Goal: Complete Application Form: Complete application form

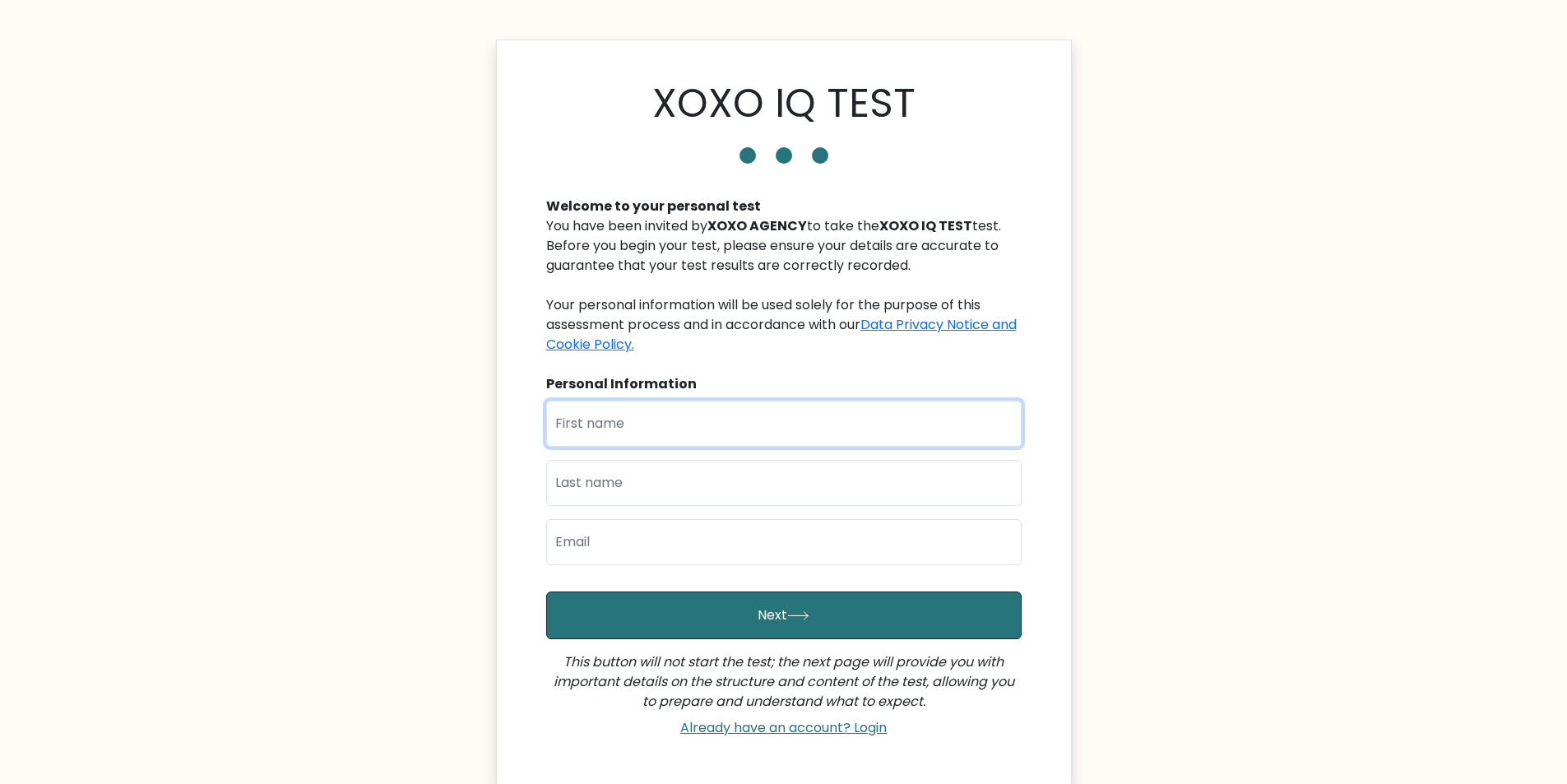
click at [799, 420] on input "text" at bounding box center [784, 424] width 475 height 46
type input "ricky"
type input "cajigas"
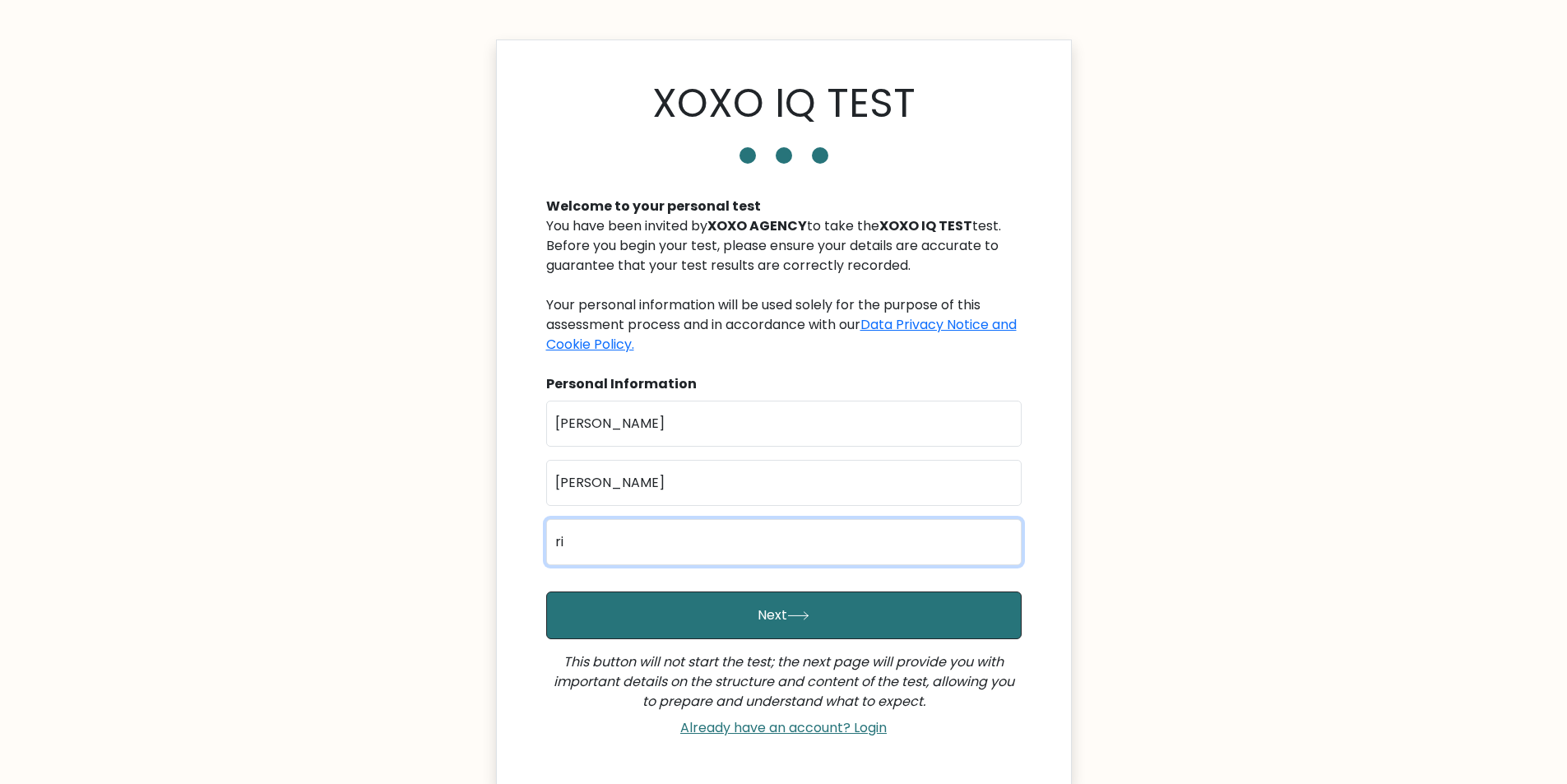
type input "r"
type input "c"
type input "ckyoigop@gmail.com"
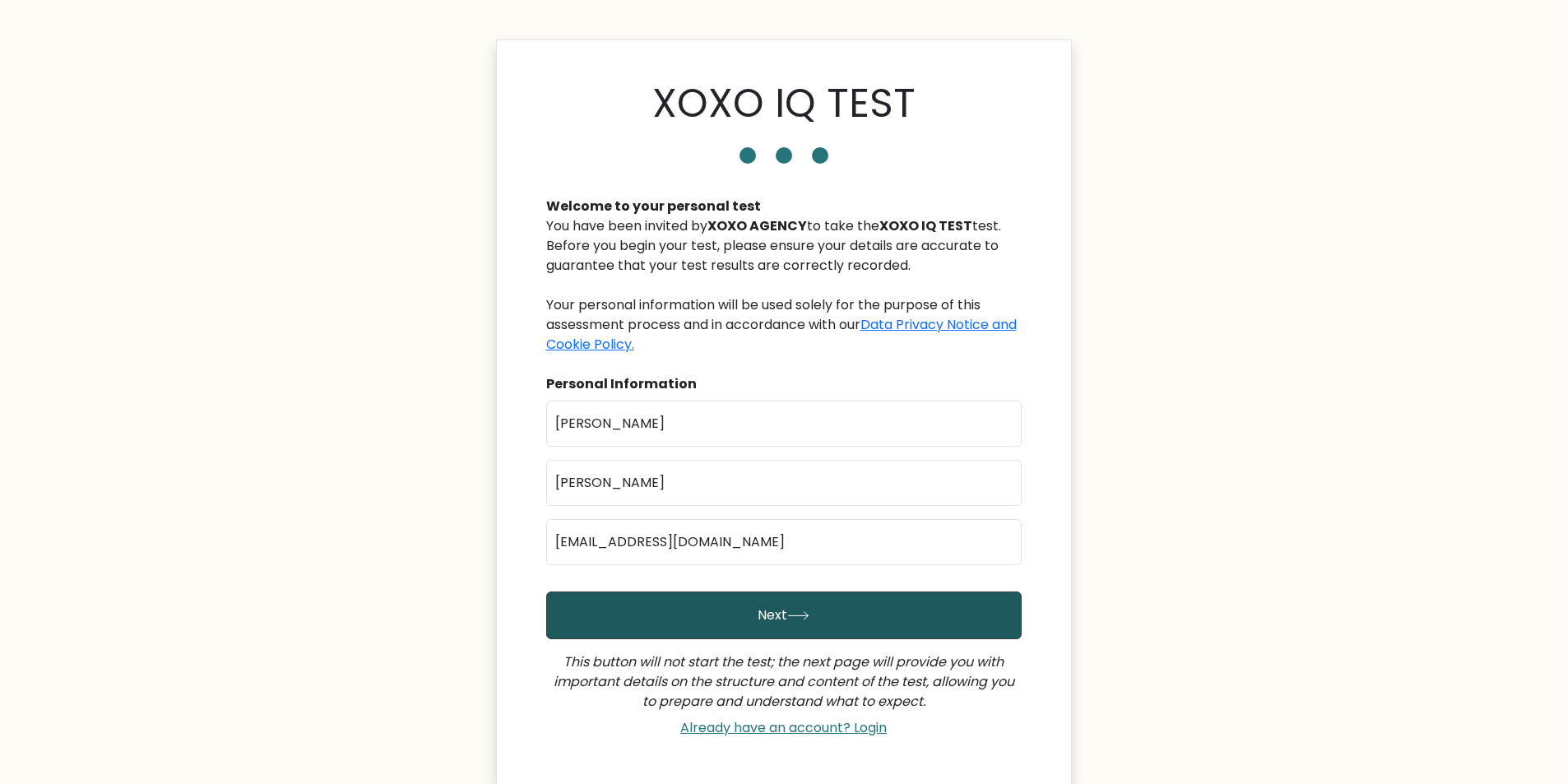
click at [769, 617] on button "Next" at bounding box center [784, 615] width 475 height 48
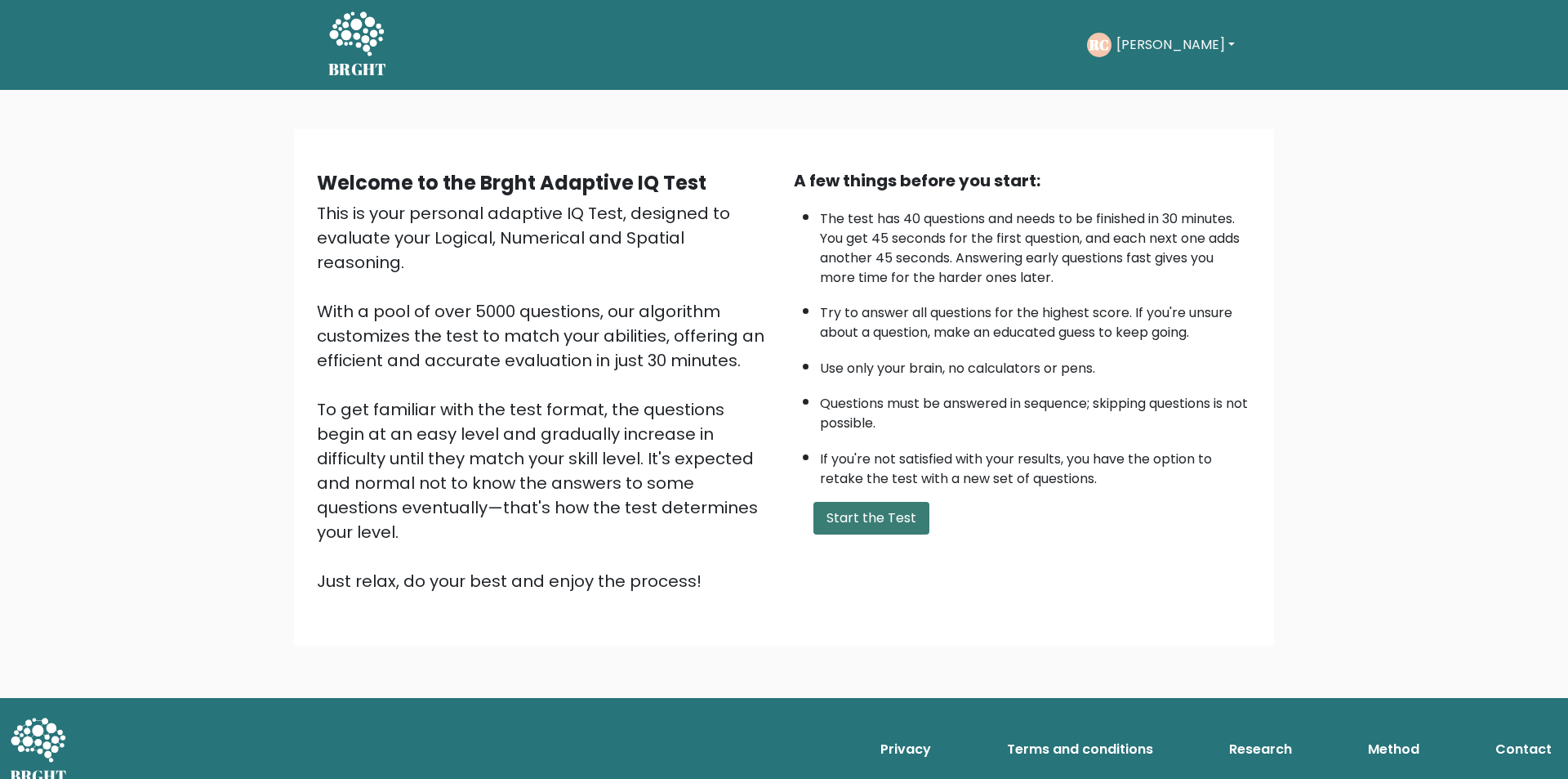
click at [829, 519] on button "Start the Test" at bounding box center [871, 518] width 116 height 33
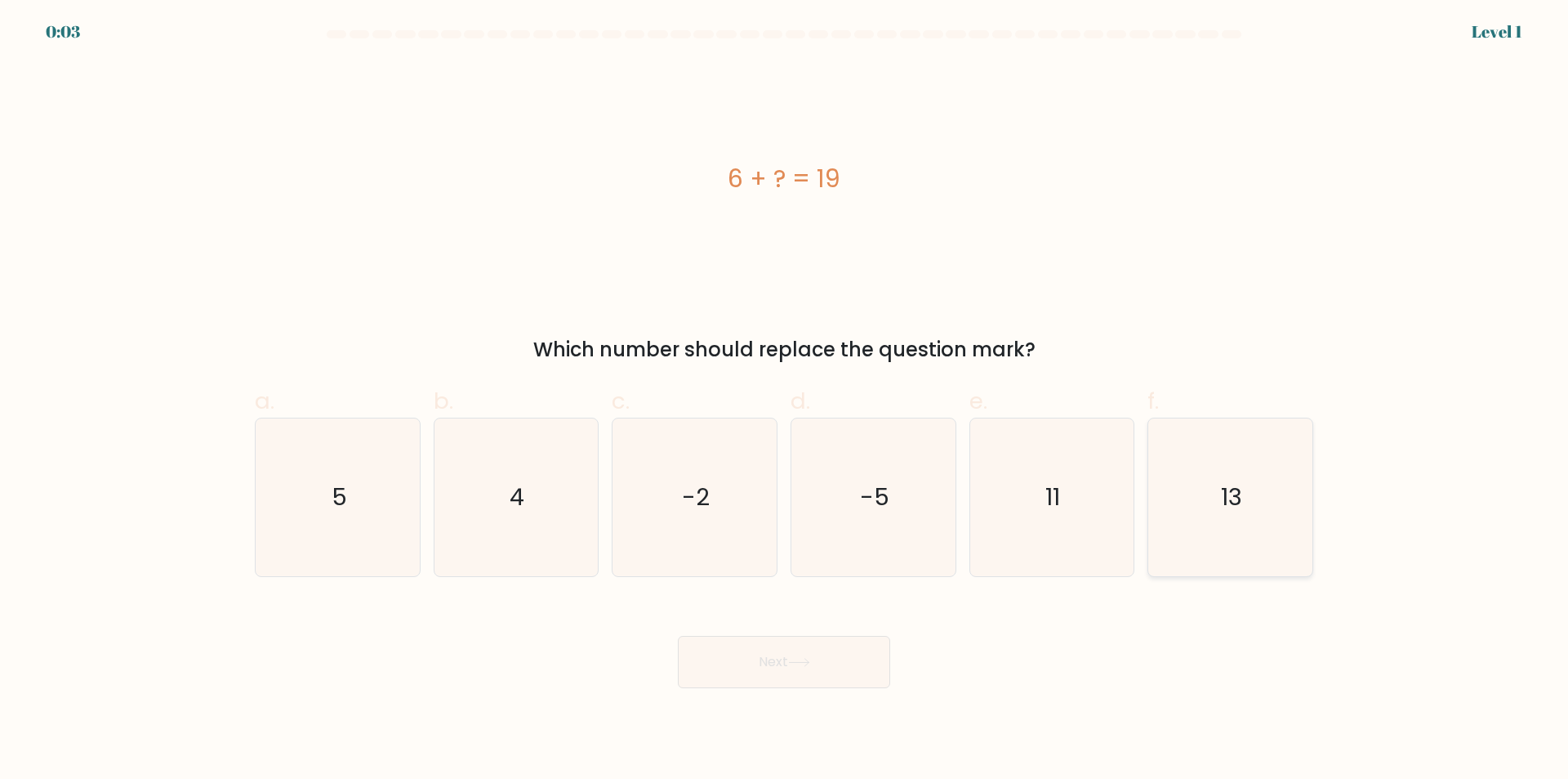
click at [1204, 492] on icon "13" at bounding box center [1230, 497] width 158 height 158
click at [785, 400] on input "f. 13" at bounding box center [784, 395] width 1 height 11
radio input "true"
click at [805, 667] on icon at bounding box center [799, 662] width 22 height 9
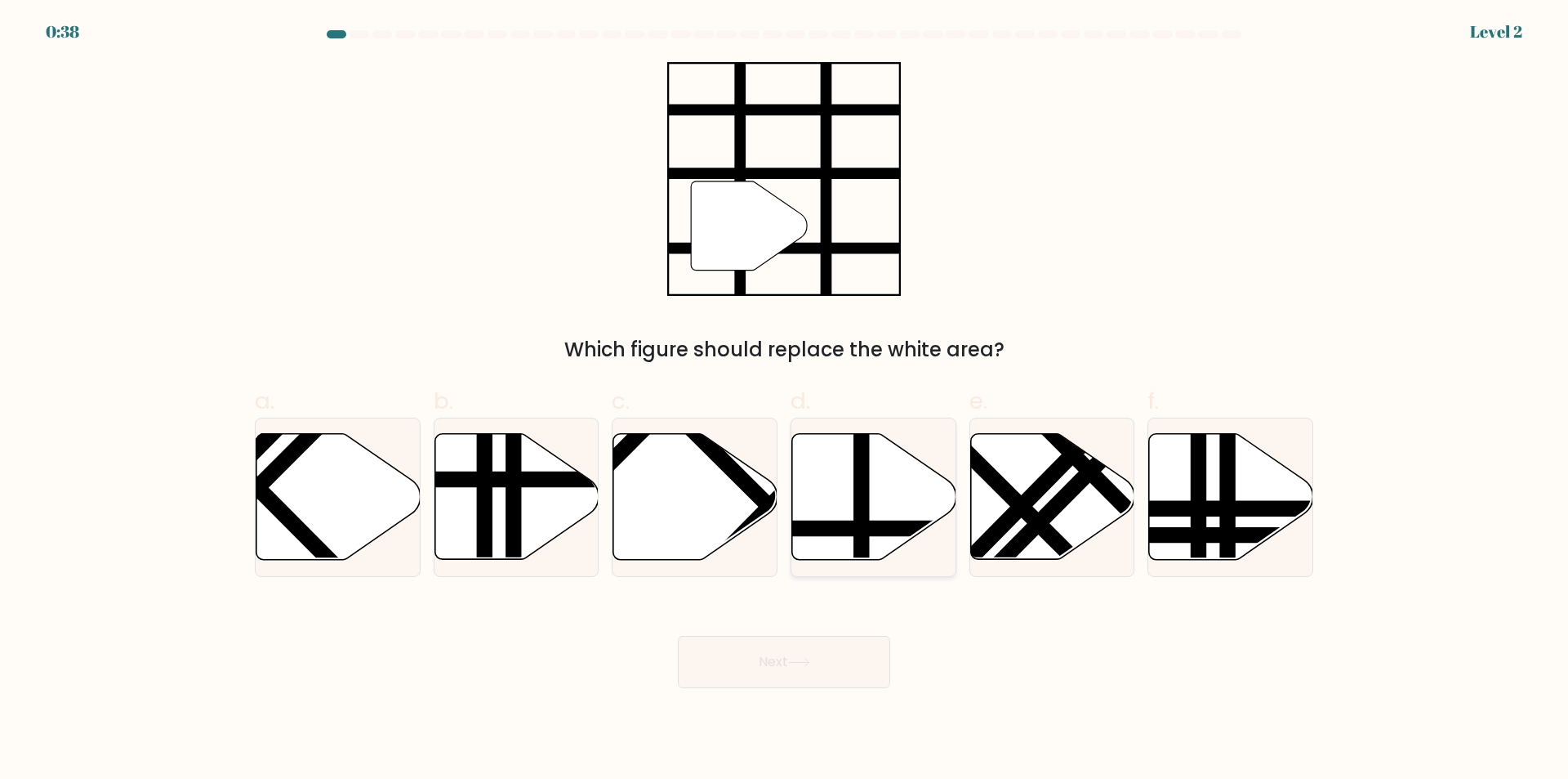
click at [861, 508] on line at bounding box center [861, 430] width 0 height 331
click at [785, 400] on input "d." at bounding box center [784, 395] width 1 height 11
radio input "true"
click at [803, 657] on button "Next" at bounding box center [783, 661] width 212 height 52
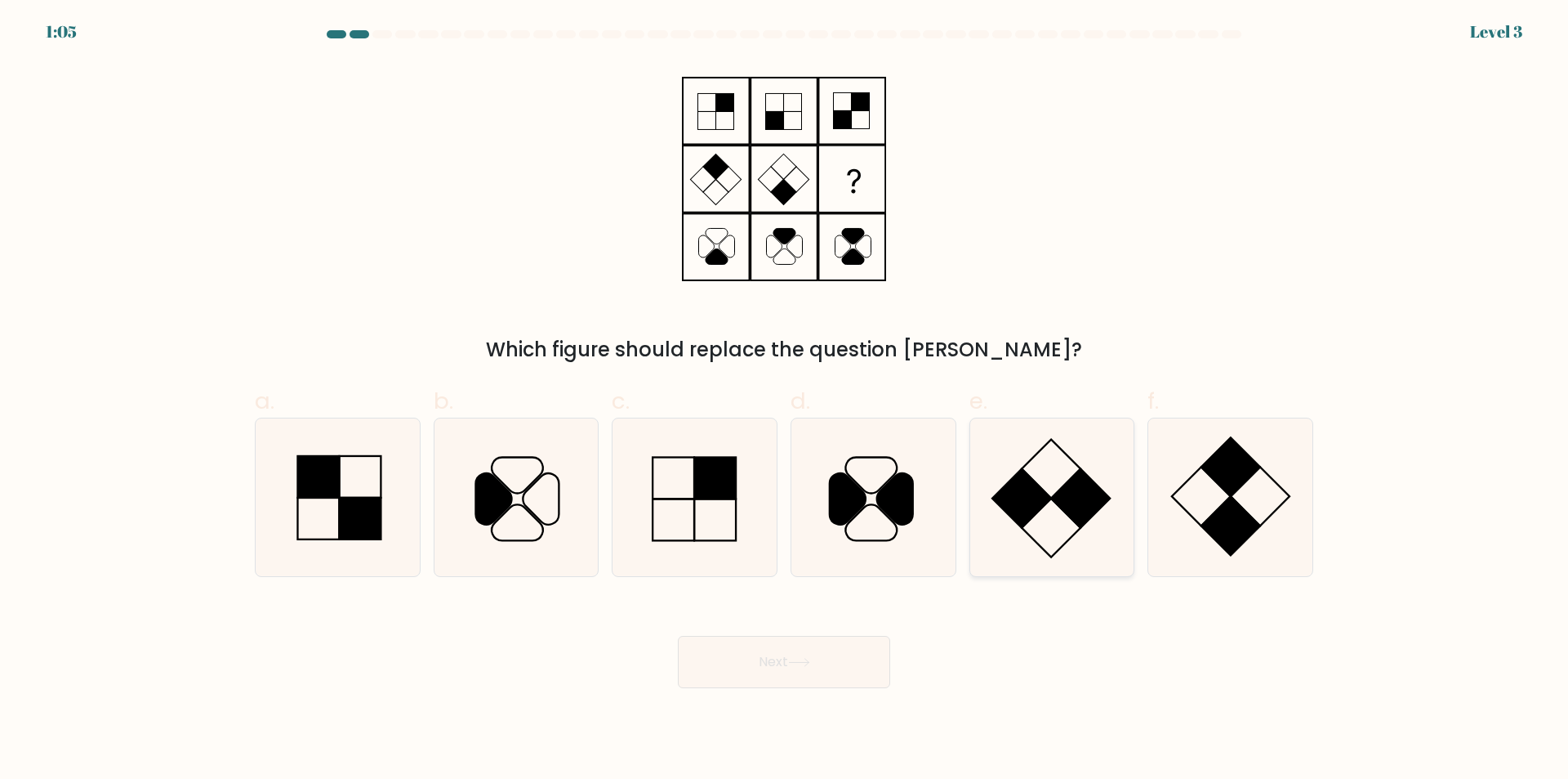
click at [1053, 497] on rect at bounding box center [1081, 498] width 59 height 59
click at [785, 400] on input "e." at bounding box center [784, 395] width 1 height 11
radio input "true"
click at [769, 651] on button "Next" at bounding box center [783, 661] width 212 height 52
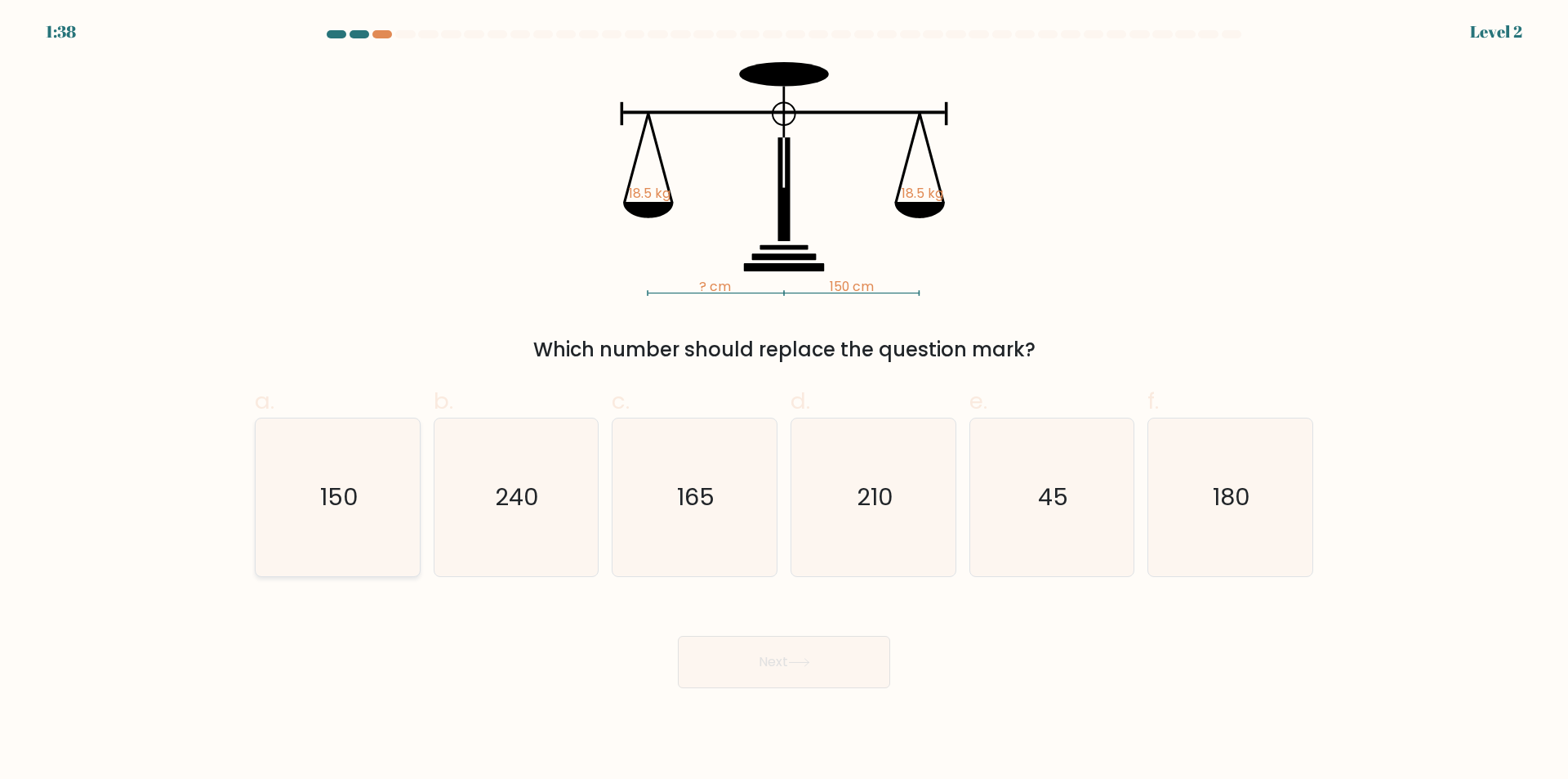
click at [355, 510] on text "150" at bounding box center [340, 497] width 38 height 33
click at [784, 400] on input "a. 150" at bounding box center [784, 395] width 1 height 11
radio input "true"
click at [771, 656] on button "Next" at bounding box center [783, 661] width 212 height 52
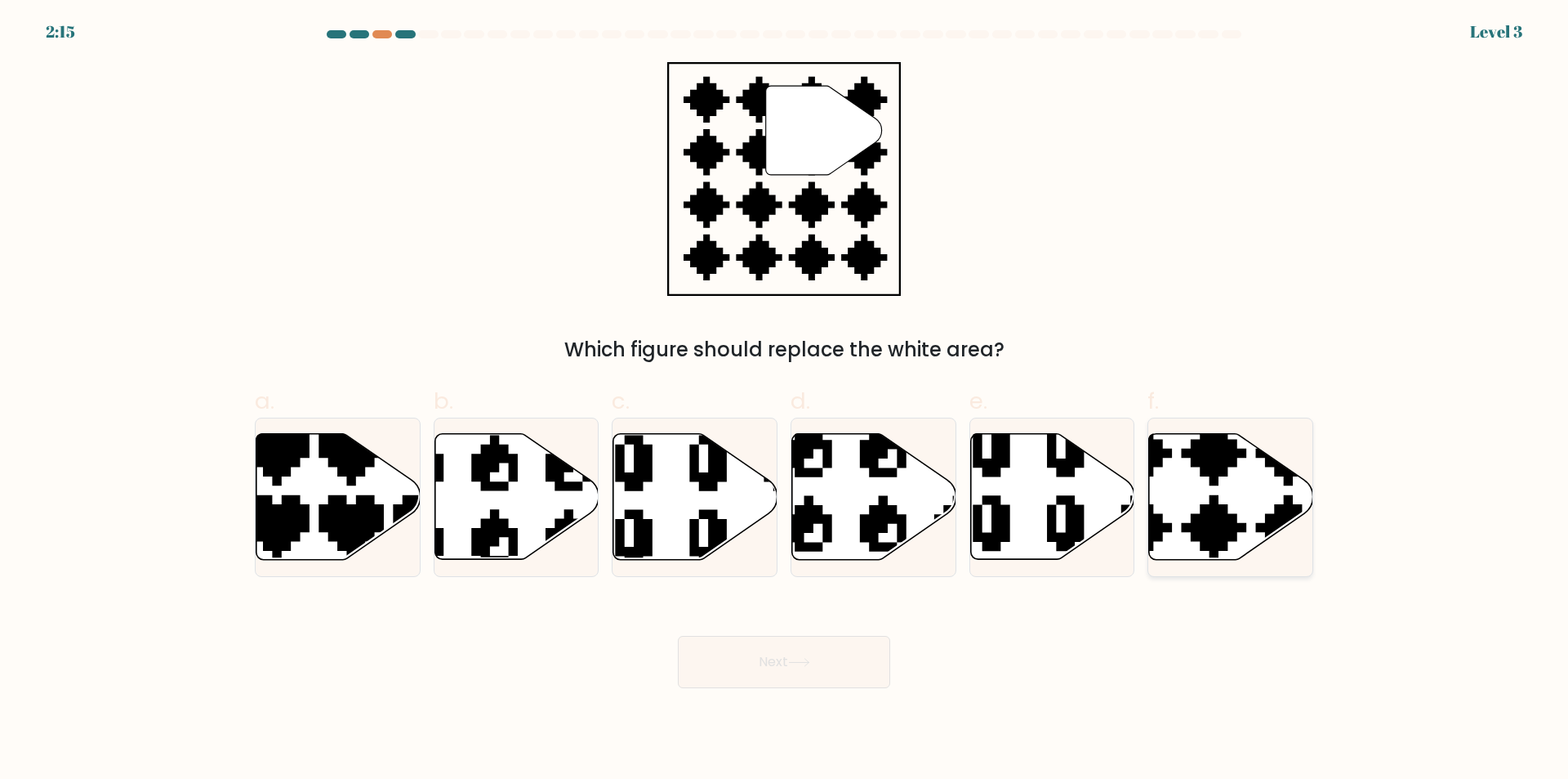
click at [1259, 511] on icon at bounding box center [1231, 497] width 164 height 126
click at [785, 400] on input "f." at bounding box center [784, 395] width 1 height 11
radio input "true"
click at [832, 664] on button "Next" at bounding box center [783, 661] width 212 height 52
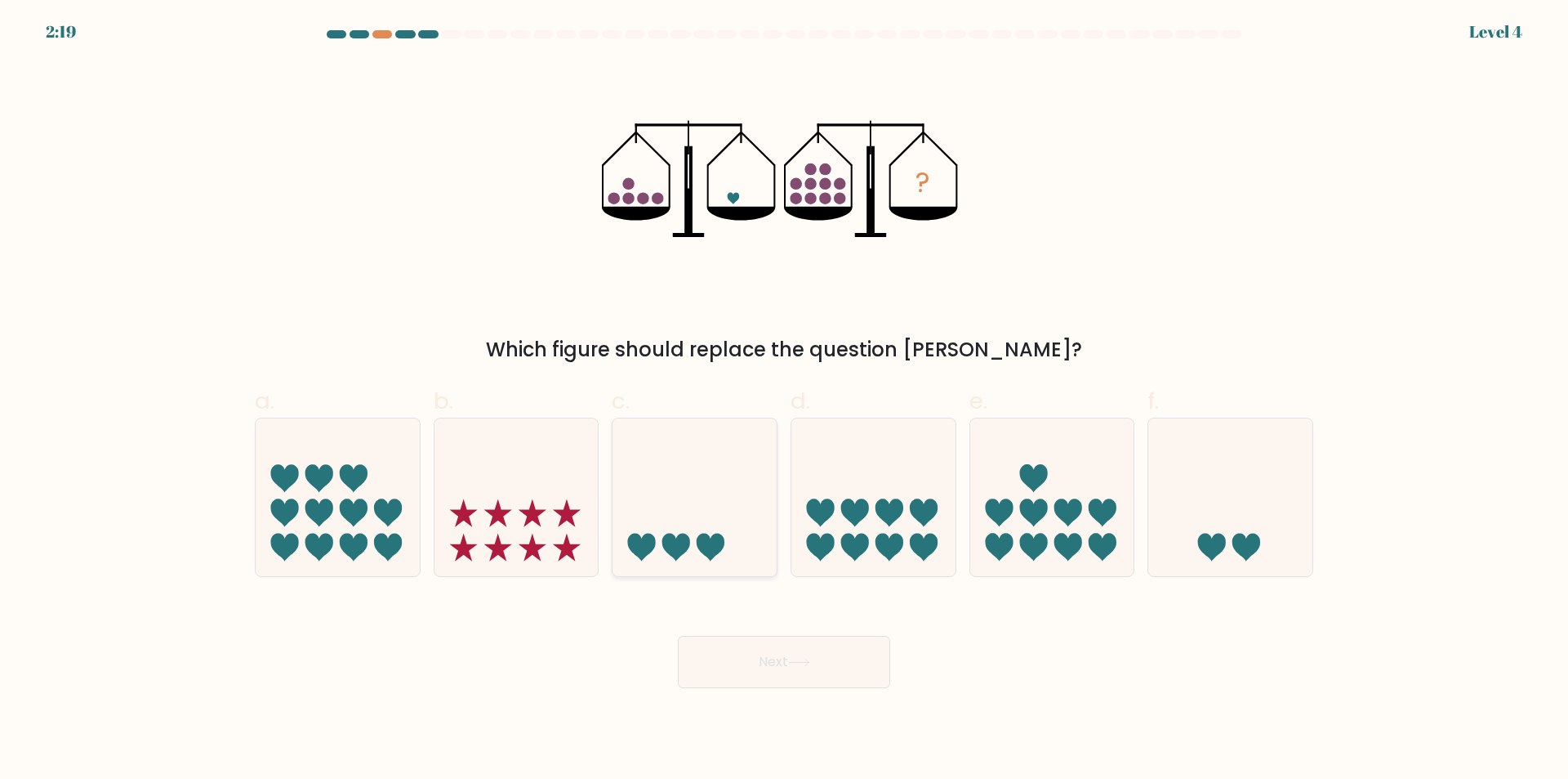
click at [721, 516] on icon at bounding box center [695, 497] width 164 height 136
click at [784, 400] on input "c." at bounding box center [784, 395] width 1 height 11
radio input "true"
click at [823, 661] on button "Next" at bounding box center [783, 661] width 212 height 52
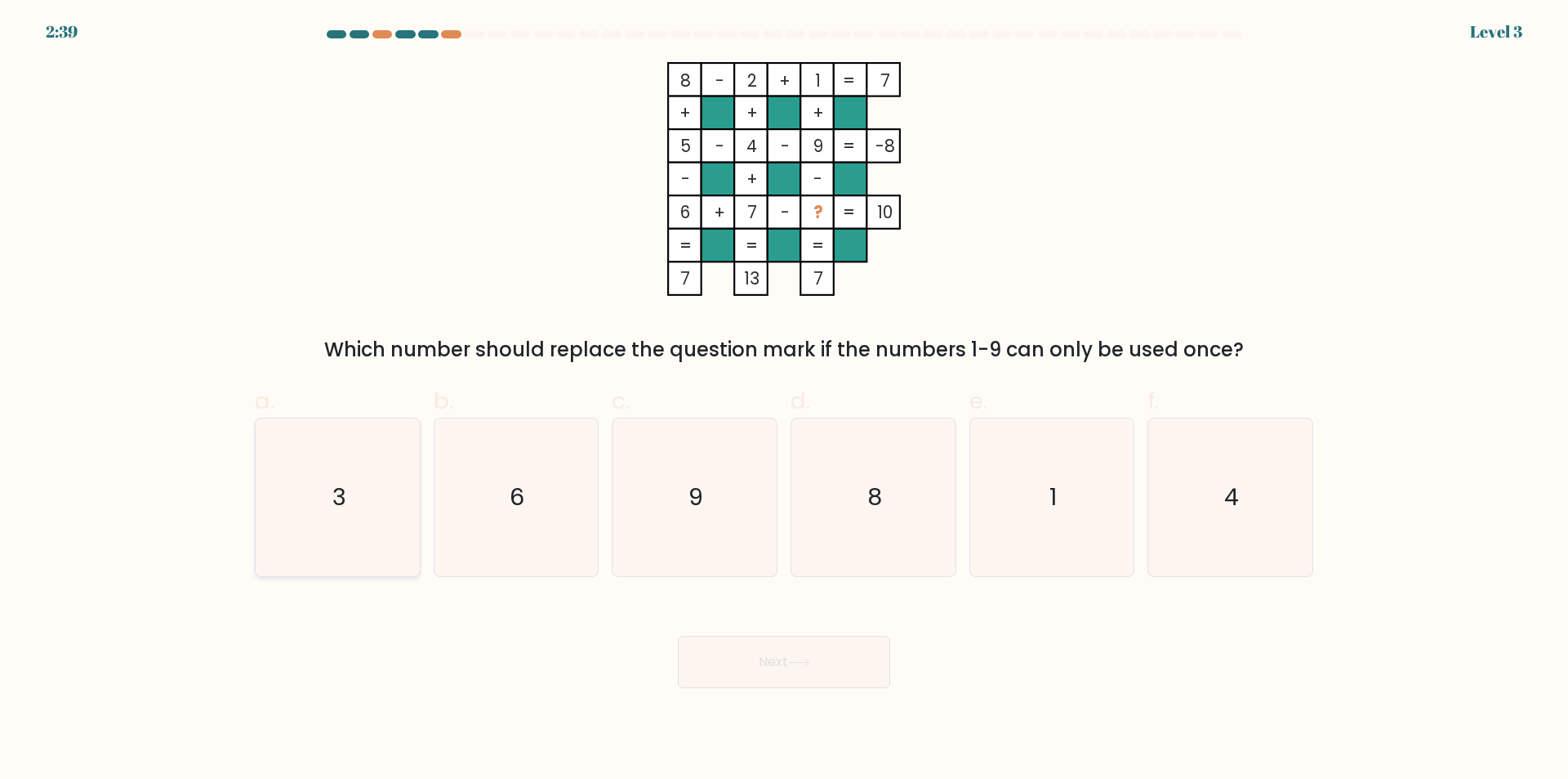
click at [377, 508] on icon "3" at bounding box center [337, 497] width 158 height 158
click at [784, 400] on input "a. 3" at bounding box center [784, 395] width 1 height 11
radio input "true"
click at [748, 649] on button "Next" at bounding box center [783, 661] width 212 height 52
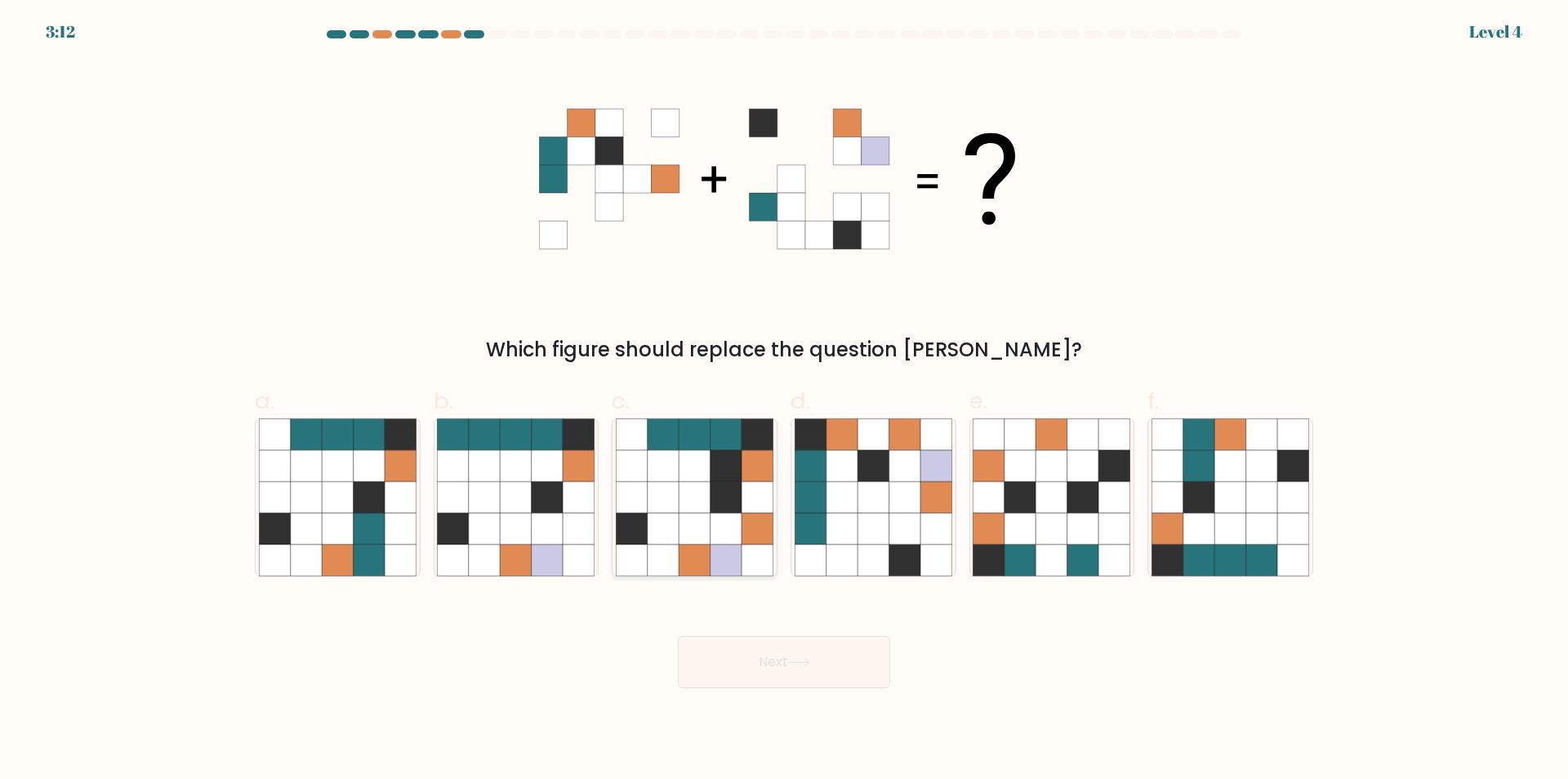
click at [718, 509] on icon at bounding box center [726, 497] width 31 height 31
click at [784, 400] on input "c." at bounding box center [784, 395] width 1 height 11
radio input "true"
click at [759, 661] on button "Next" at bounding box center [783, 661] width 212 height 52
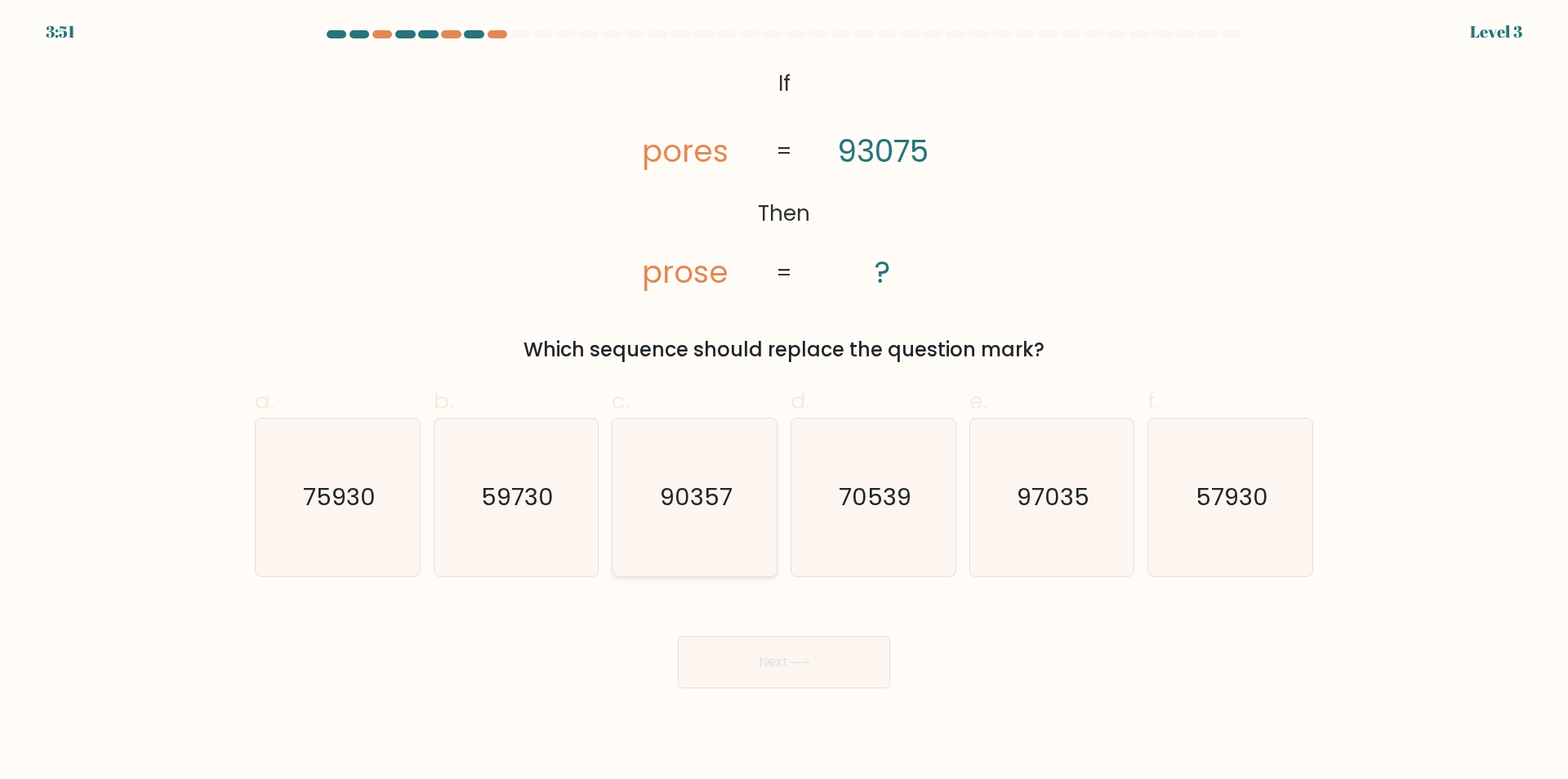
click at [713, 523] on icon "90357" at bounding box center [694, 497] width 158 height 158
click at [784, 400] on input "c. 90357" at bounding box center [784, 395] width 1 height 11
radio input "true"
click at [773, 642] on button "Next" at bounding box center [783, 661] width 212 height 52
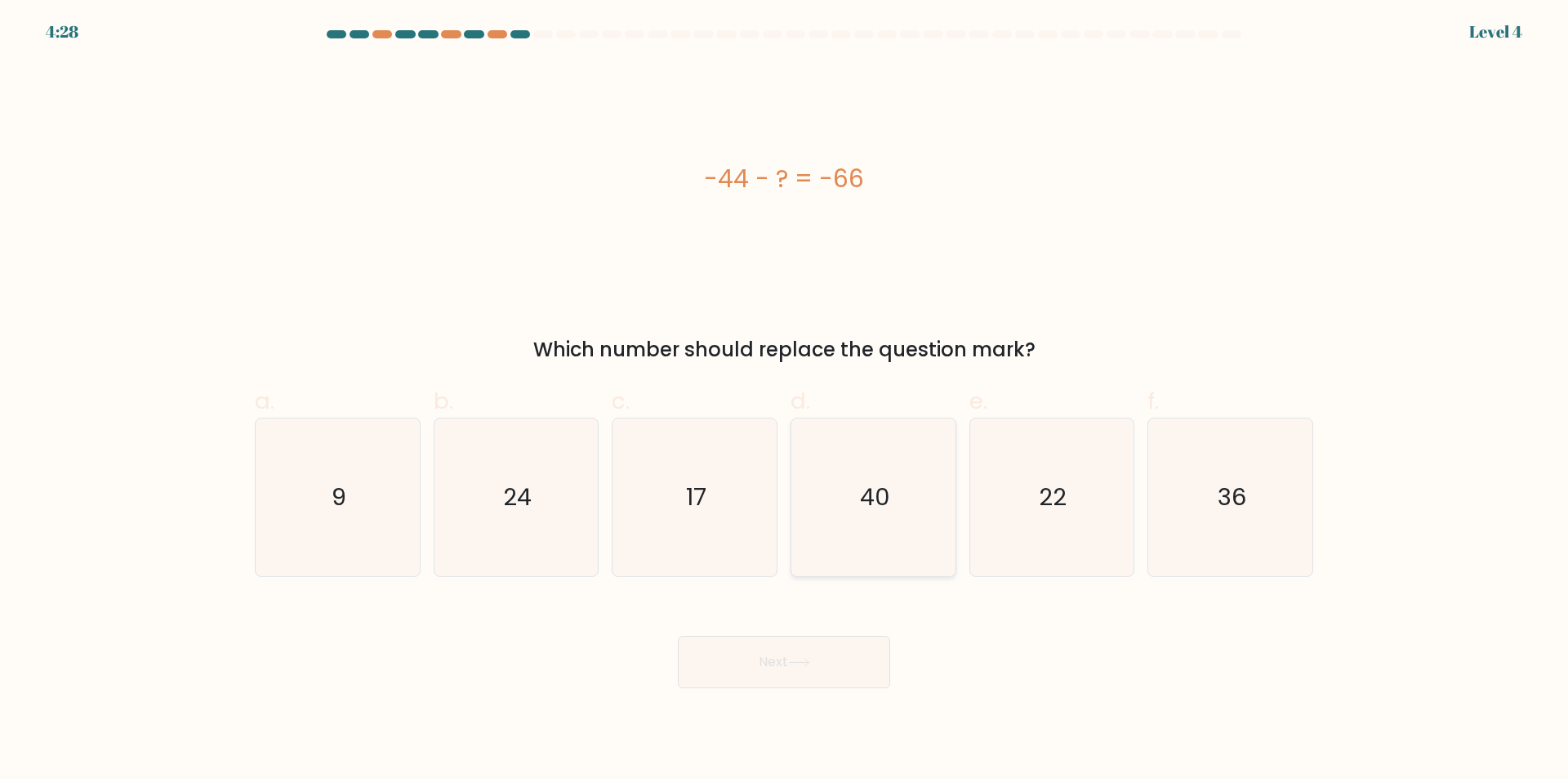
click at [888, 525] on icon "40" at bounding box center [873, 497] width 158 height 158
click at [785, 400] on input "d. 40" at bounding box center [784, 395] width 1 height 11
radio input "true"
click at [565, 538] on icon "24" at bounding box center [515, 497] width 158 height 158
click at [784, 400] on input "b. 24" at bounding box center [784, 395] width 1 height 11
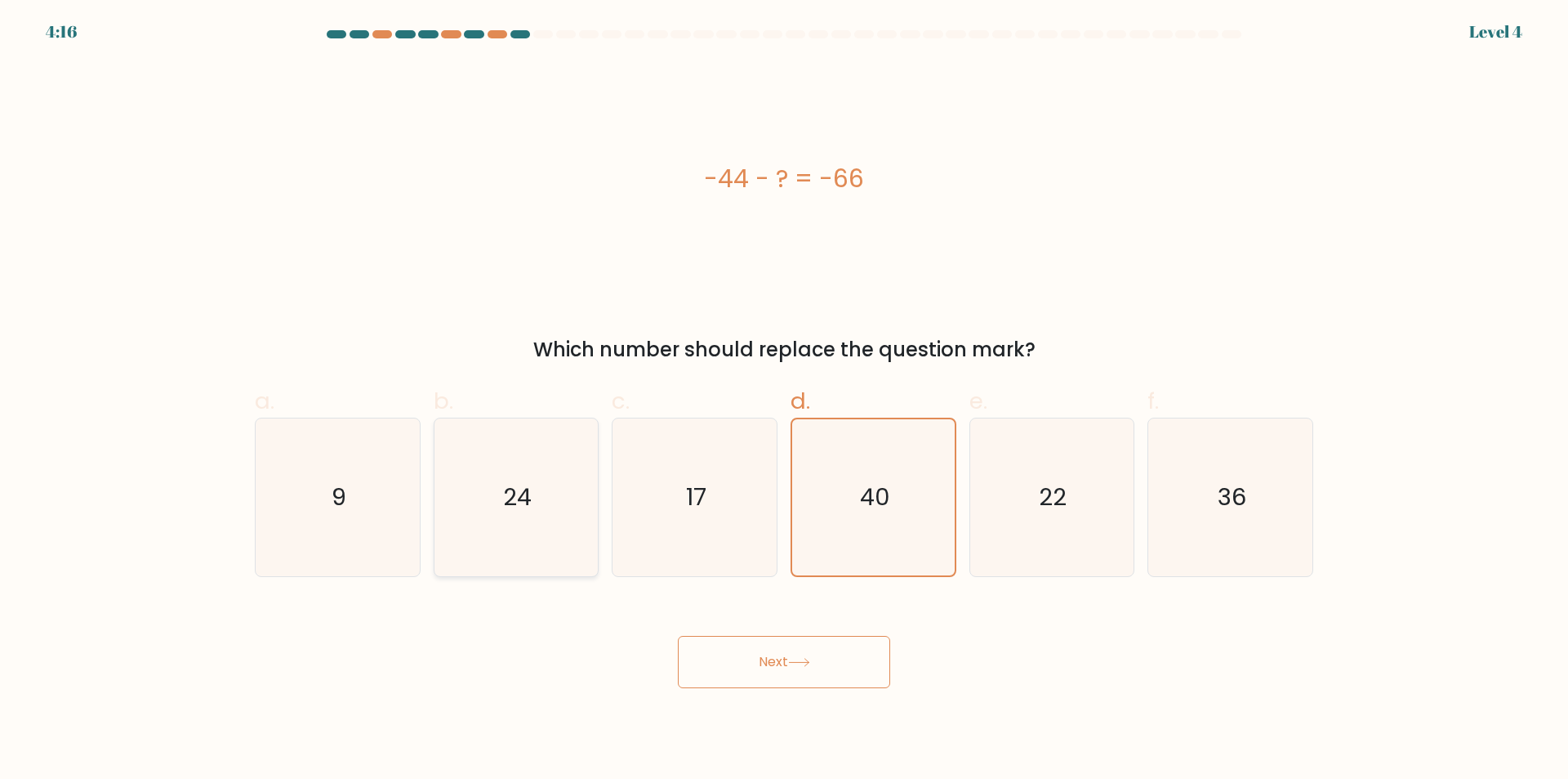
radio input "true"
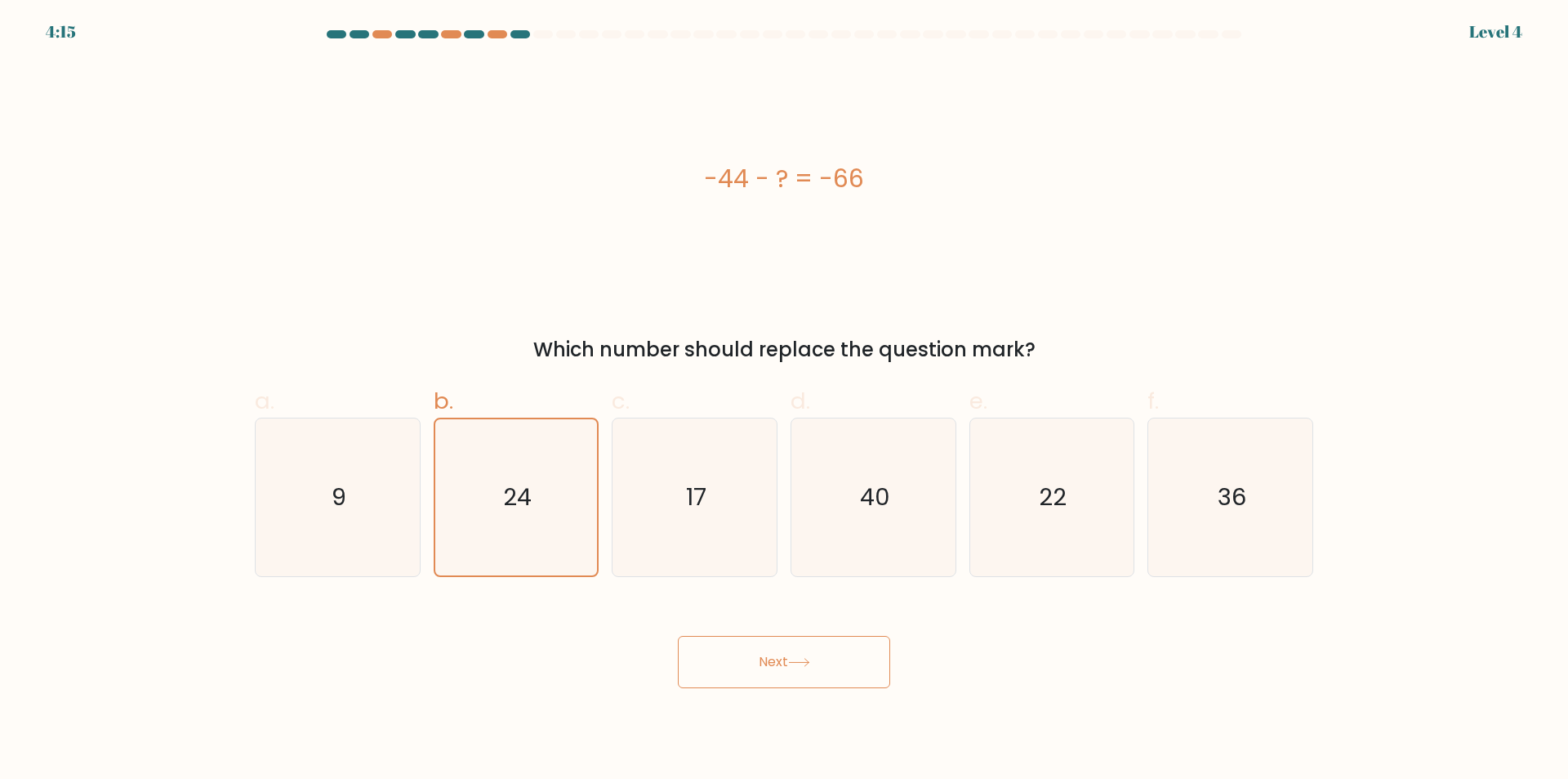
click at [792, 651] on button "Next" at bounding box center [783, 661] width 212 height 52
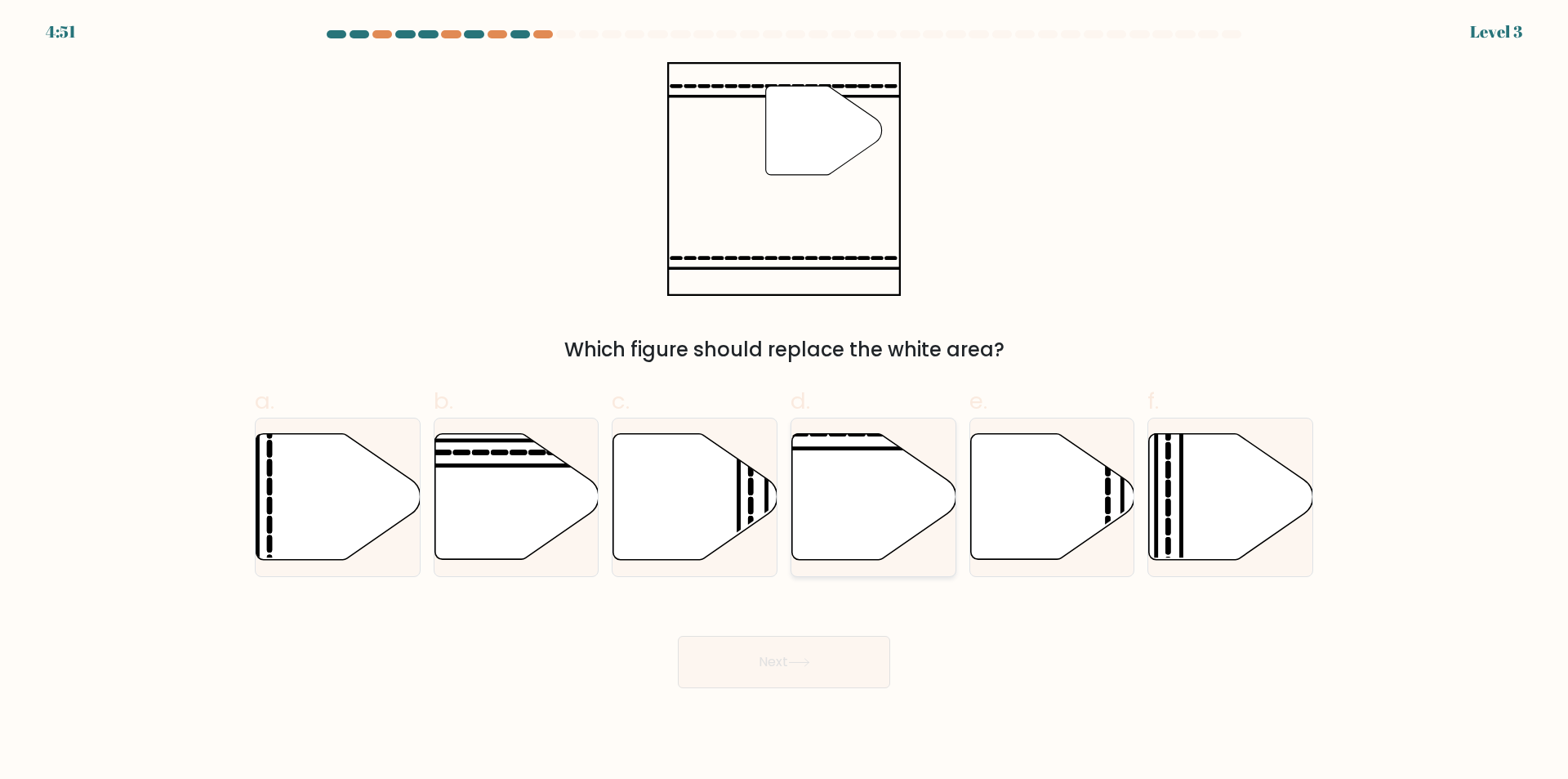
click at [877, 476] on icon at bounding box center [874, 497] width 164 height 126
click at [785, 400] on input "d." at bounding box center [784, 395] width 1 height 11
radio input "true"
click at [789, 666] on button "Next" at bounding box center [783, 661] width 212 height 52
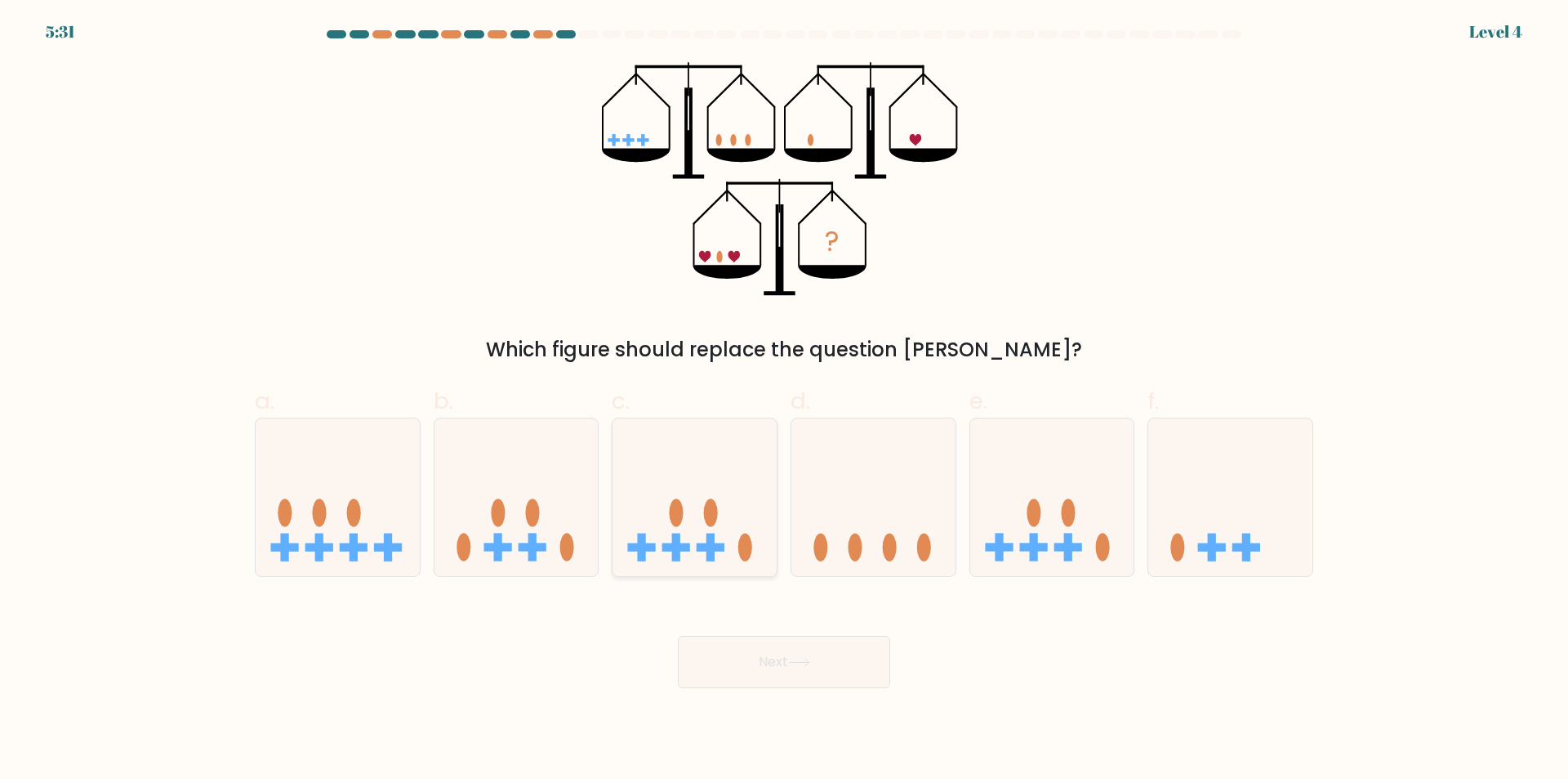
click at [714, 475] on icon at bounding box center [695, 497] width 164 height 136
click at [784, 400] on input "c." at bounding box center [784, 395] width 1 height 11
radio input "true"
click at [783, 663] on button "Next" at bounding box center [783, 661] width 212 height 52
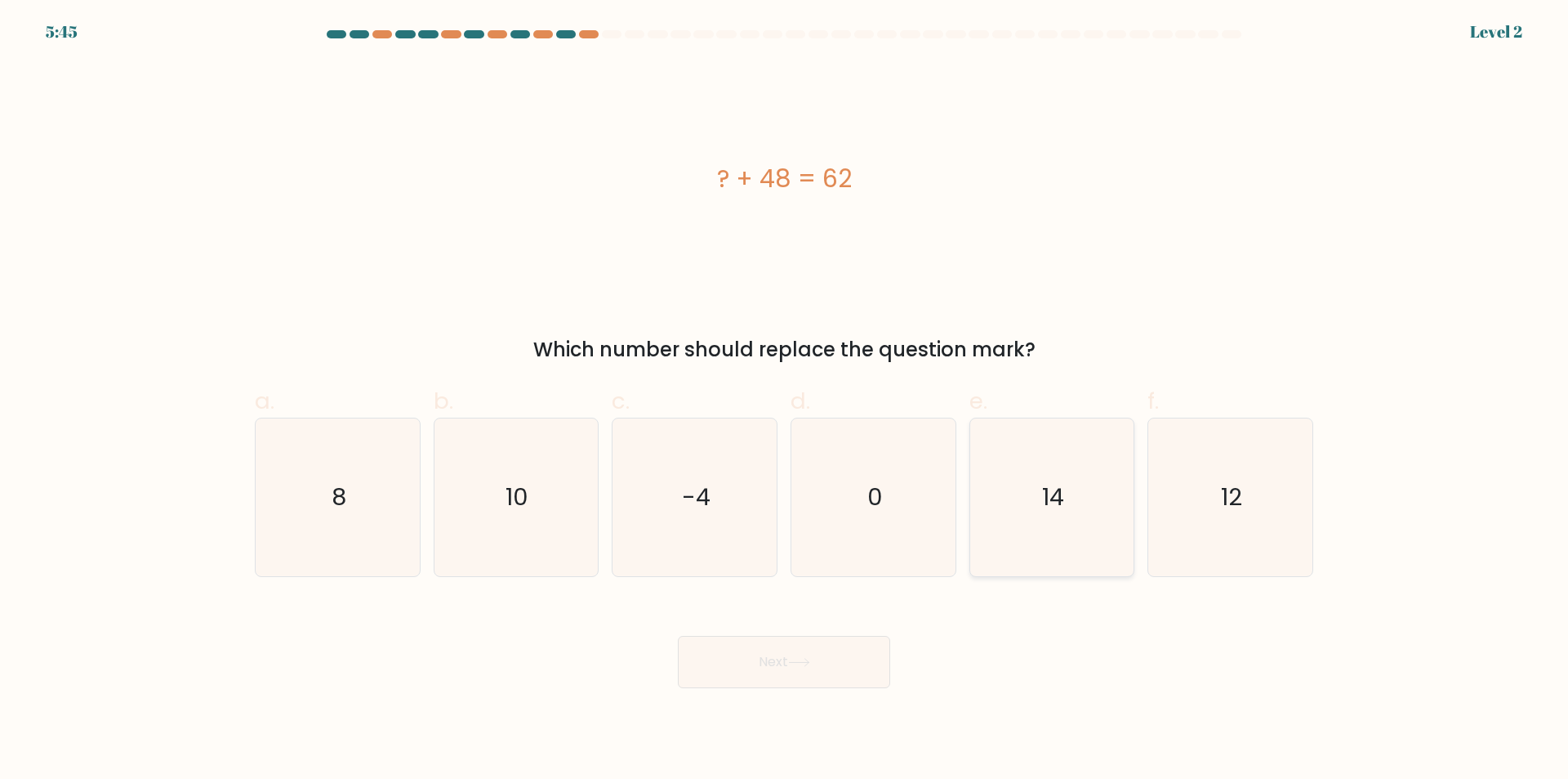
click at [1118, 489] on icon "14" at bounding box center [1051, 497] width 158 height 158
click at [785, 400] on input "e. 14" at bounding box center [784, 395] width 1 height 11
radio input "true"
click at [823, 648] on button "Next" at bounding box center [783, 661] width 212 height 52
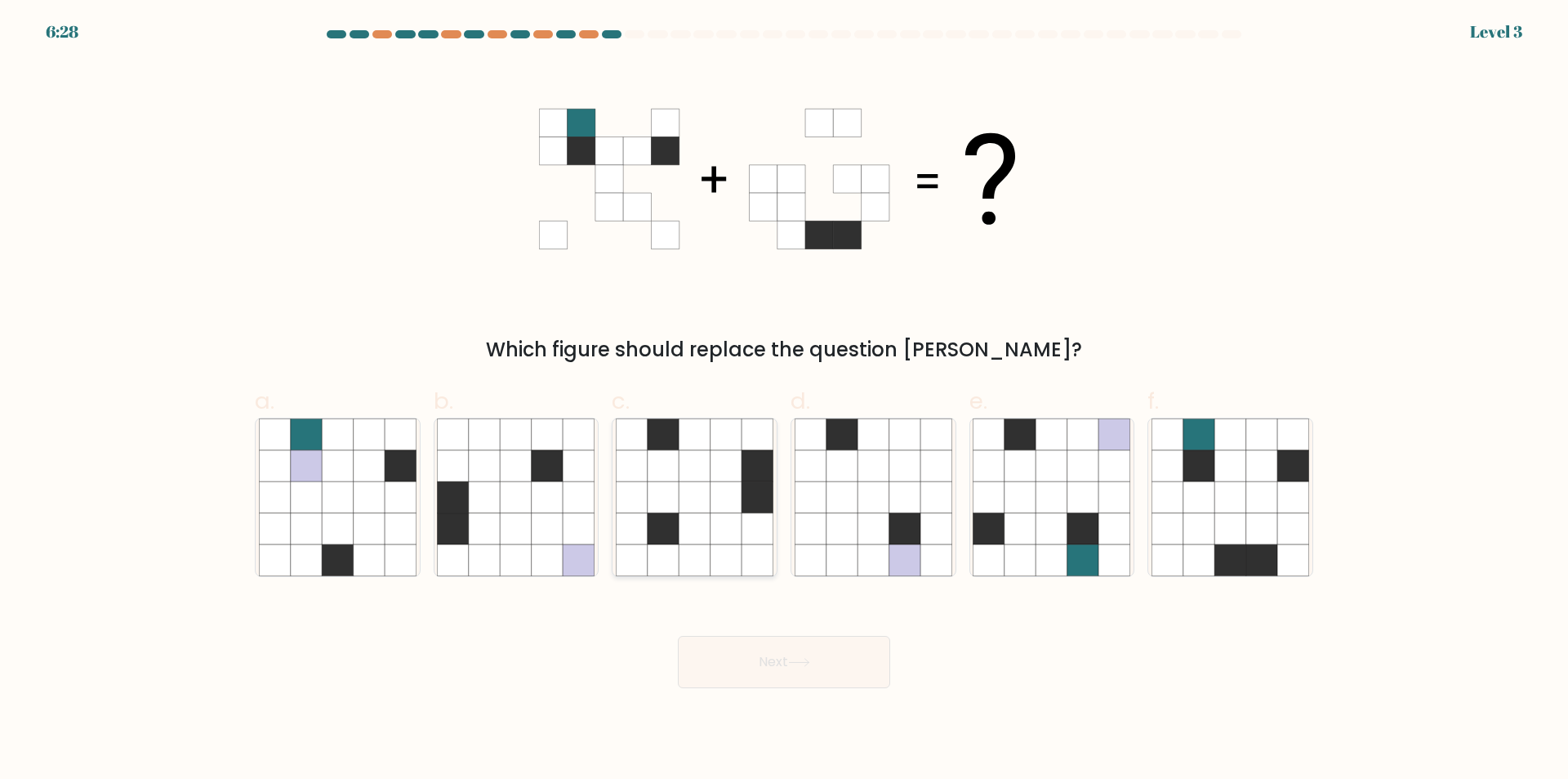
click at [738, 495] on icon at bounding box center [726, 497] width 31 height 31
click at [784, 400] on input "c." at bounding box center [784, 395] width 1 height 11
radio input "true"
click at [779, 664] on button "Next" at bounding box center [783, 661] width 212 height 52
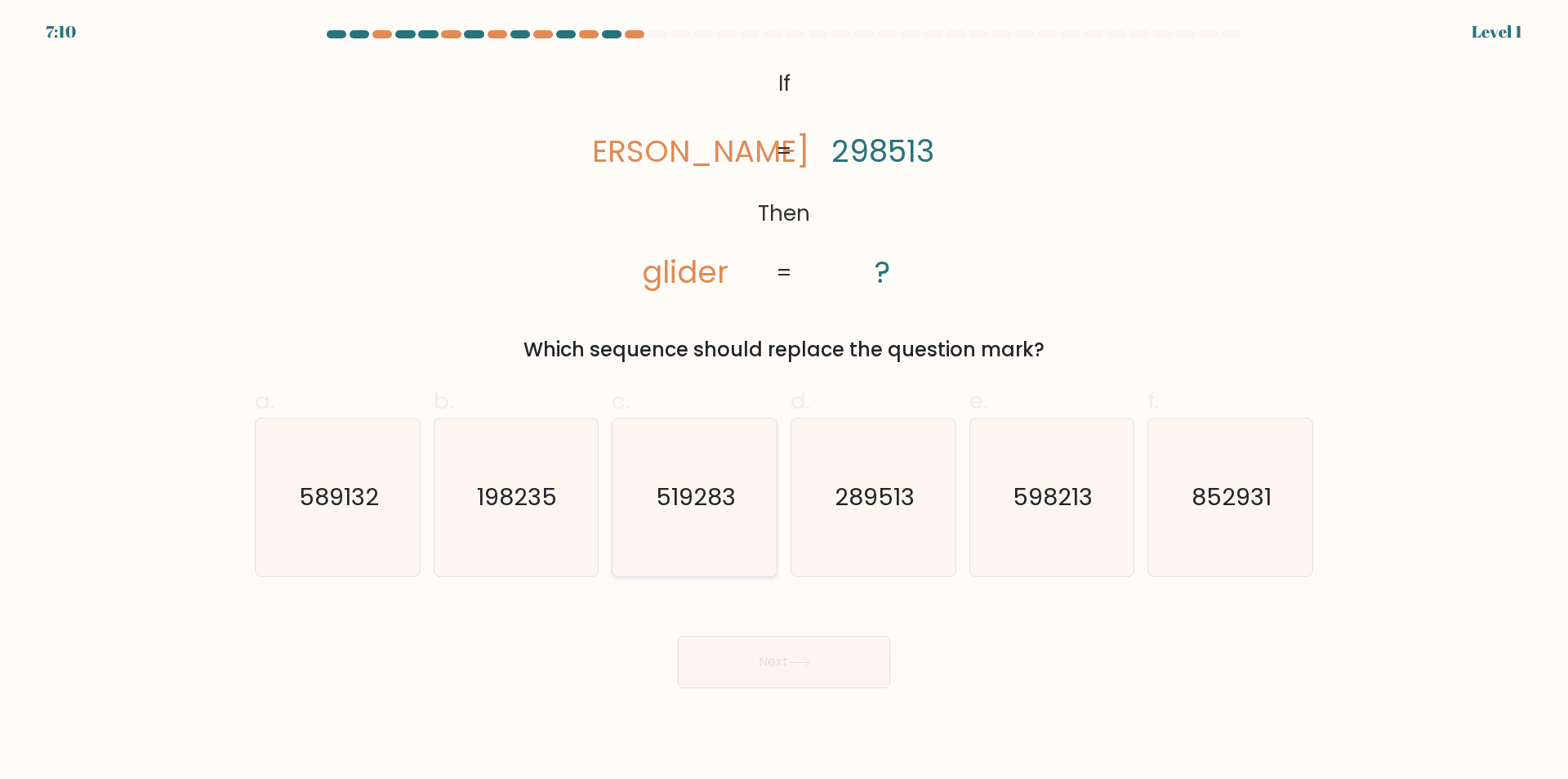
click at [702, 480] on icon "519283" at bounding box center [694, 497] width 158 height 158
click at [784, 400] on input "c. 519283" at bounding box center [784, 395] width 1 height 11
radio input "true"
click at [766, 653] on button "Next" at bounding box center [783, 661] width 212 height 52
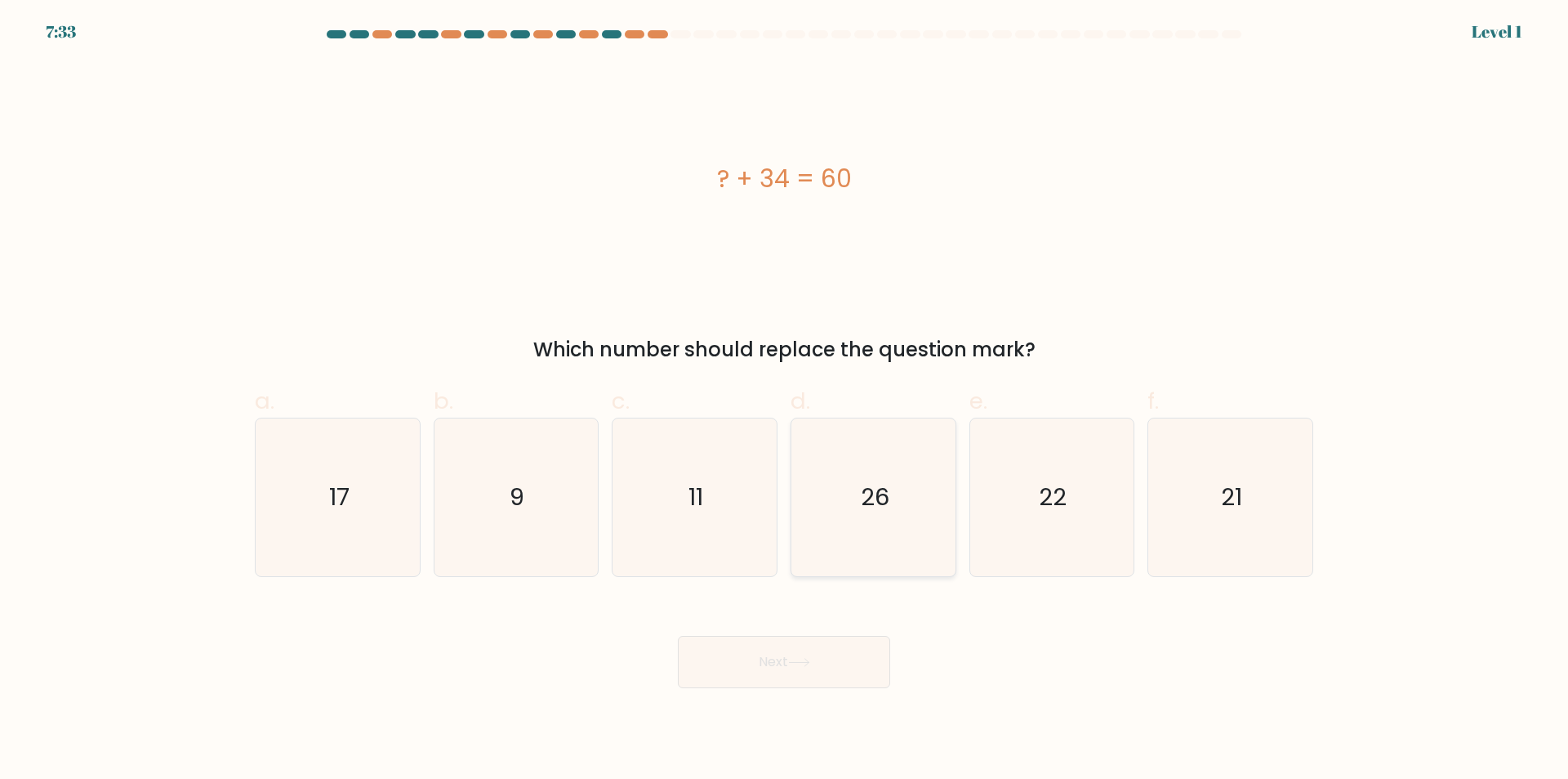
click at [866, 509] on text "26" at bounding box center [874, 497] width 28 height 33
click at [785, 400] on input "d. 26" at bounding box center [784, 395] width 1 height 11
radio input "true"
click at [820, 661] on button "Next" at bounding box center [783, 661] width 212 height 52
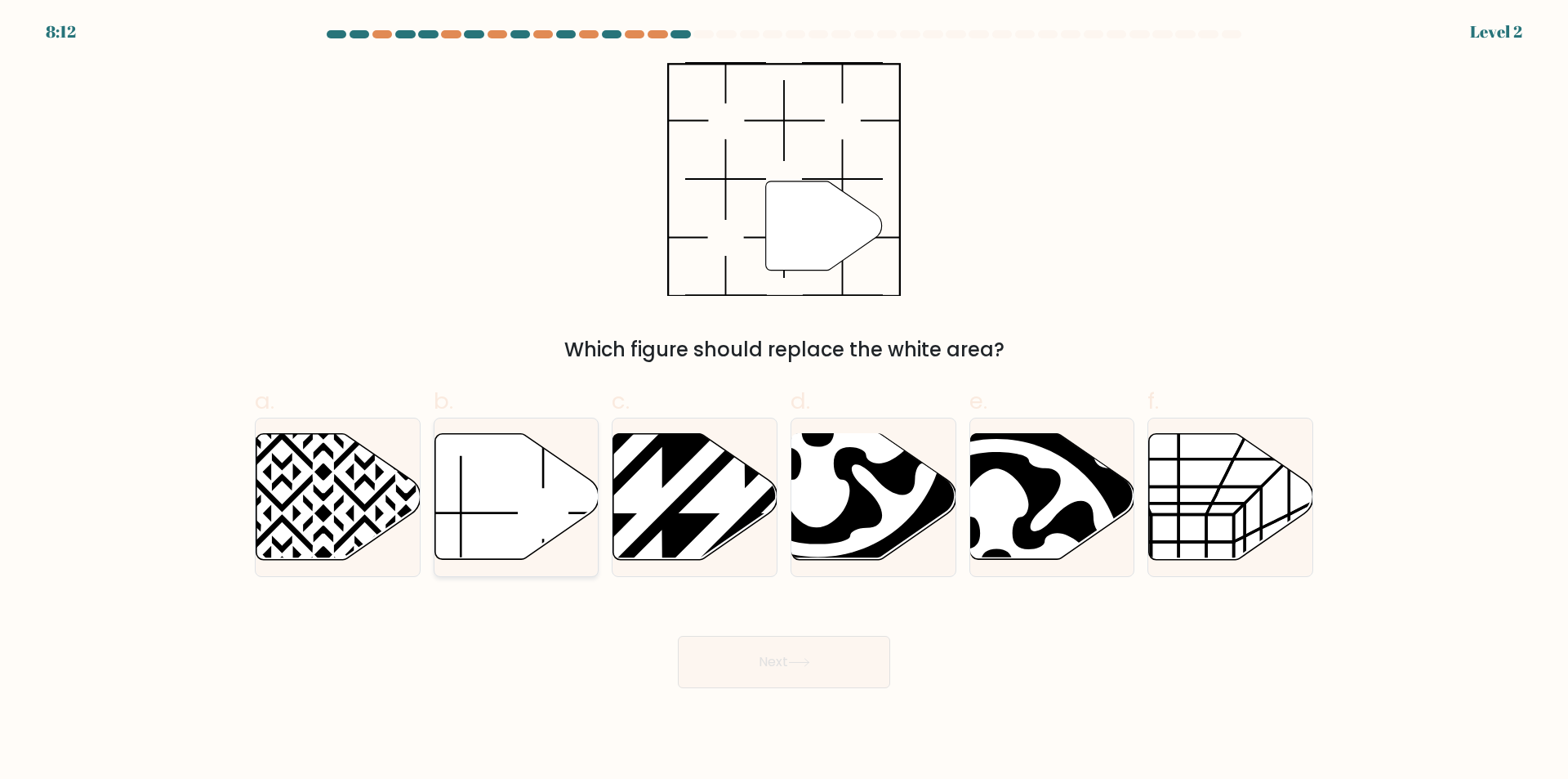
click at [516, 511] on icon at bounding box center [516, 497] width 164 height 126
click at [784, 400] on input "b." at bounding box center [784, 395] width 1 height 11
radio input "true"
click at [810, 667] on icon at bounding box center [799, 662] width 22 height 9
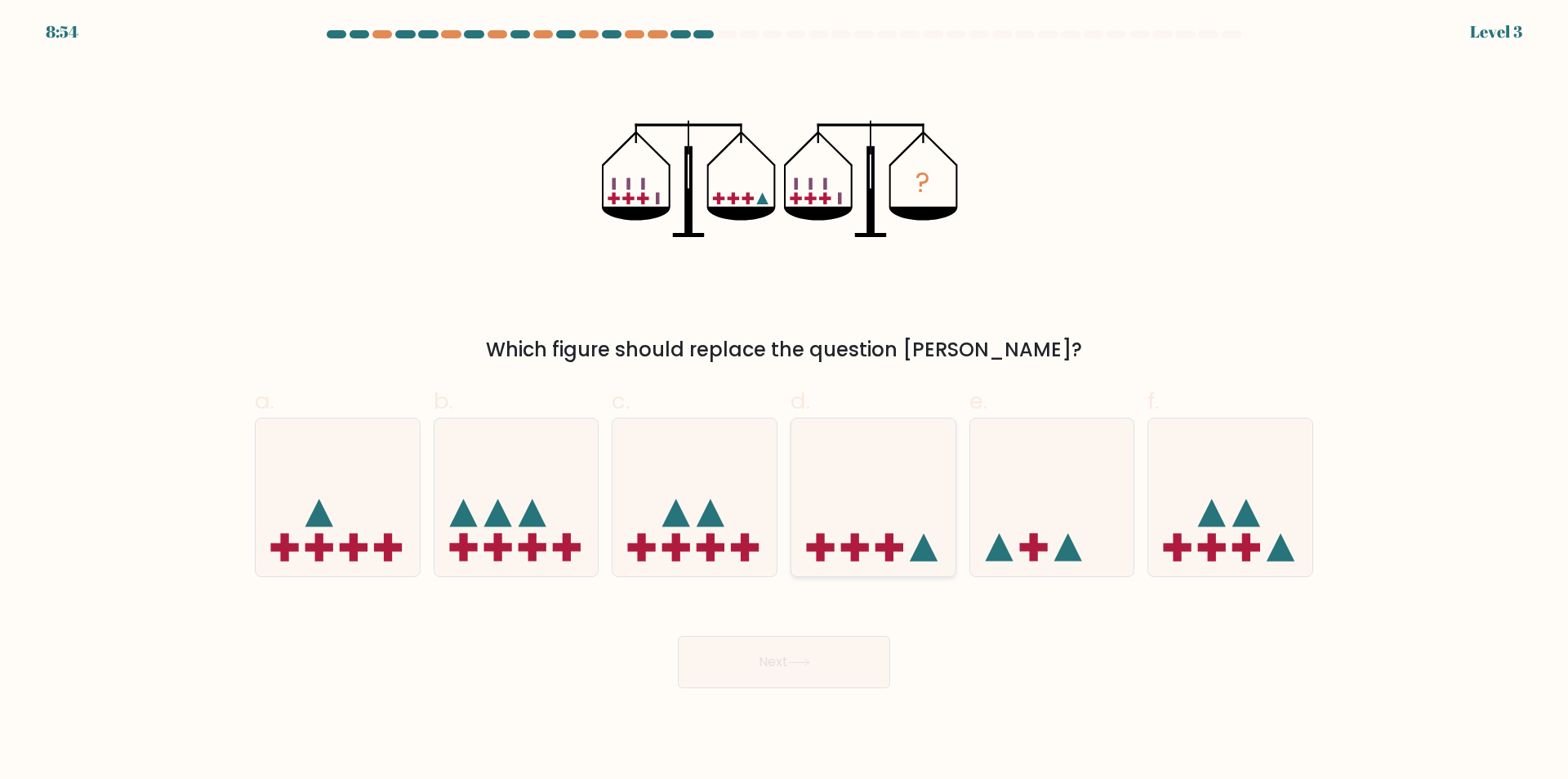
click at [824, 528] on icon at bounding box center [873, 497] width 164 height 136
click at [785, 400] on input "d." at bounding box center [784, 395] width 1 height 11
radio input "true"
click at [814, 668] on button "Next" at bounding box center [783, 661] width 212 height 52
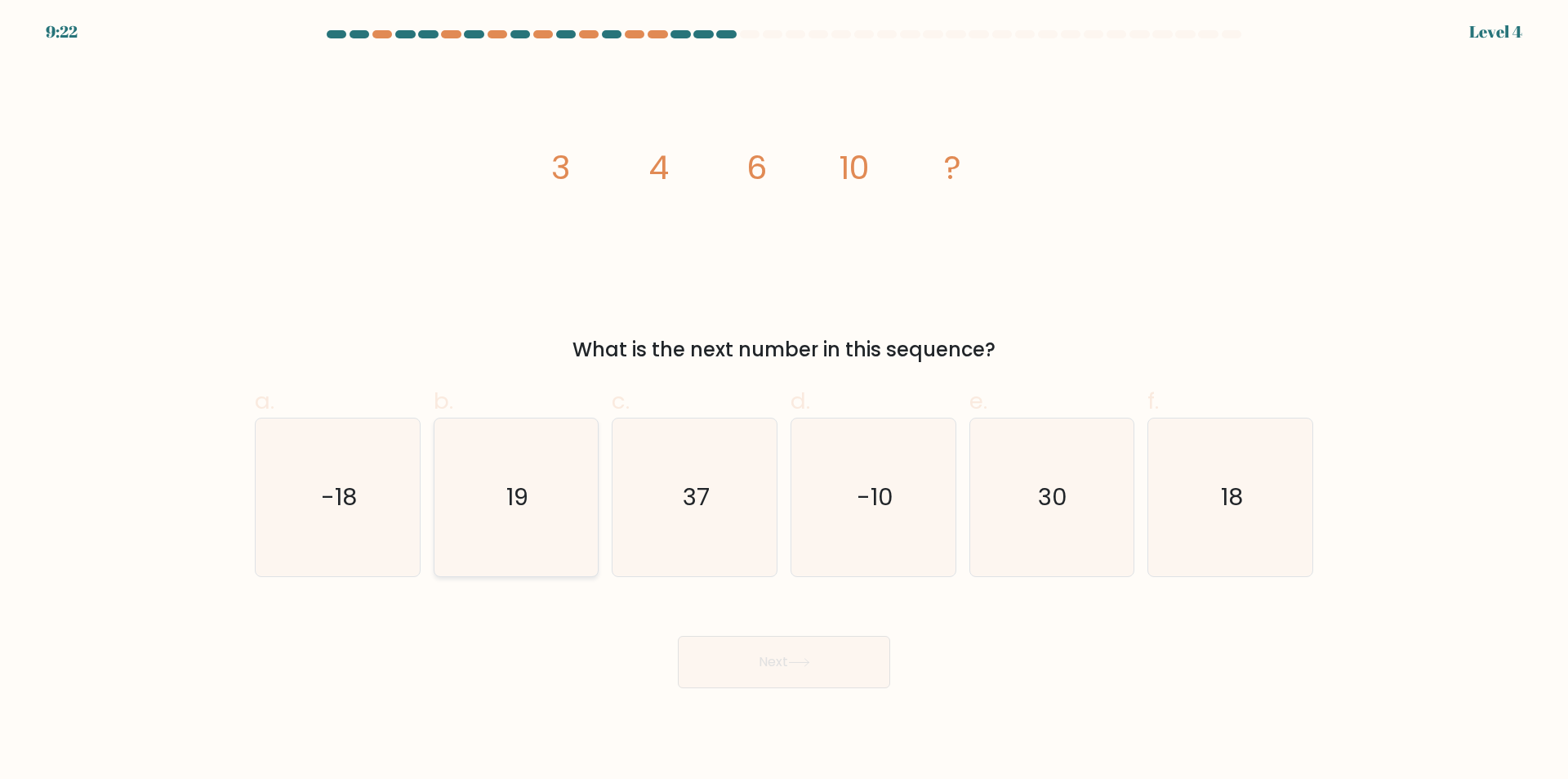
click at [507, 523] on icon "19" at bounding box center [515, 497] width 158 height 158
click at [784, 400] on input "b. 19" at bounding box center [784, 395] width 1 height 11
radio input "true"
click at [1186, 493] on icon "18" at bounding box center [1230, 497] width 158 height 158
click at [785, 400] on input "f. 18" at bounding box center [784, 395] width 1 height 11
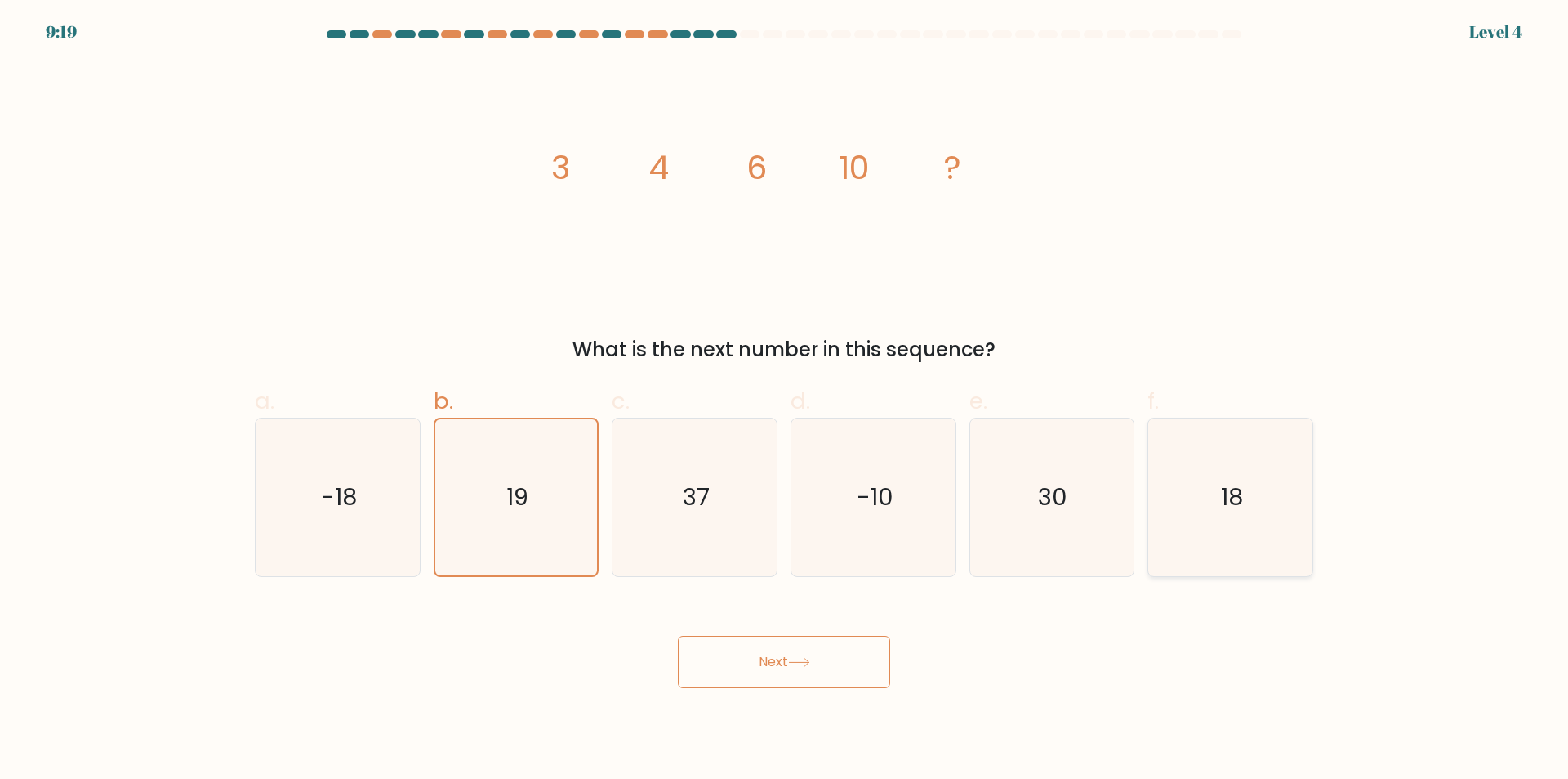
radio input "true"
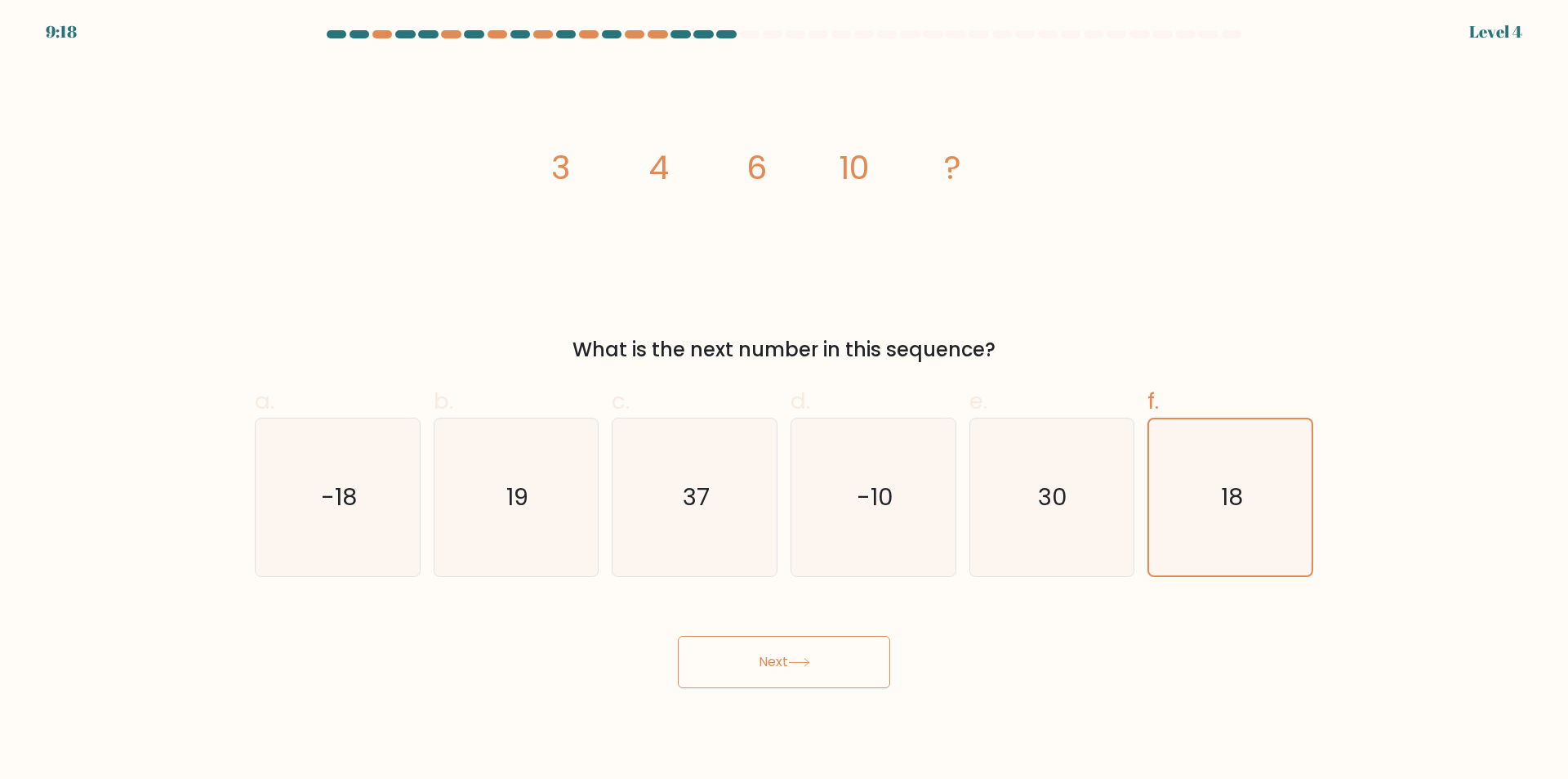
click at [835, 655] on button "Next" at bounding box center [783, 661] width 212 height 52
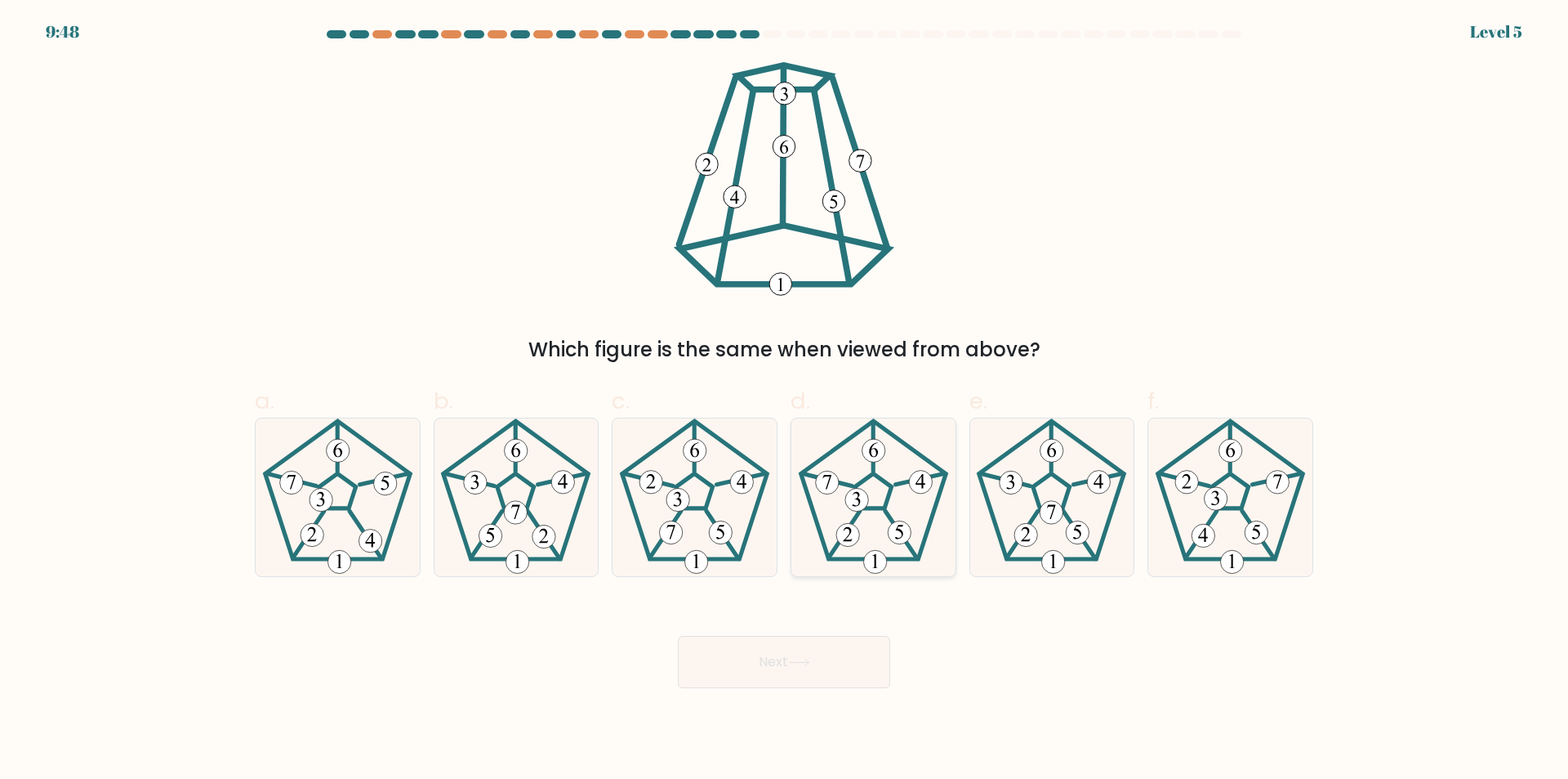
click at [905, 504] on icon at bounding box center [873, 497] width 158 height 158
click at [785, 400] on input "d." at bounding box center [784, 395] width 1 height 11
radio input "true"
click at [821, 658] on button "Next" at bounding box center [783, 661] width 212 height 52
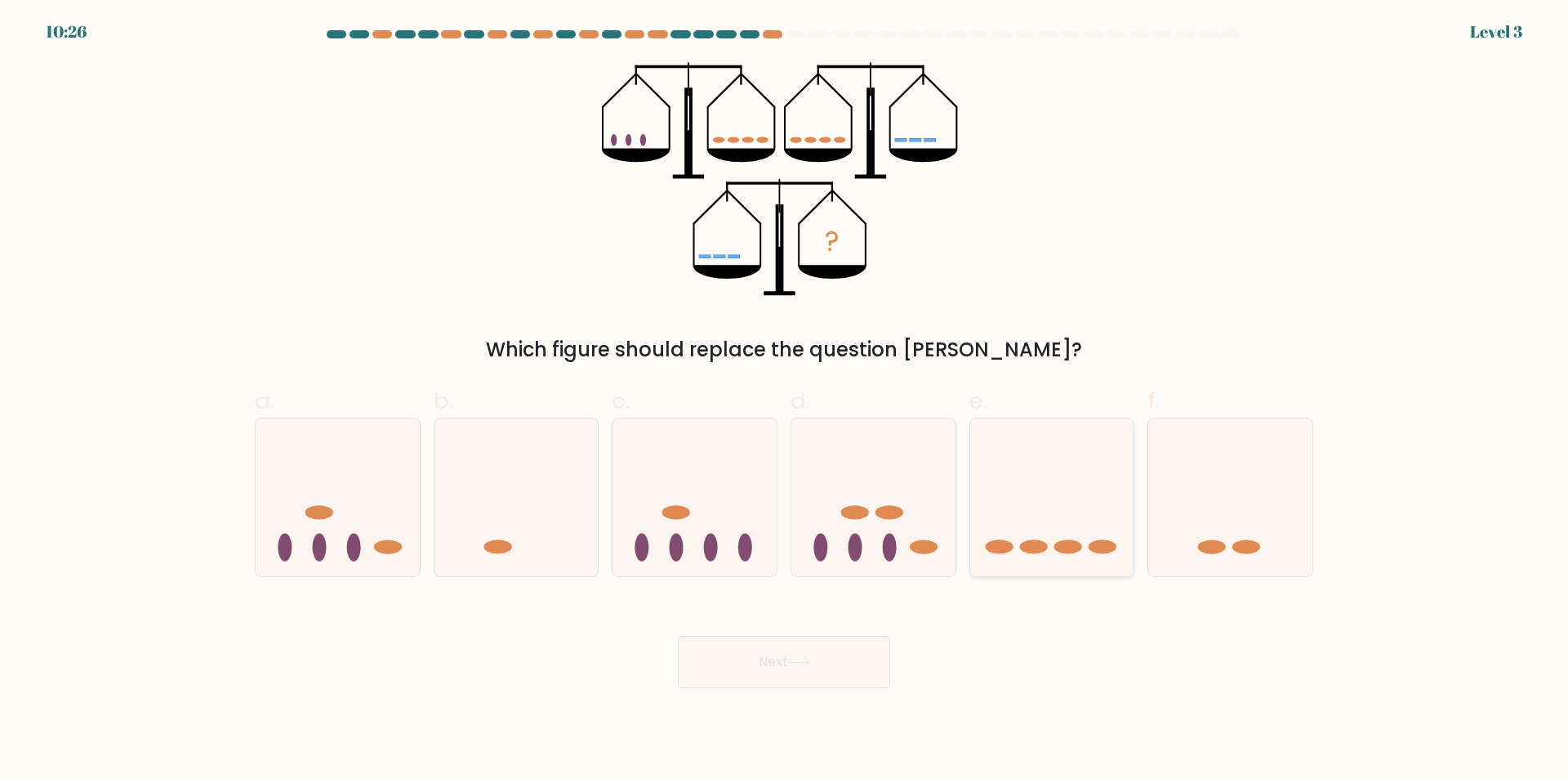
click at [1033, 521] on icon at bounding box center [1052, 497] width 164 height 136
click at [785, 400] on input "e." at bounding box center [784, 395] width 1 height 11
radio input "true"
click at [809, 661] on icon at bounding box center [799, 662] width 20 height 7
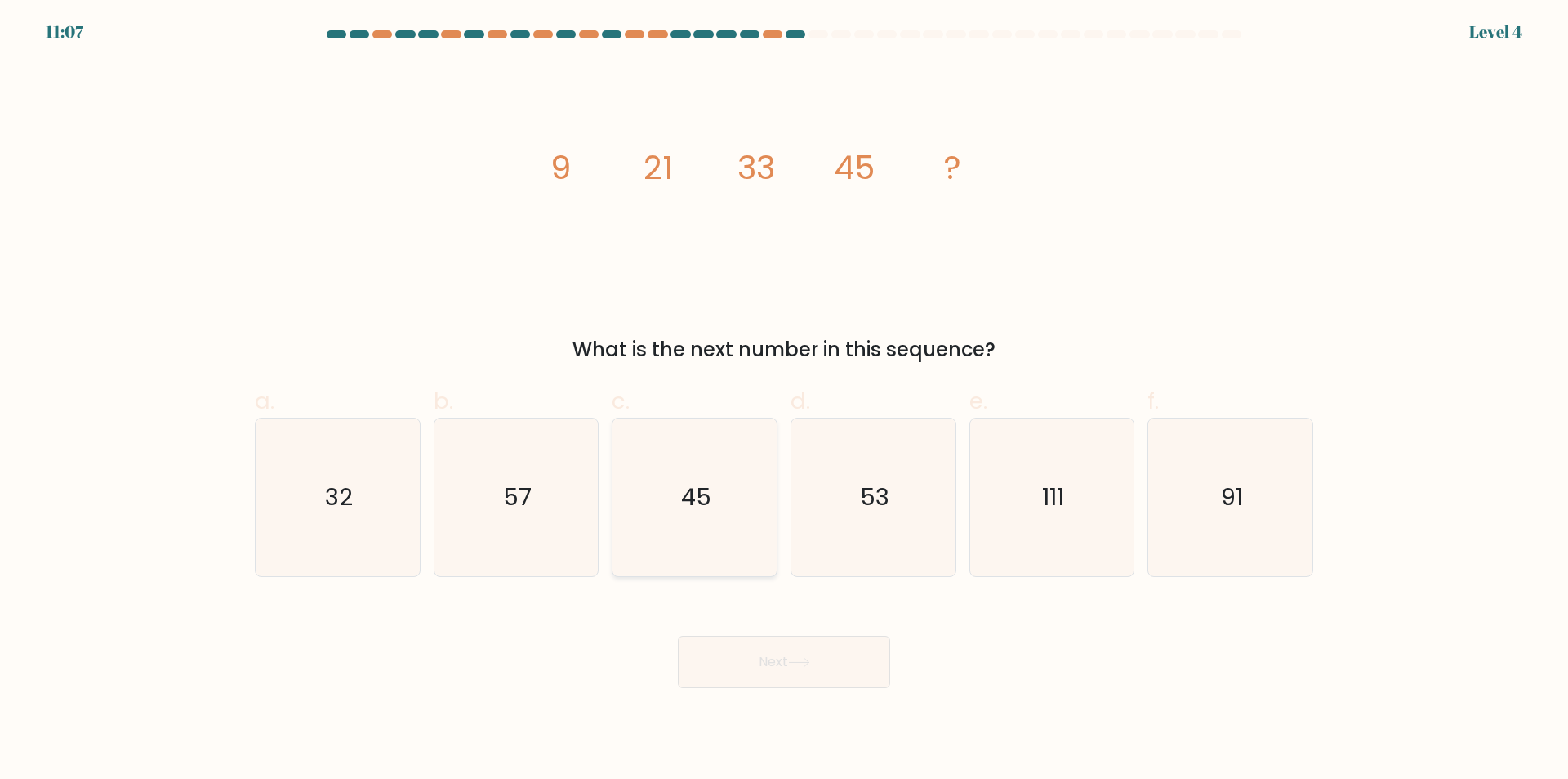
click at [748, 520] on icon "45" at bounding box center [694, 497] width 158 height 158
click at [784, 400] on input "c. 45" at bounding box center [784, 395] width 1 height 11
radio input "true"
click at [775, 656] on button "Next" at bounding box center [783, 661] width 212 height 52
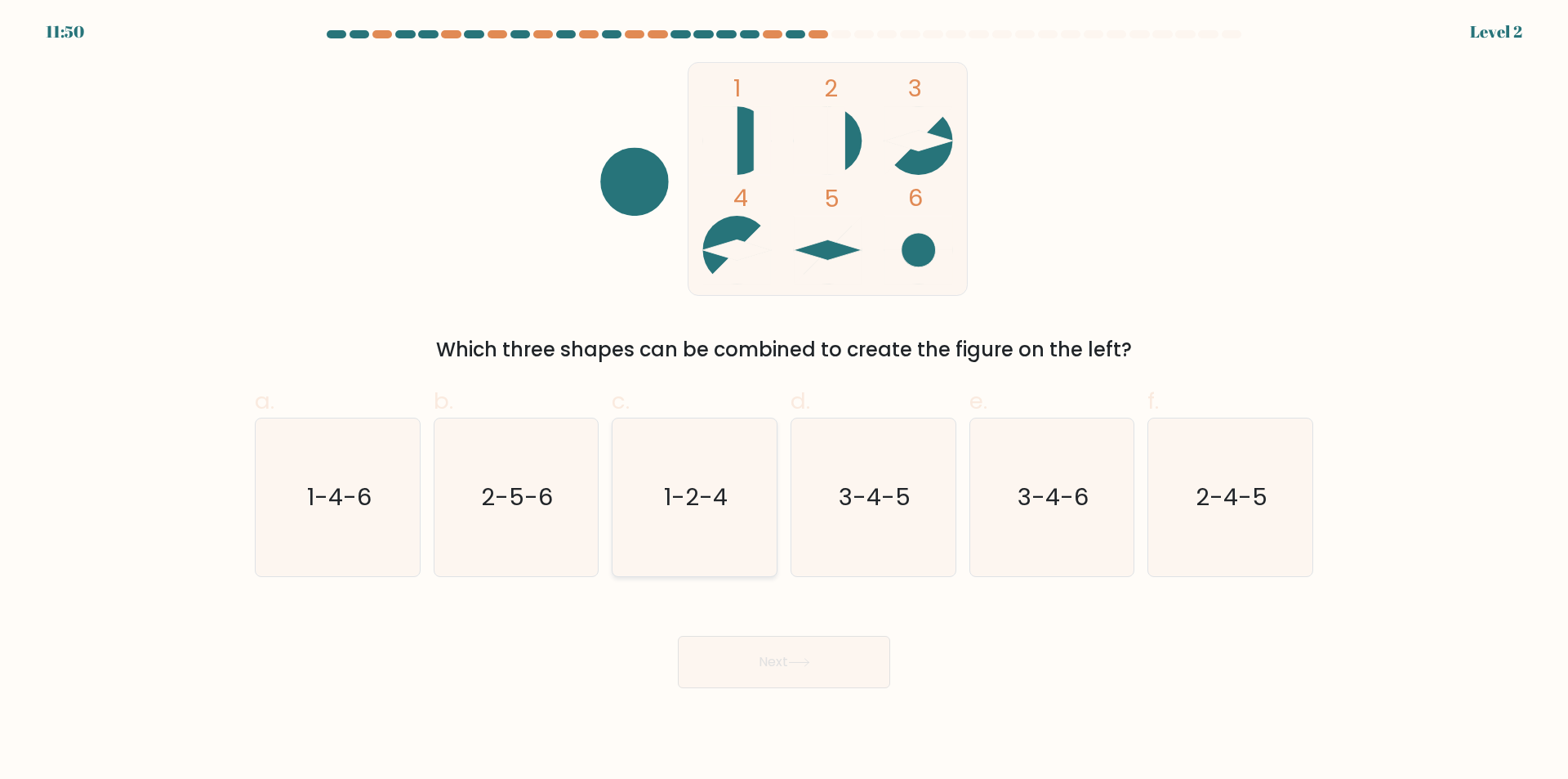
click at [732, 514] on icon "1-2-4" at bounding box center [694, 497] width 158 height 158
click at [784, 400] on input "c. 1-2-4" at bounding box center [784, 395] width 1 height 11
radio input "true"
click at [799, 664] on icon at bounding box center [799, 662] width 22 height 9
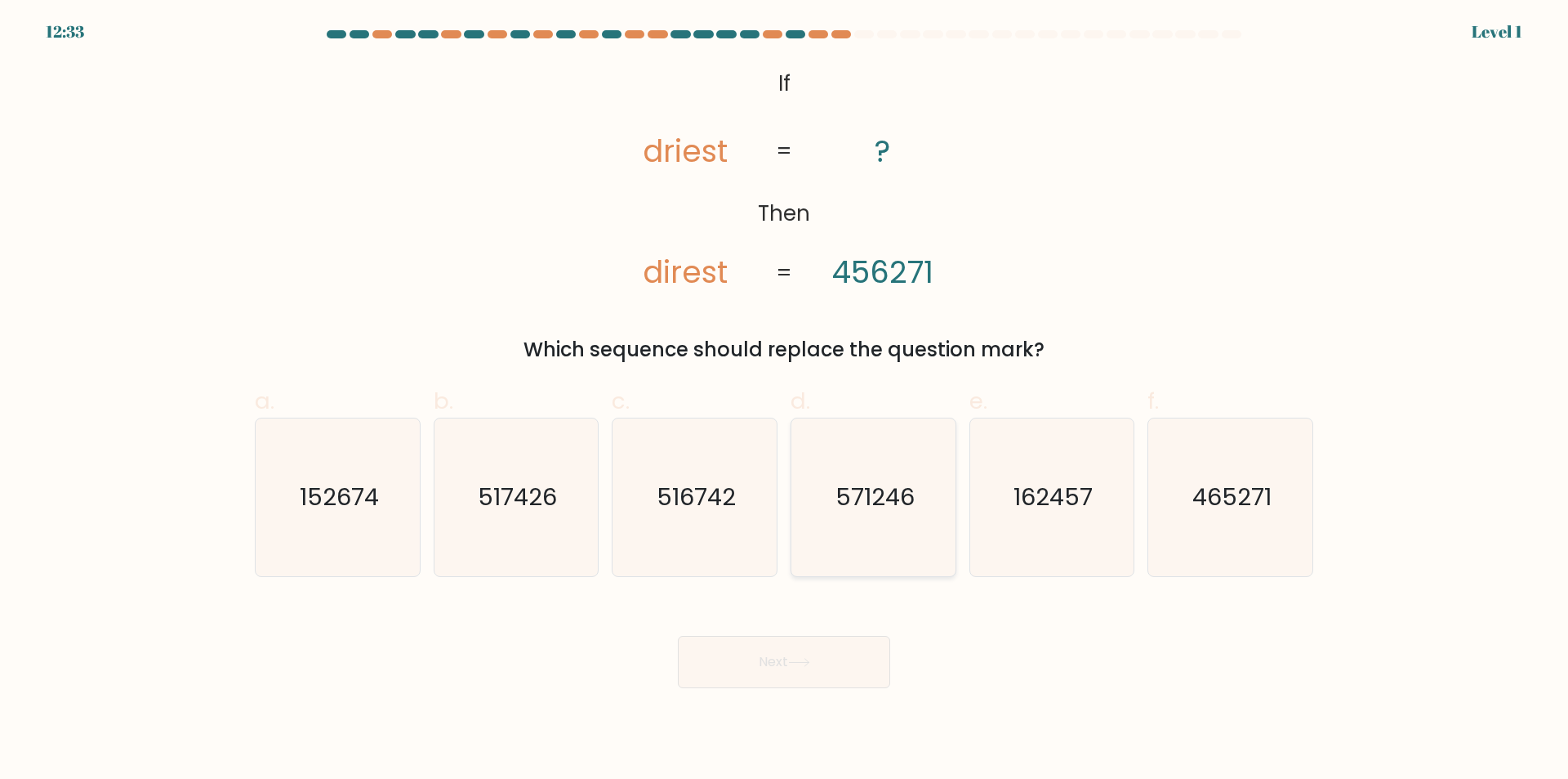
click at [842, 518] on icon "571246" at bounding box center [873, 497] width 158 height 158
click at [785, 400] on input "d. 571246" at bounding box center [784, 395] width 1 height 11
radio input "true"
click at [809, 669] on button "Next" at bounding box center [783, 661] width 212 height 52
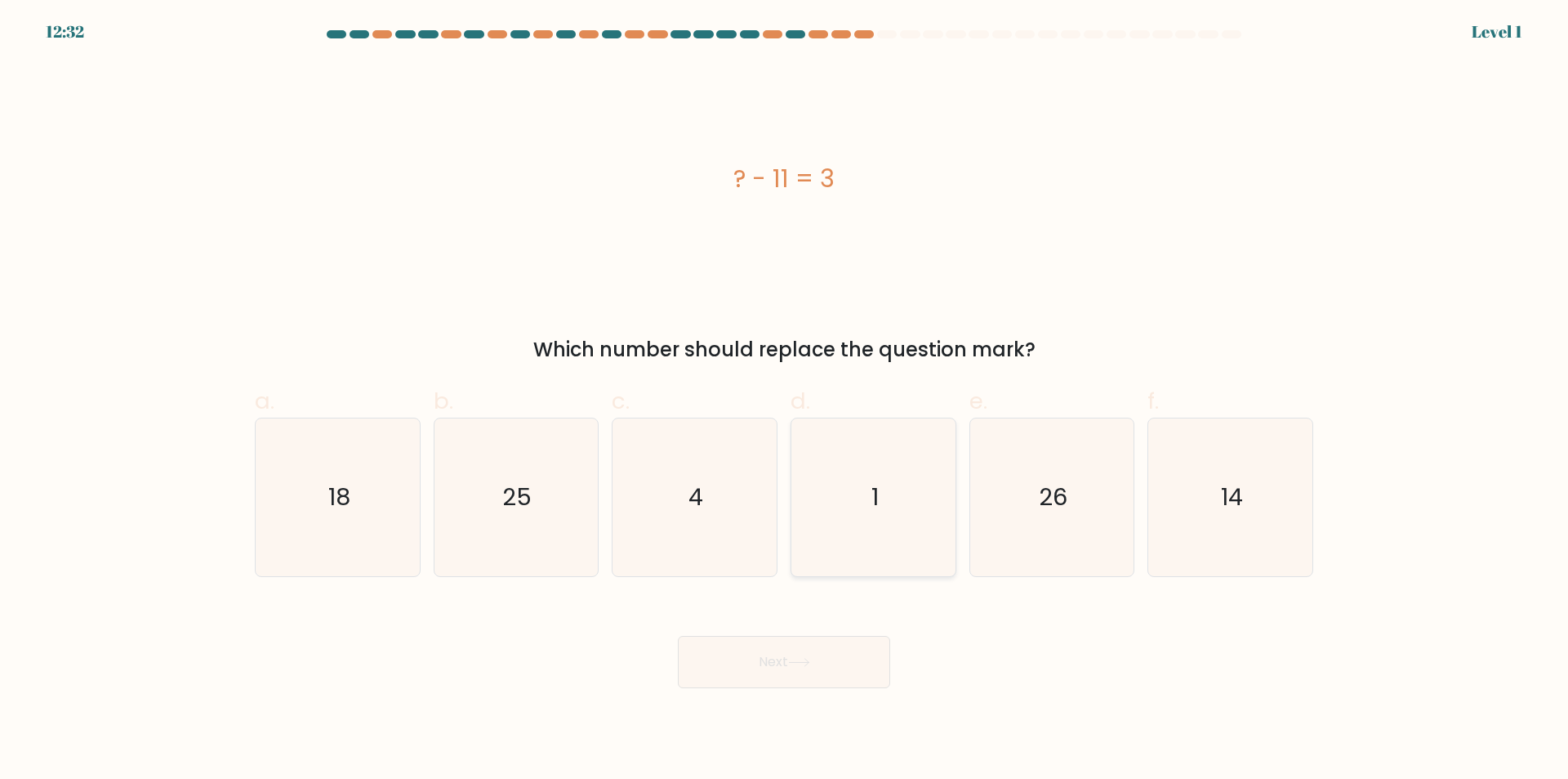
click at [929, 514] on icon "1" at bounding box center [873, 497] width 158 height 158
click at [785, 400] on input "d. 1" at bounding box center [784, 395] width 1 height 11
radio input "true"
click at [1192, 517] on icon "14" at bounding box center [1230, 497] width 158 height 158
click at [785, 400] on input "f. 14" at bounding box center [784, 395] width 1 height 11
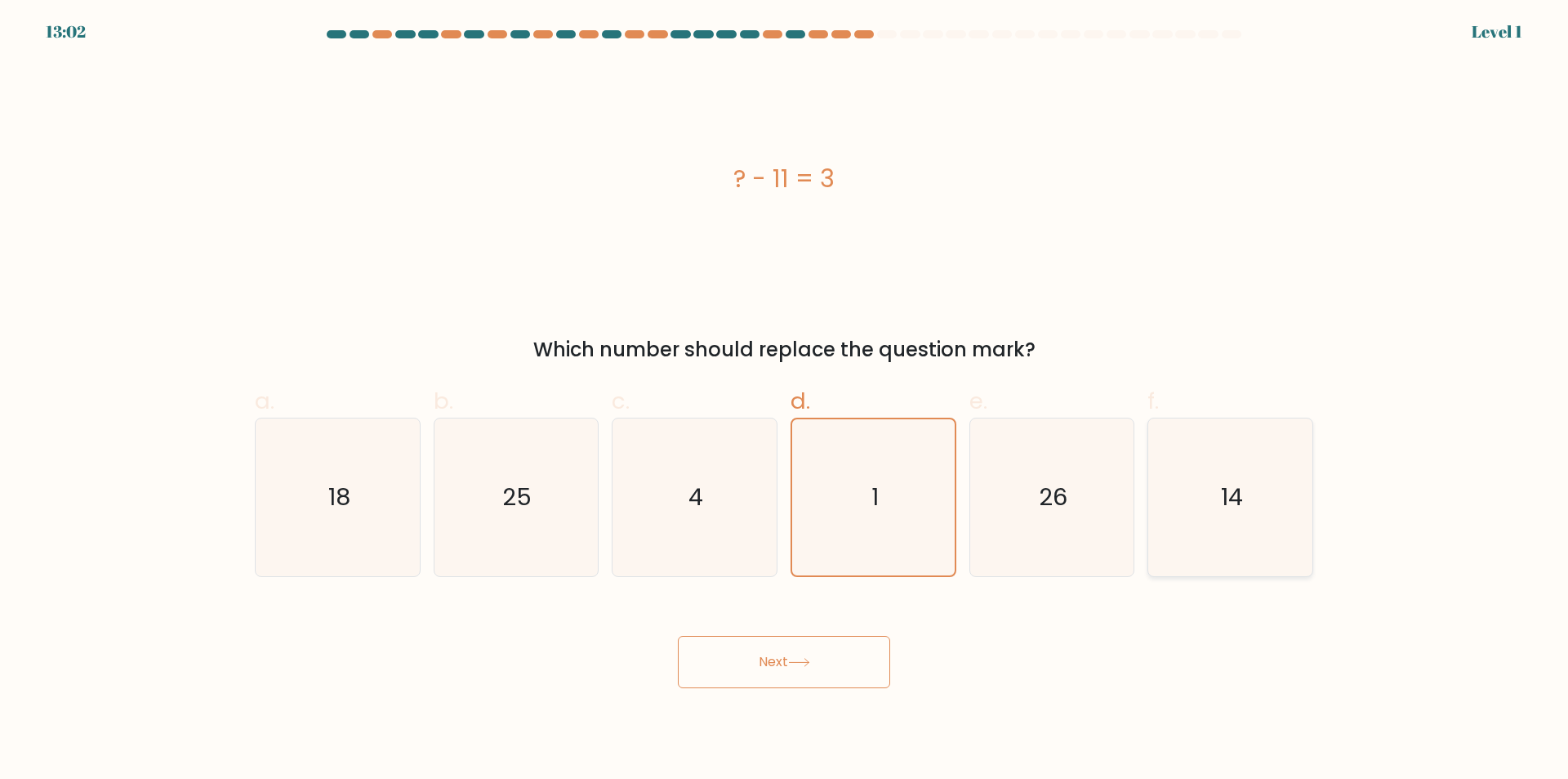
radio input "true"
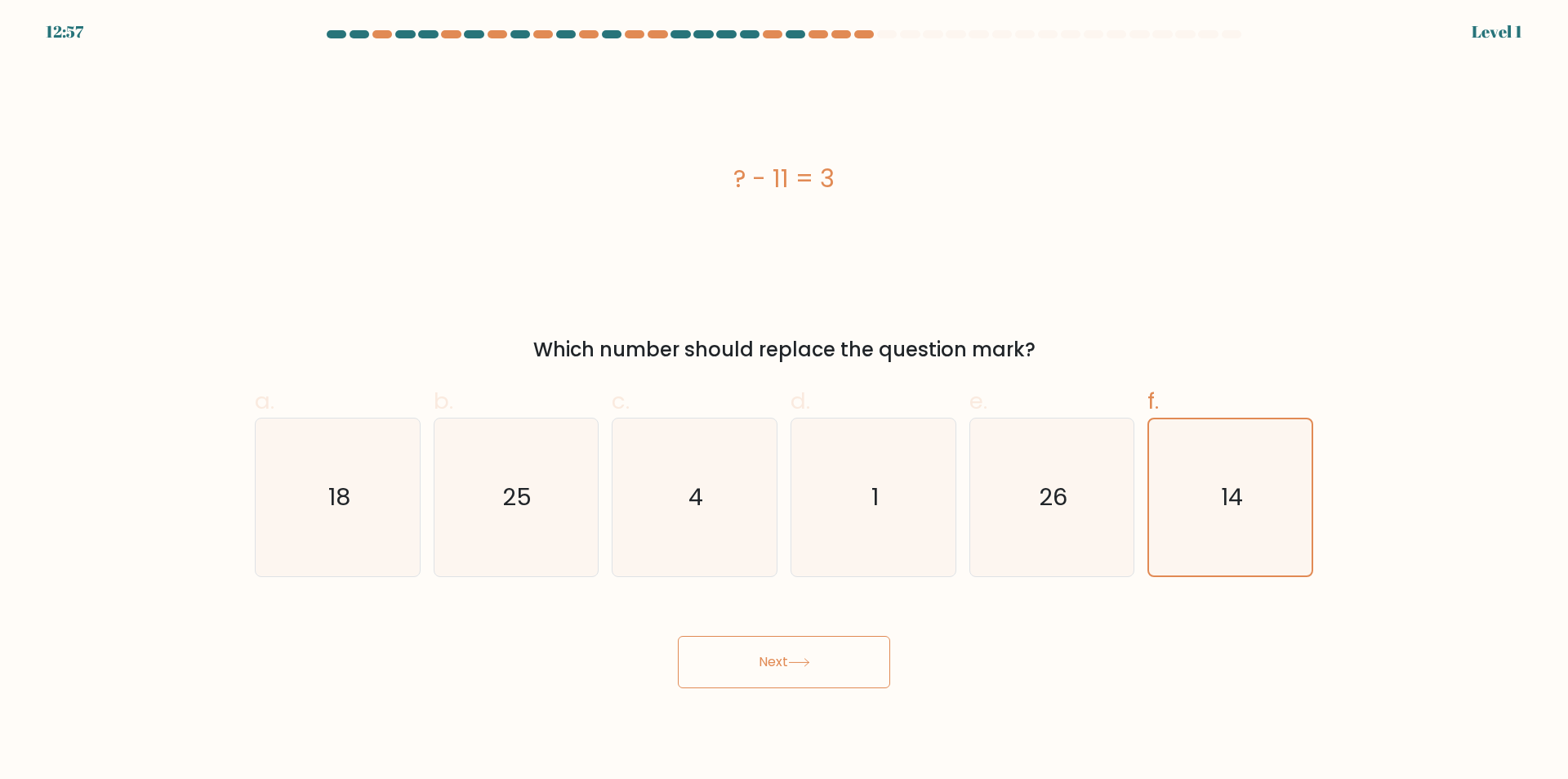
click at [820, 656] on button "Next" at bounding box center [783, 661] width 212 height 52
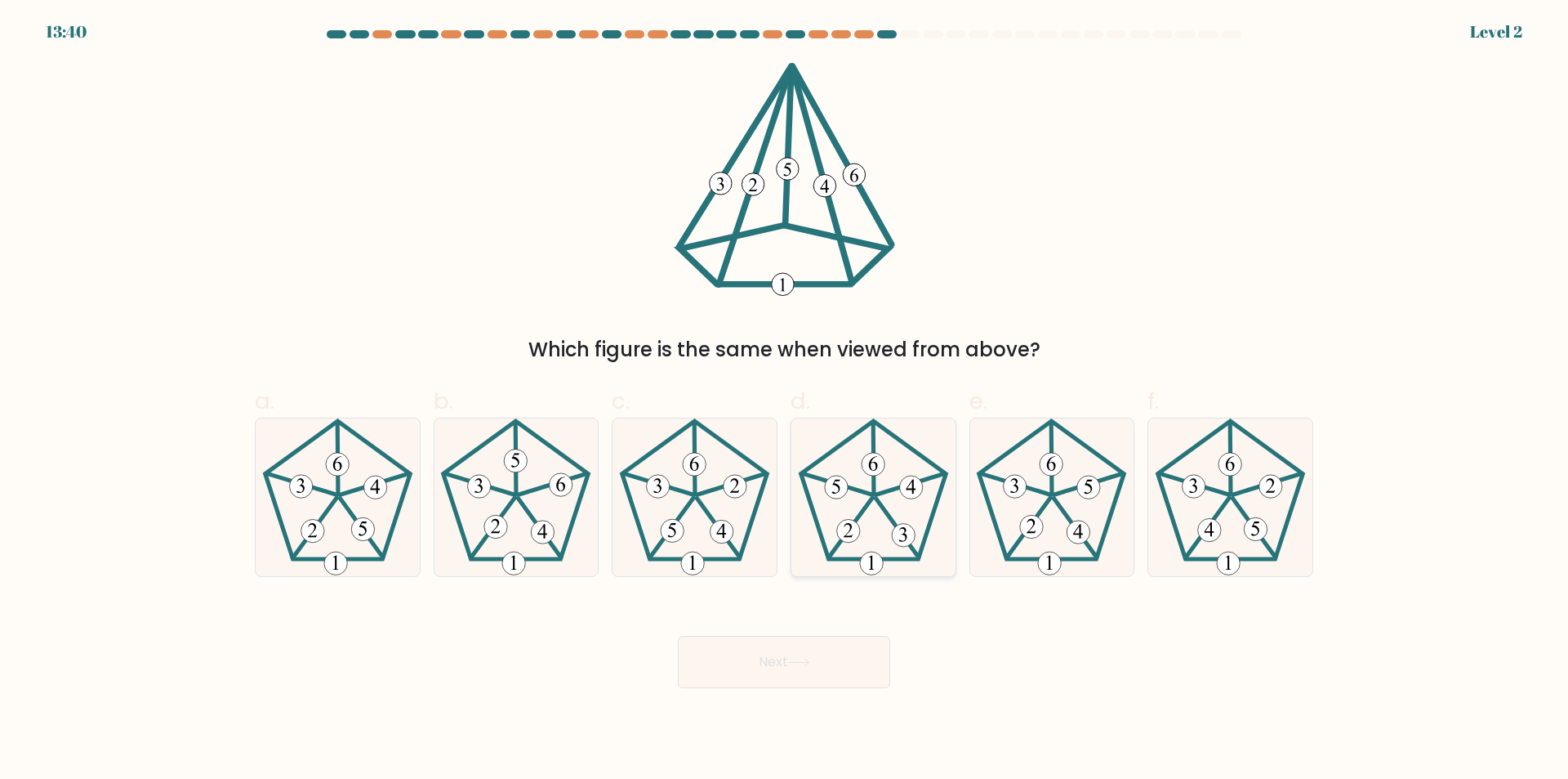
click at [879, 506] on 341 at bounding box center [896, 528] width 43 height 59
click at [785, 400] on input "d." at bounding box center [784, 395] width 1 height 11
radio input "true"
click at [820, 651] on button "Next" at bounding box center [783, 661] width 212 height 52
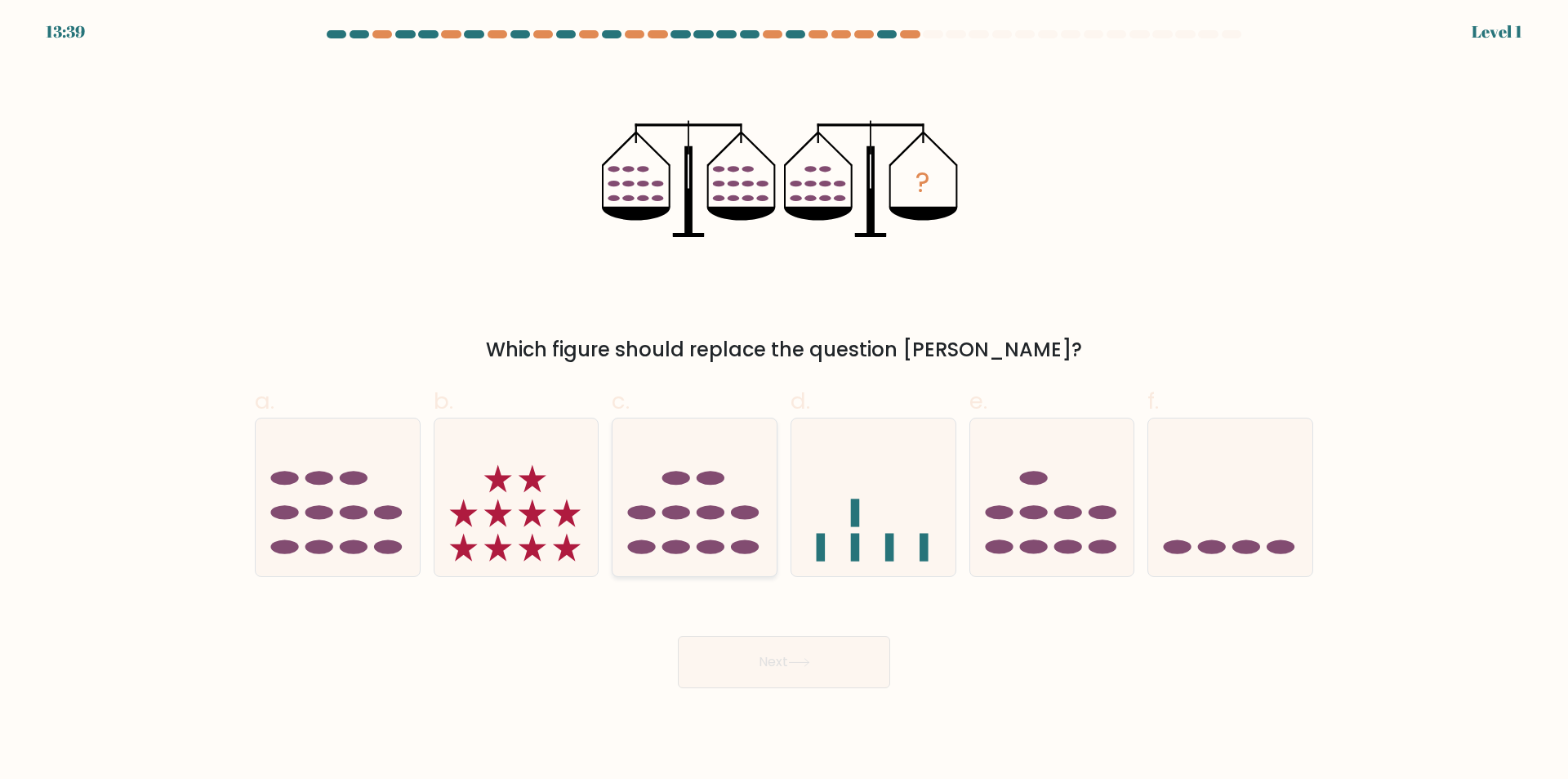
click at [656, 471] on icon at bounding box center [695, 497] width 164 height 136
click at [784, 400] on input "c." at bounding box center [784, 395] width 1 height 11
radio input "true"
click at [801, 661] on icon at bounding box center [799, 662] width 22 height 9
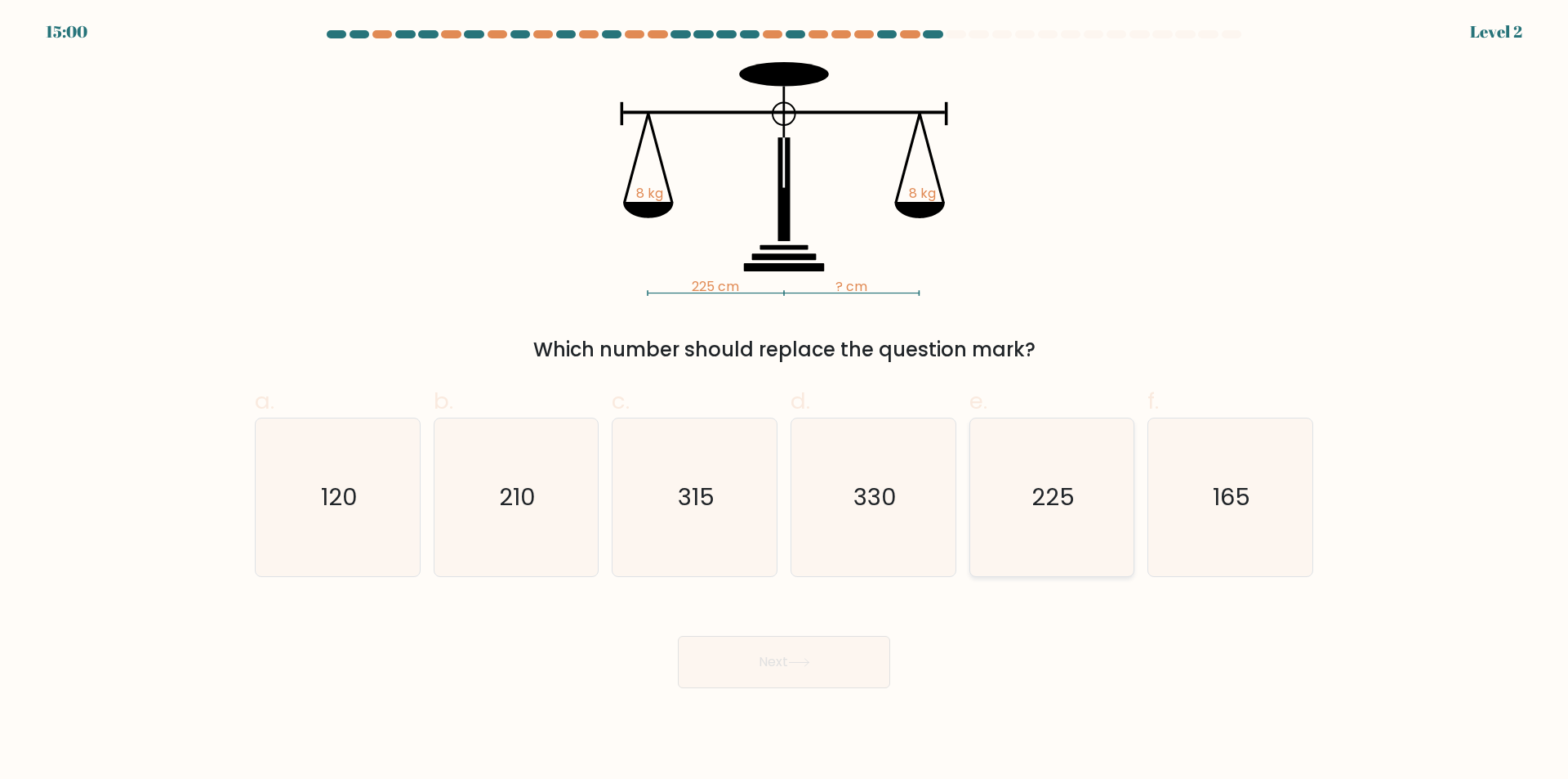
click at [1070, 529] on icon "225" at bounding box center [1051, 497] width 158 height 158
click at [785, 400] on input "e. 225" at bounding box center [784, 395] width 1 height 11
radio input "true"
click at [828, 650] on button "Next" at bounding box center [783, 661] width 212 height 52
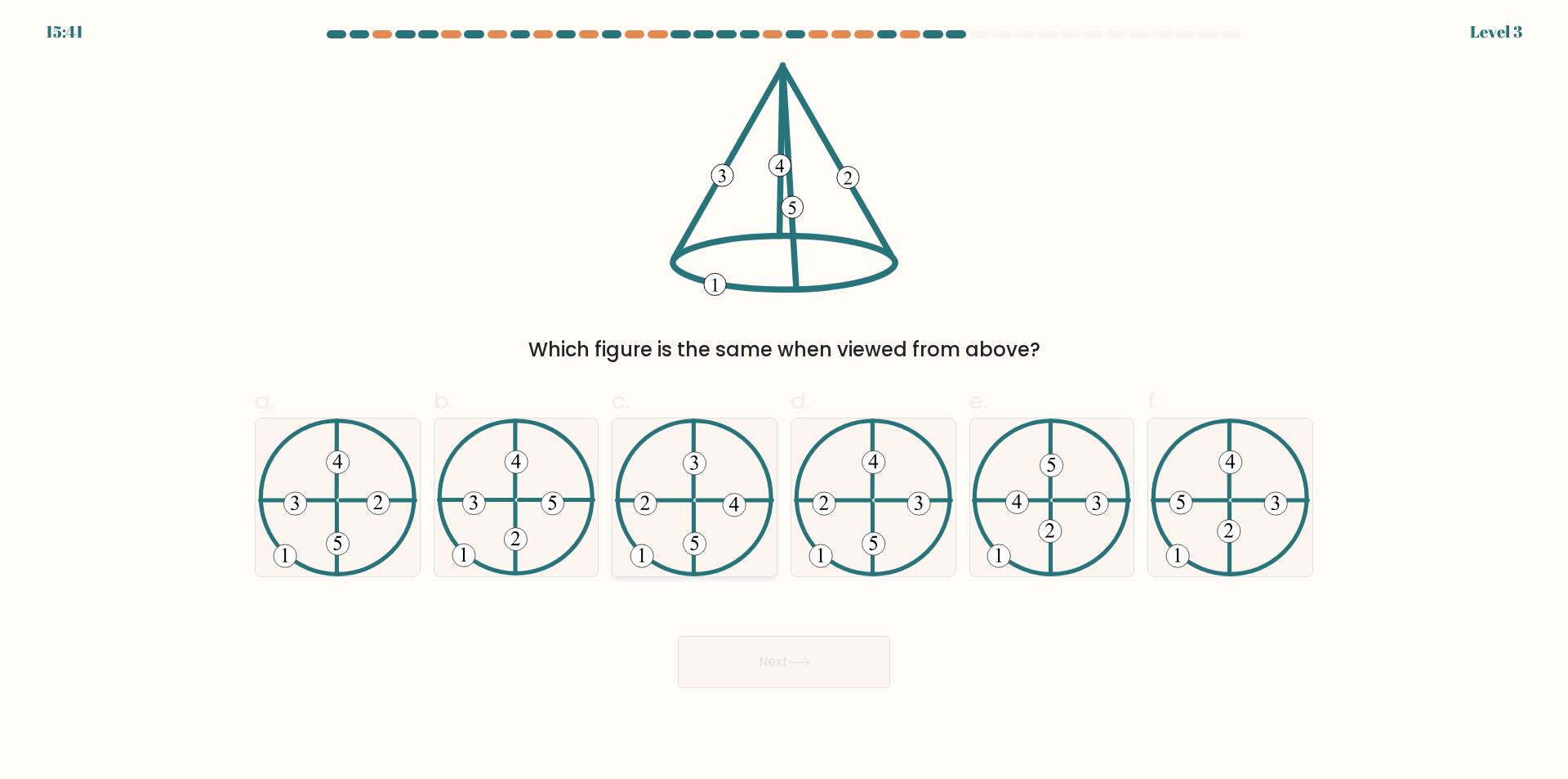
click at [733, 502] on icon at bounding box center [734, 503] width 10 height 14
click at [784, 400] on input "c." at bounding box center [784, 395] width 1 height 11
radio input "true"
click at [808, 655] on button "Next" at bounding box center [783, 661] width 212 height 52
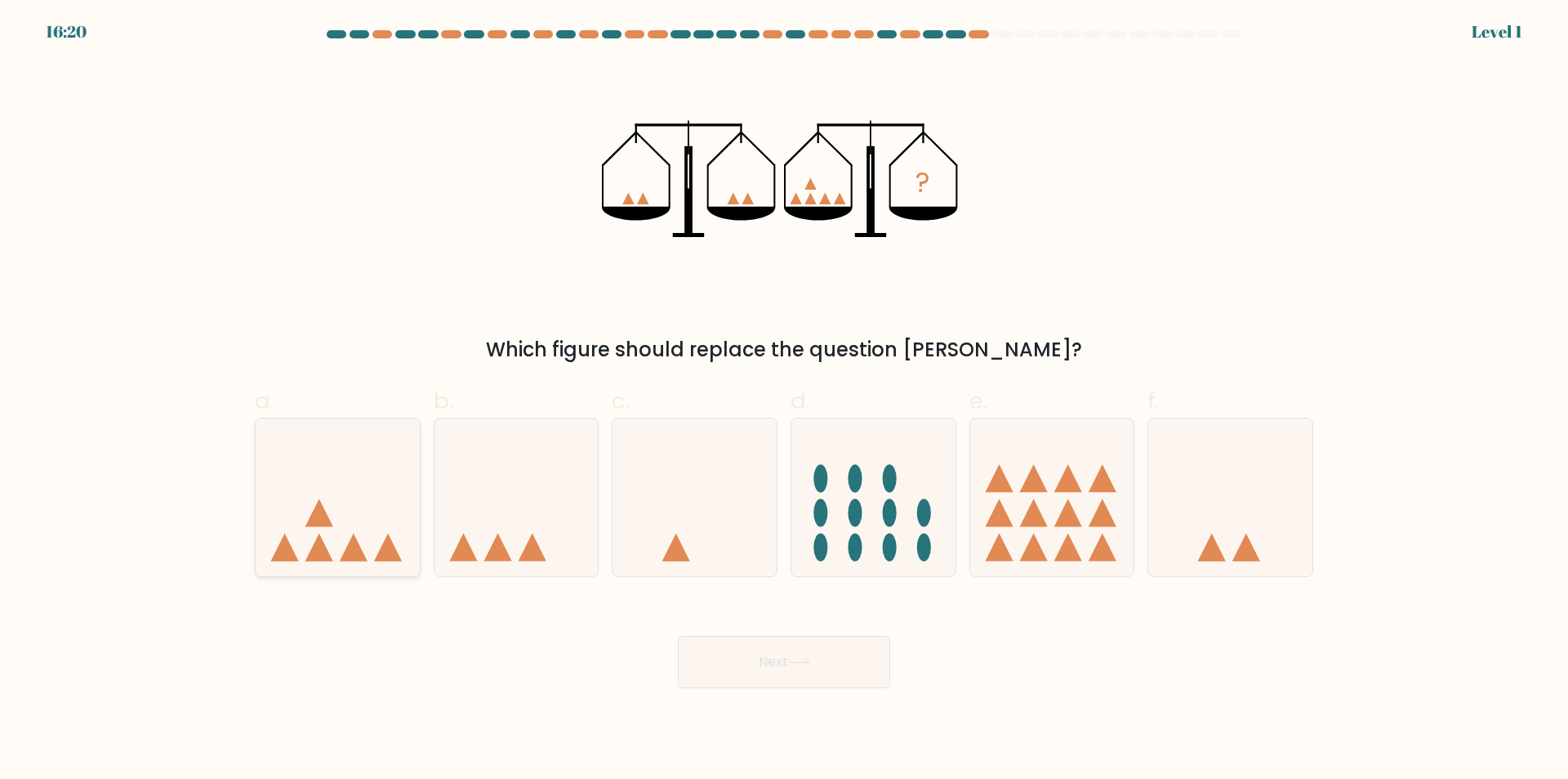
click at [372, 495] on icon at bounding box center [338, 497] width 164 height 136
click at [784, 400] on input "a." at bounding box center [784, 395] width 1 height 11
radio input "true"
click at [801, 662] on icon at bounding box center [799, 662] width 20 height 7
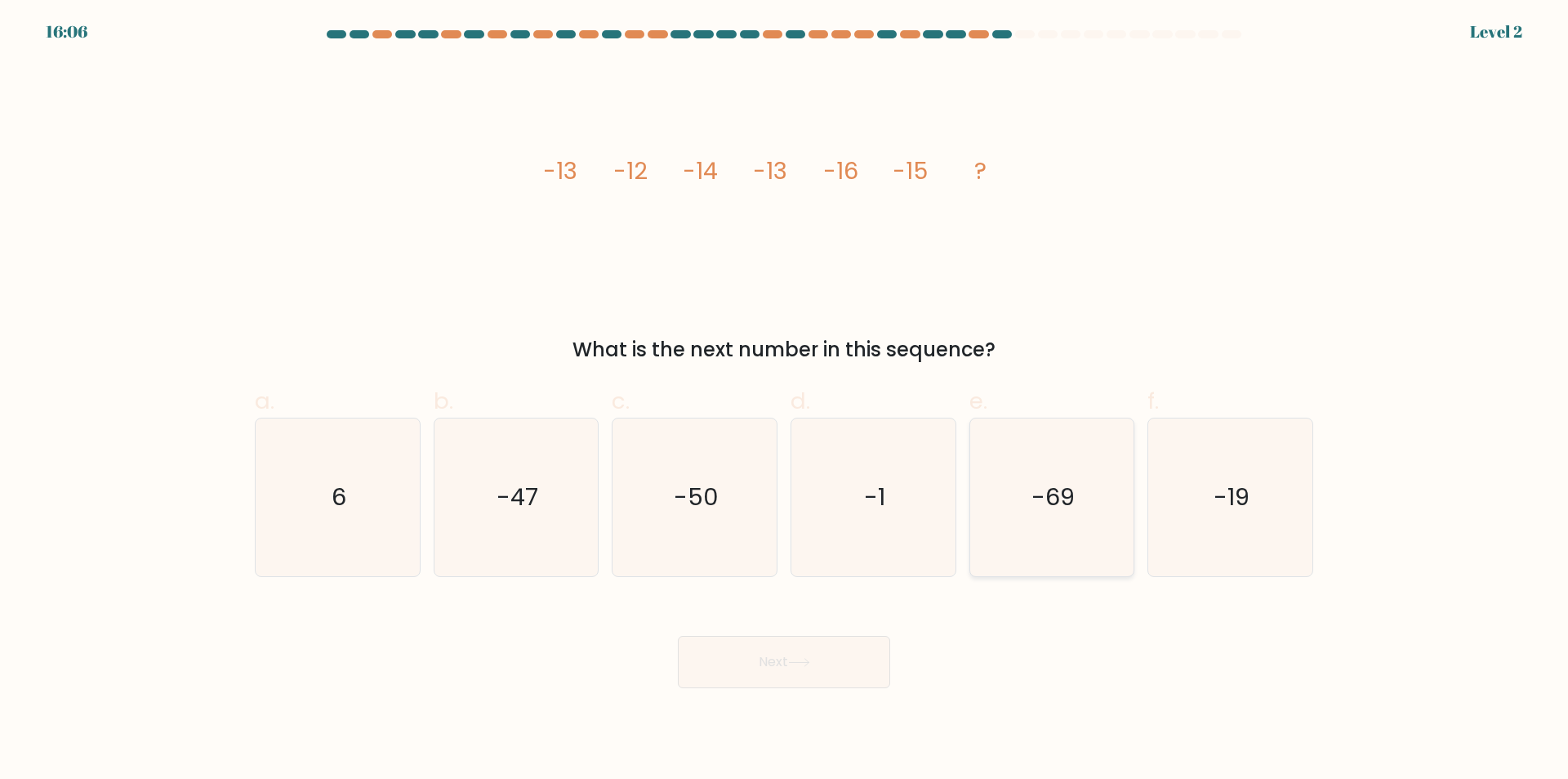
click at [1023, 521] on icon "-69" at bounding box center [1051, 497] width 158 height 158
click at [785, 400] on input "e. -69" at bounding box center [784, 395] width 1 height 11
radio input "true"
click at [818, 669] on button "Next" at bounding box center [783, 661] width 212 height 52
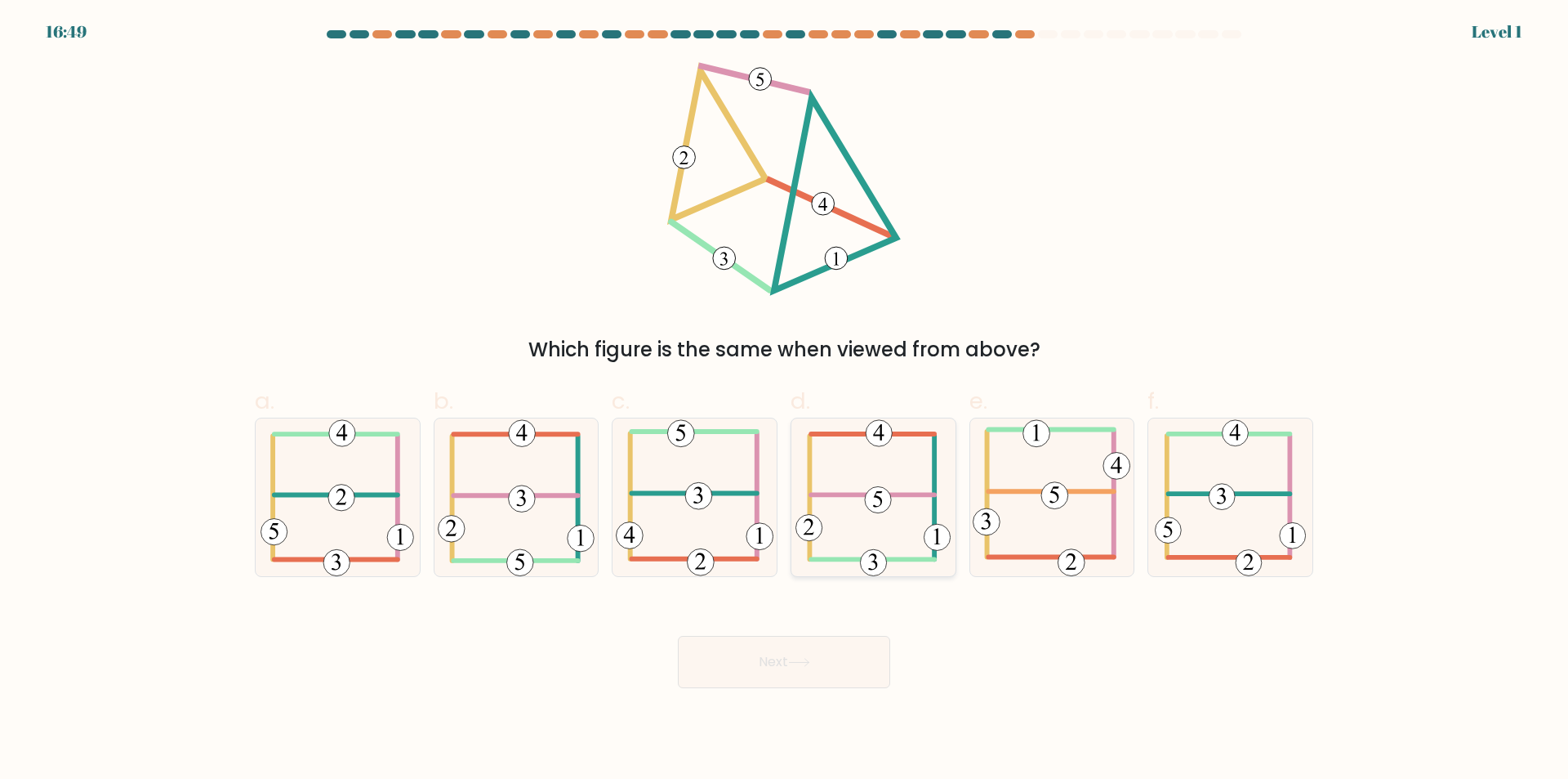
click at [862, 456] on icon at bounding box center [872, 497] width 155 height 158
click at [785, 400] on input "d." at bounding box center [784, 395] width 1 height 11
radio input "true"
click at [779, 658] on button "Next" at bounding box center [783, 661] width 212 height 52
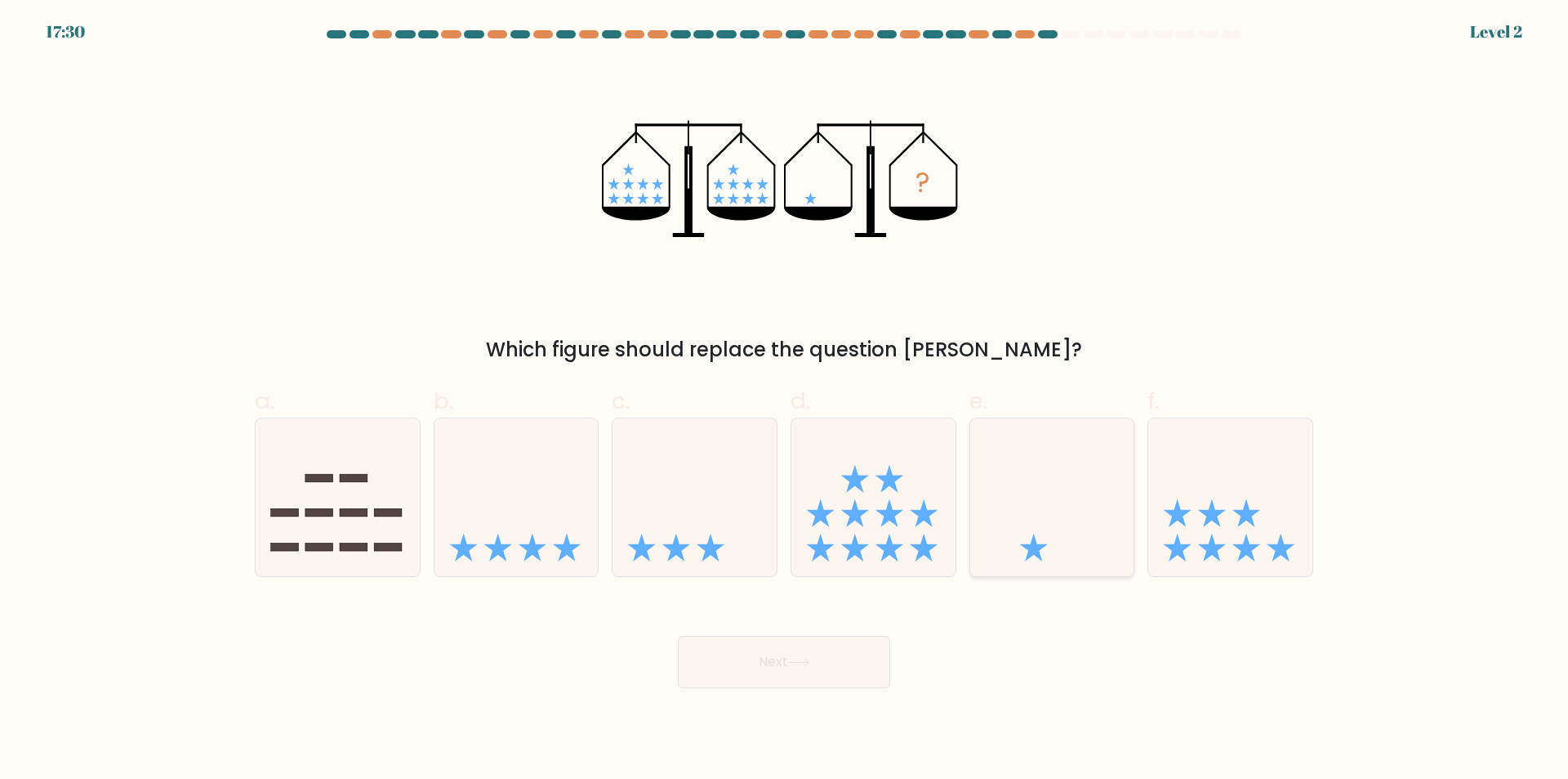
click at [1003, 539] on icon at bounding box center [1052, 497] width 164 height 136
click at [785, 400] on input "e." at bounding box center [784, 395] width 1 height 11
radio input "true"
click at [818, 672] on button "Next" at bounding box center [783, 661] width 212 height 52
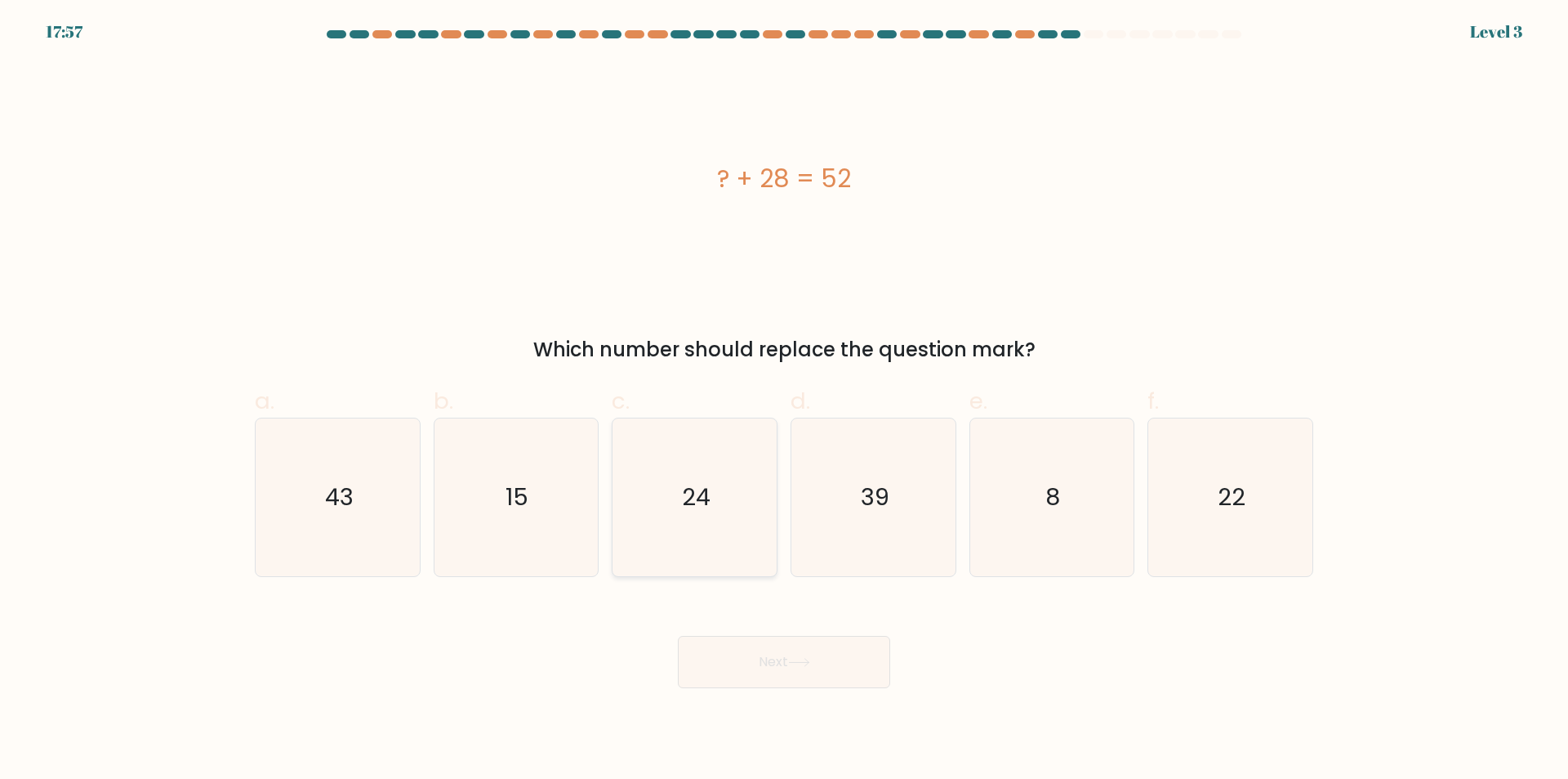
click at [724, 498] on icon "24" at bounding box center [694, 497] width 158 height 158
click at [784, 400] on input "c. 24" at bounding box center [784, 395] width 1 height 11
radio input "true"
click at [824, 669] on button "Next" at bounding box center [783, 661] width 212 height 52
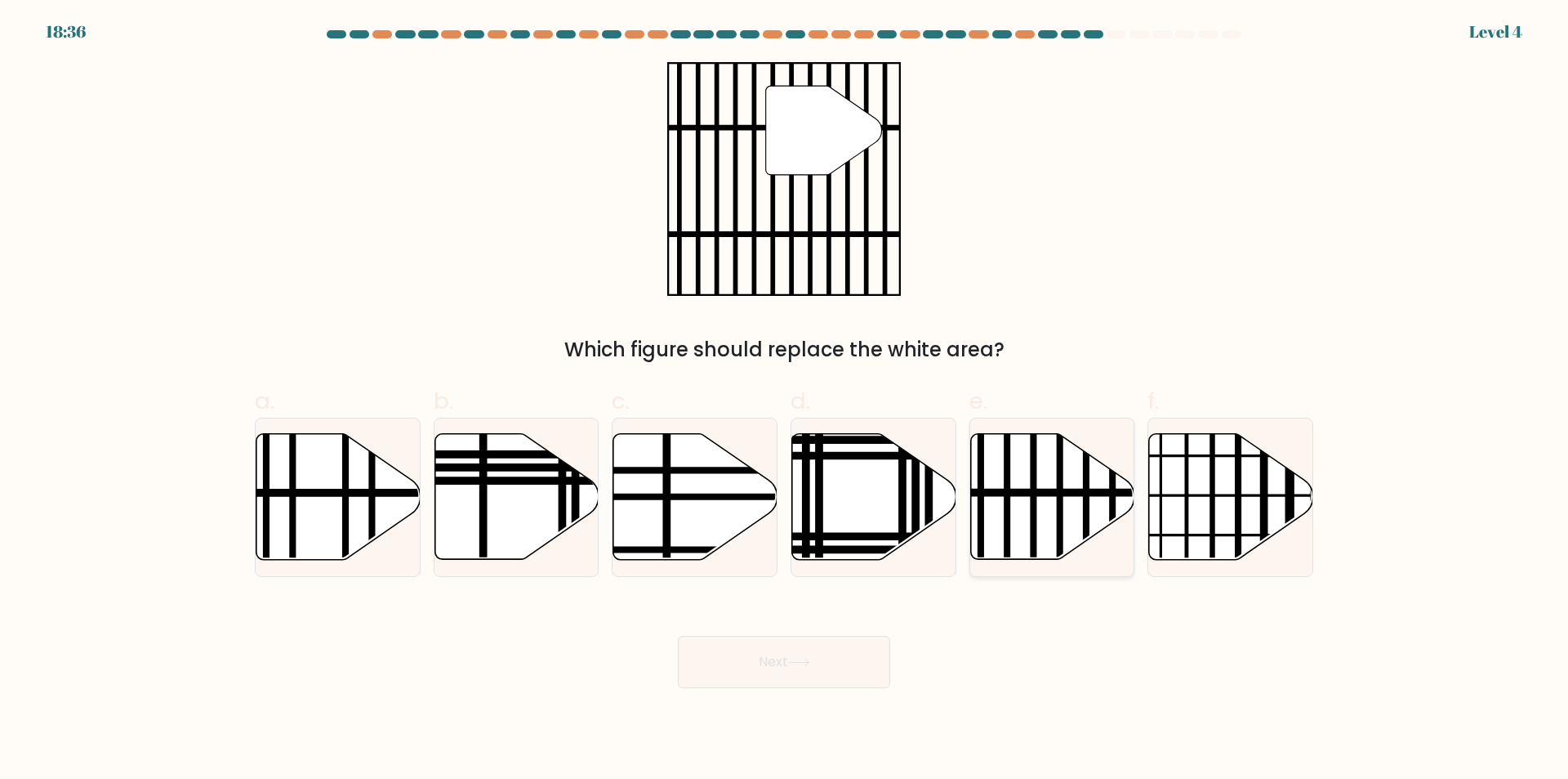
click at [1033, 497] on line at bounding box center [1033, 565] width 0 height 331
click at [785, 400] on input "e." at bounding box center [784, 395] width 1 height 11
radio input "true"
click at [759, 665] on button "Next" at bounding box center [783, 661] width 212 height 52
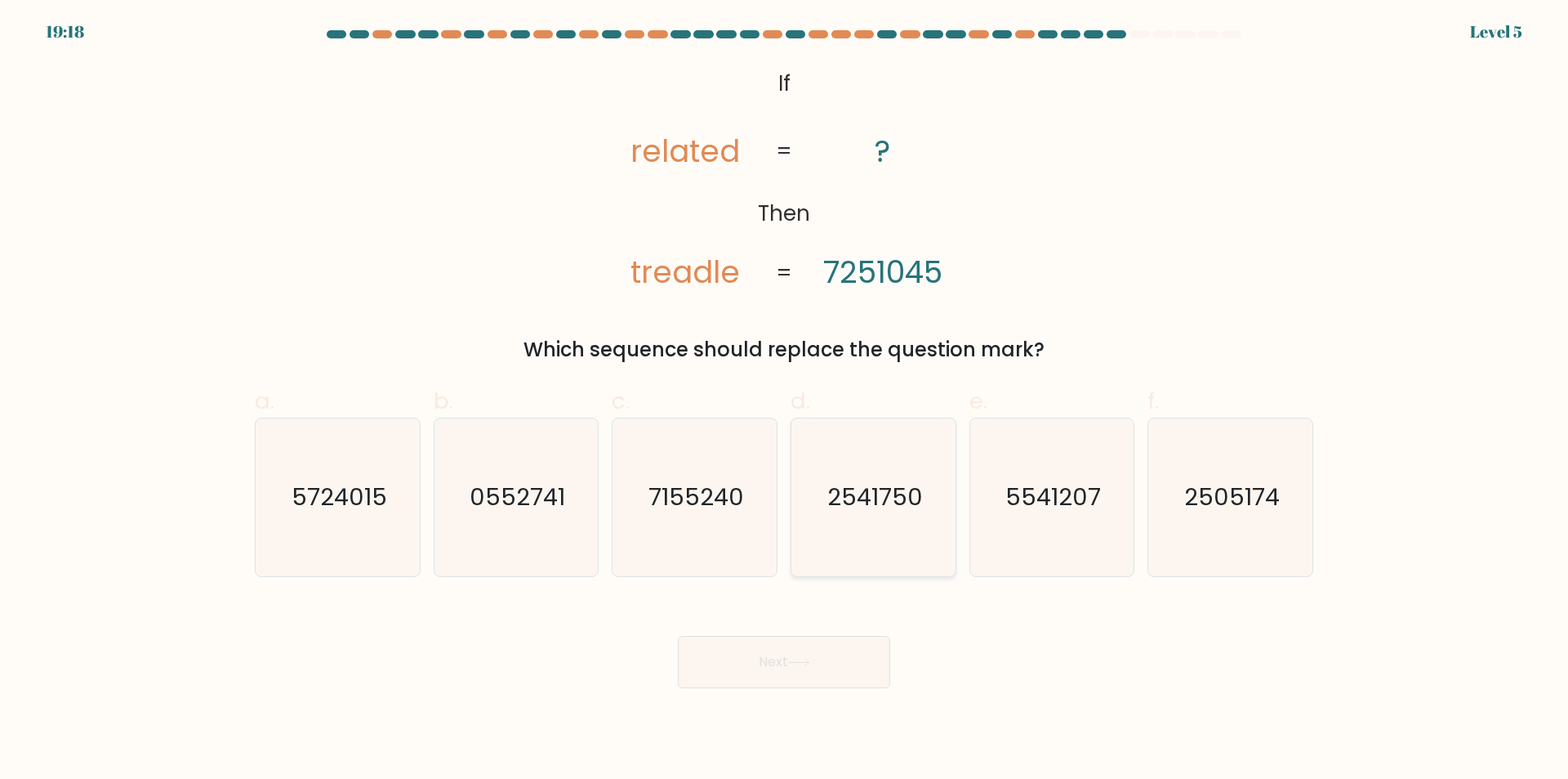
click at [858, 447] on icon "2541750" at bounding box center [873, 497] width 158 height 158
click at [785, 400] on input "d. 2541750" at bounding box center [784, 395] width 1 height 11
radio input "true"
click at [749, 668] on button "Next" at bounding box center [783, 661] width 212 height 52
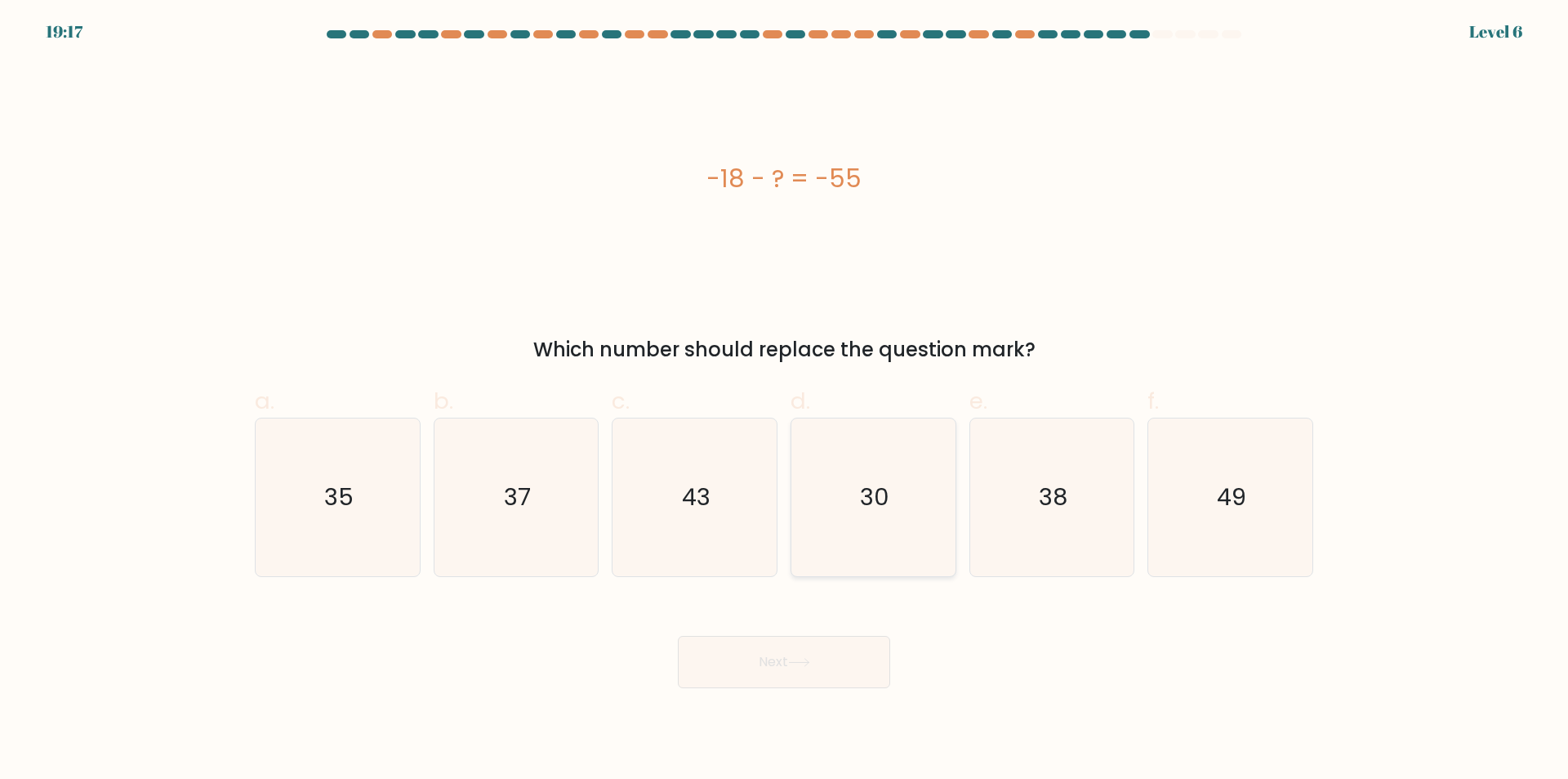
click at [903, 523] on icon "30" at bounding box center [873, 497] width 158 height 158
click at [785, 400] on input "d. 30" at bounding box center [784, 395] width 1 height 11
radio input "true"
click at [667, 501] on icon "43" at bounding box center [694, 497] width 158 height 158
click at [784, 400] on input "c. 43" at bounding box center [784, 395] width 1 height 11
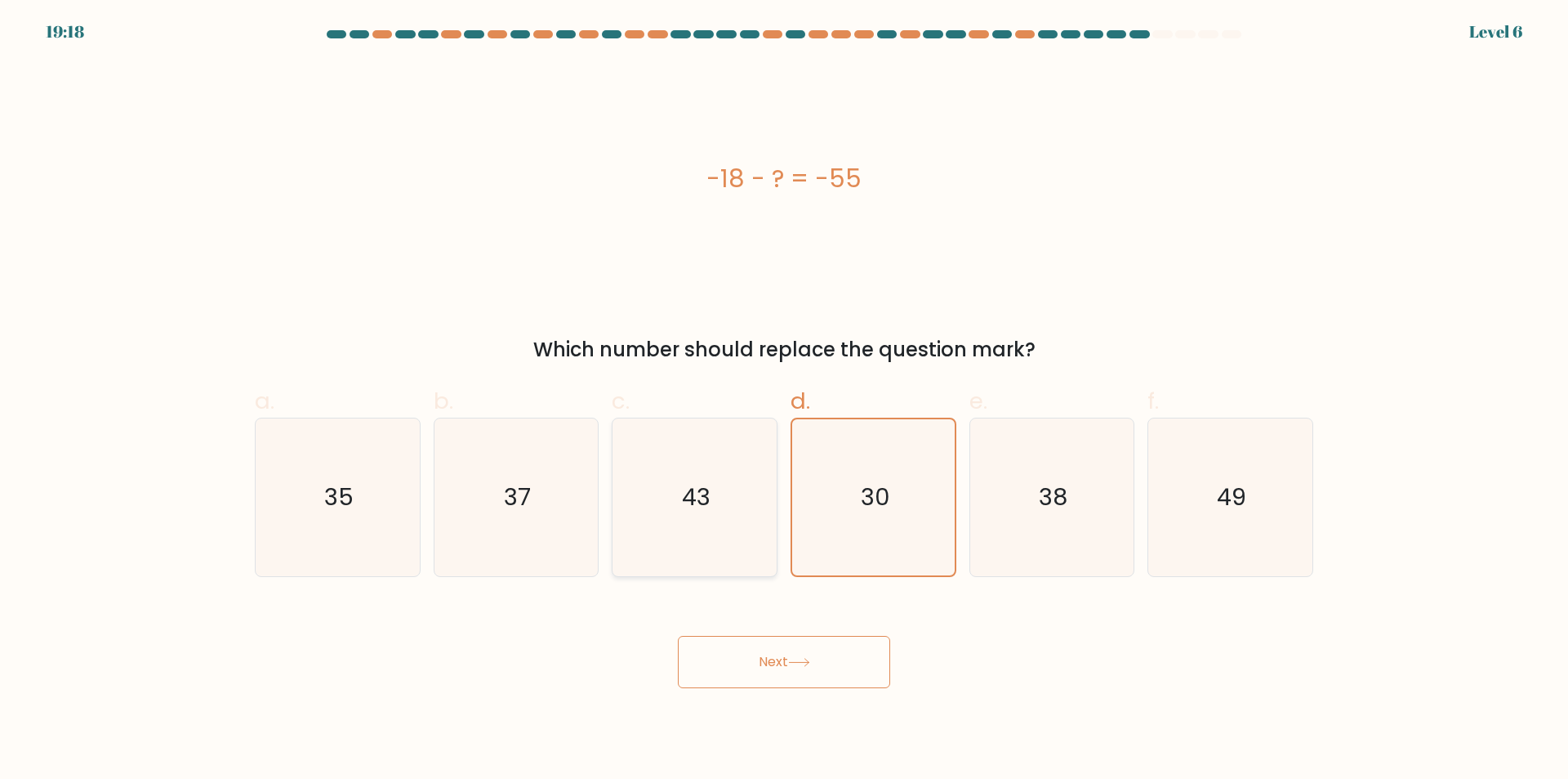
radio input "true"
click at [816, 663] on button "Next" at bounding box center [783, 661] width 212 height 52
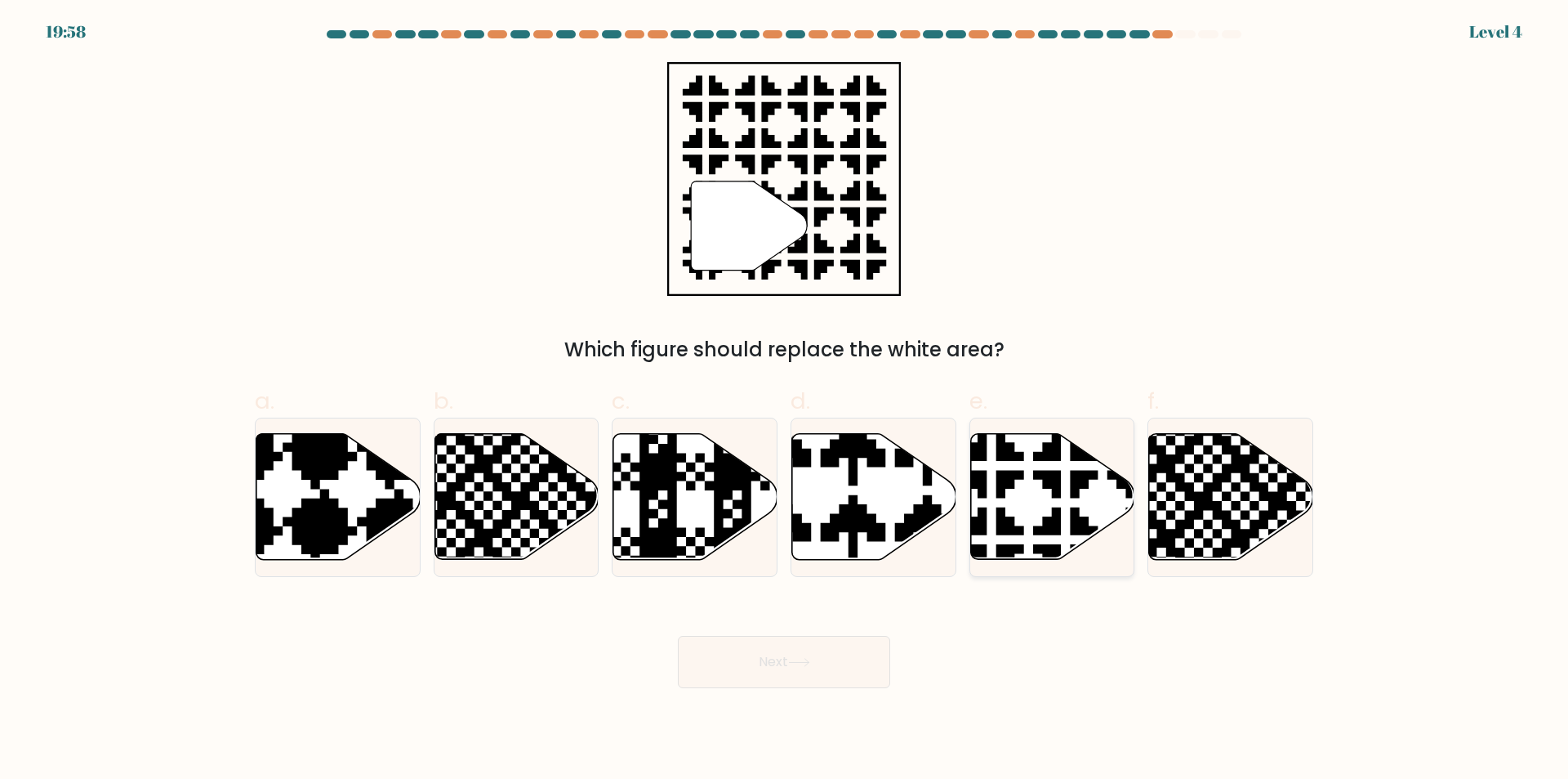
click at [1037, 524] on icon at bounding box center [1052, 497] width 164 height 126
click at [785, 400] on input "e." at bounding box center [784, 395] width 1 height 11
radio input "true"
click at [844, 667] on button "Next" at bounding box center [783, 661] width 212 height 52
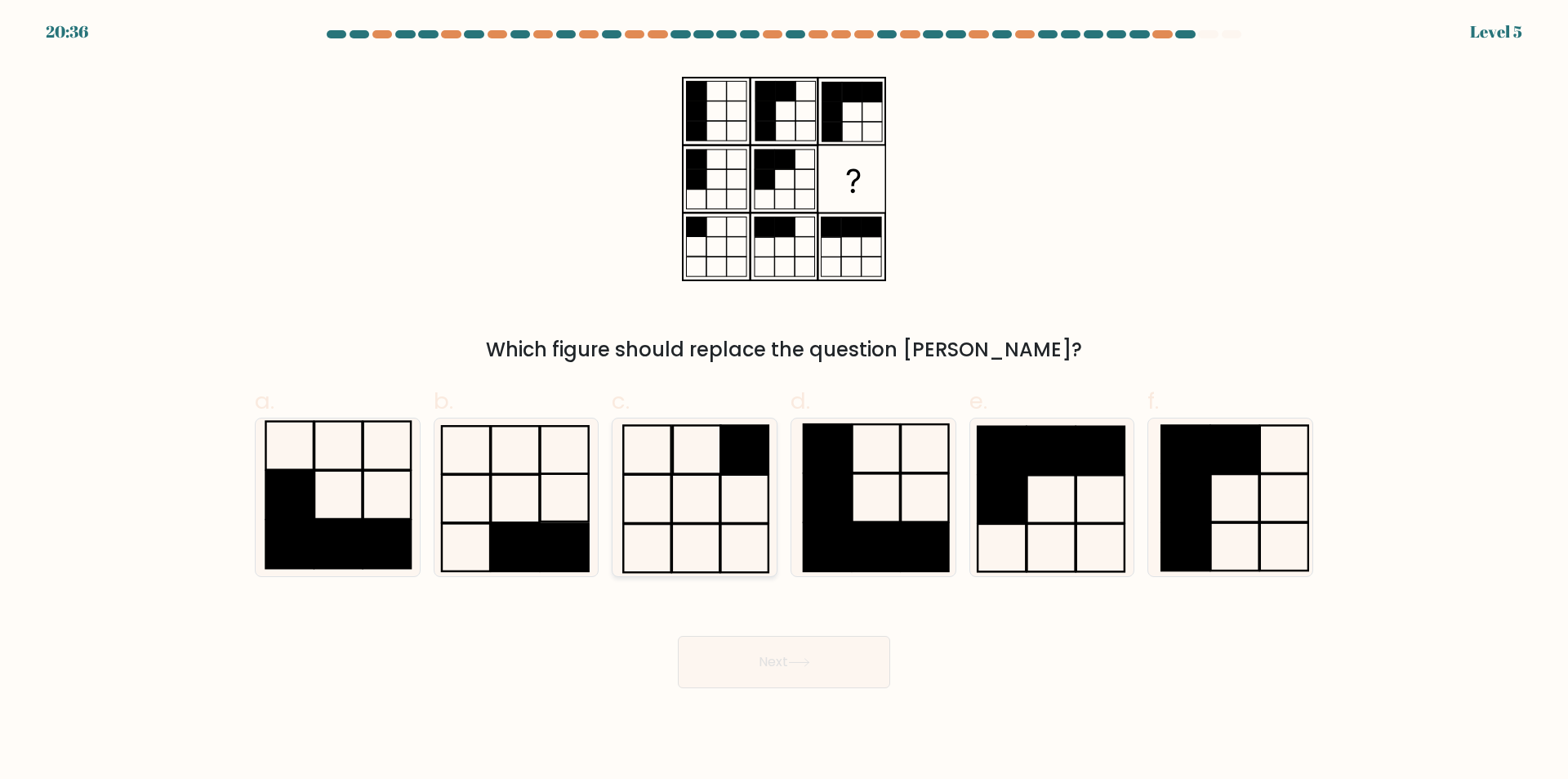
click at [714, 528] on icon at bounding box center [694, 497] width 158 height 158
click at [784, 400] on input "c." at bounding box center [784, 395] width 1 height 11
radio input "true"
click at [779, 668] on button "Next" at bounding box center [783, 661] width 212 height 52
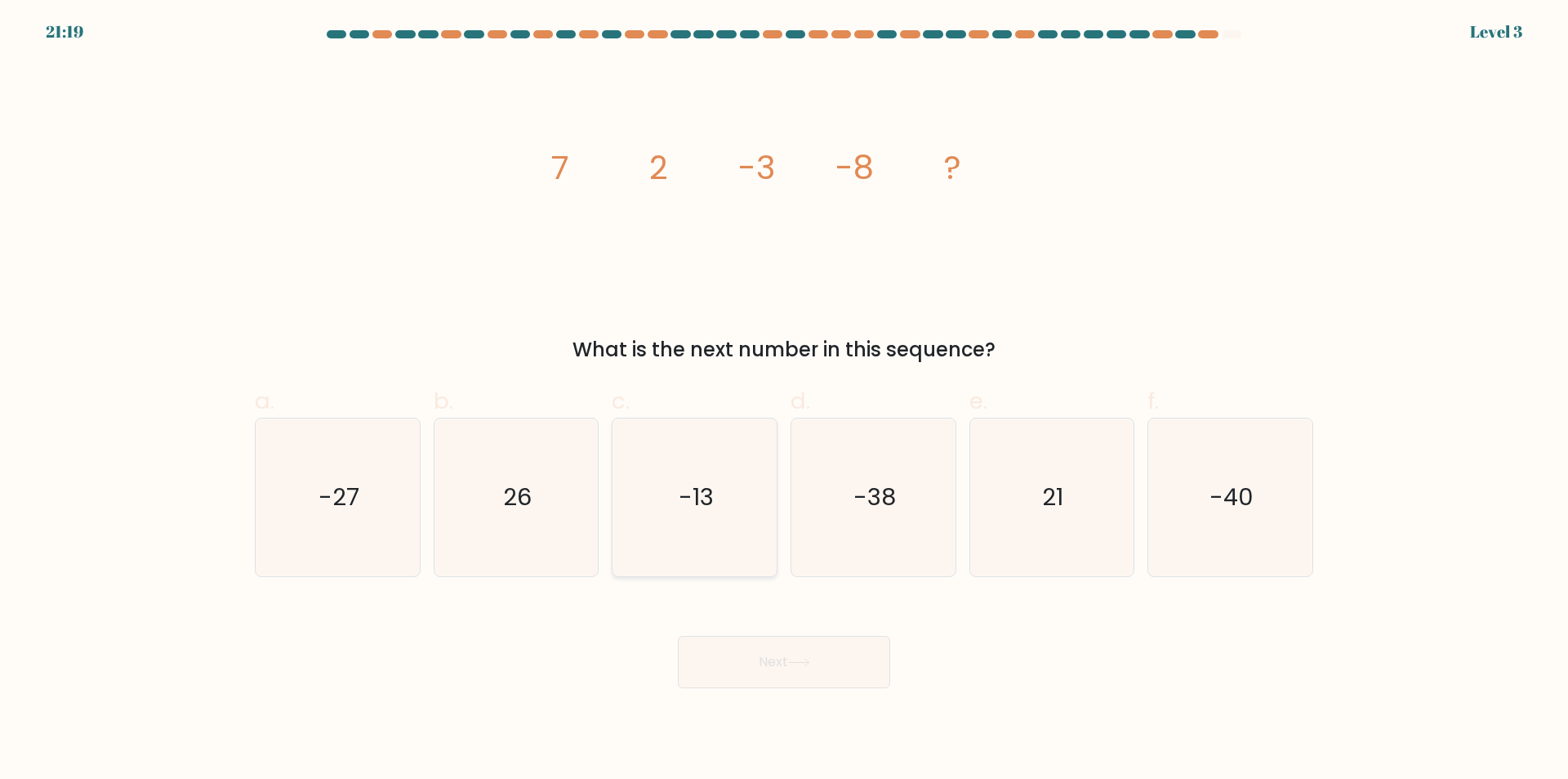
click at [735, 555] on icon "-13" at bounding box center [694, 497] width 158 height 158
click at [784, 400] on input "c. -13" at bounding box center [784, 395] width 1 height 11
radio input "true"
click at [756, 656] on button "Next" at bounding box center [783, 661] width 212 height 52
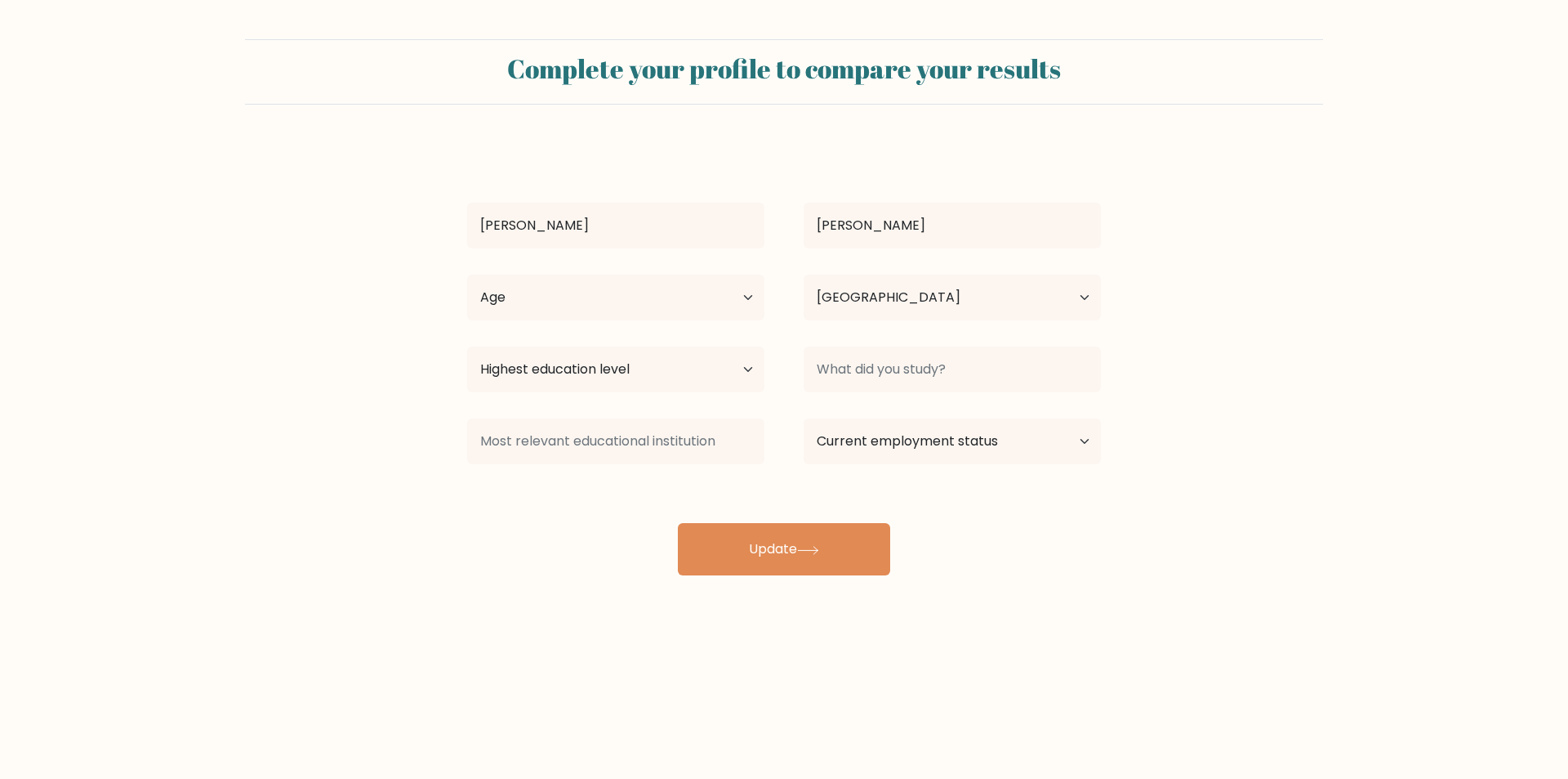
select select "PH"
click at [898, 368] on input at bounding box center [952, 369] width 297 height 46
click at [725, 371] on select "Highest education level No schooling Primary Lower Secondary Upper Secondary Oc…" at bounding box center [616, 369] width 297 height 46
select select "bachelors_degree"
click at [467, 346] on select "Highest education level No schooling Primary Lower Secondary Upper Secondary Oc…" at bounding box center [616, 369] width 297 height 46
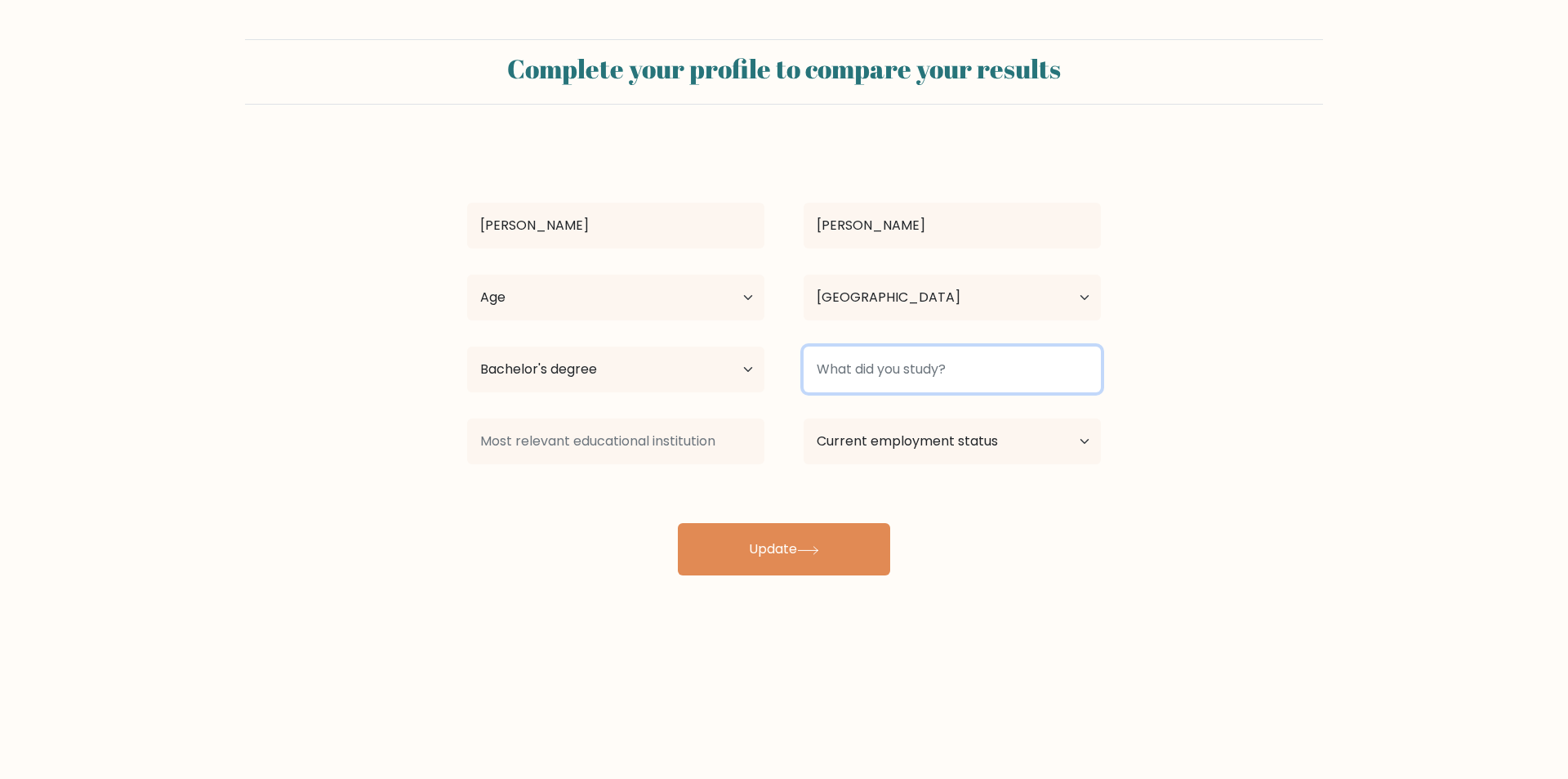
click at [871, 384] on input at bounding box center [952, 369] width 297 height 46
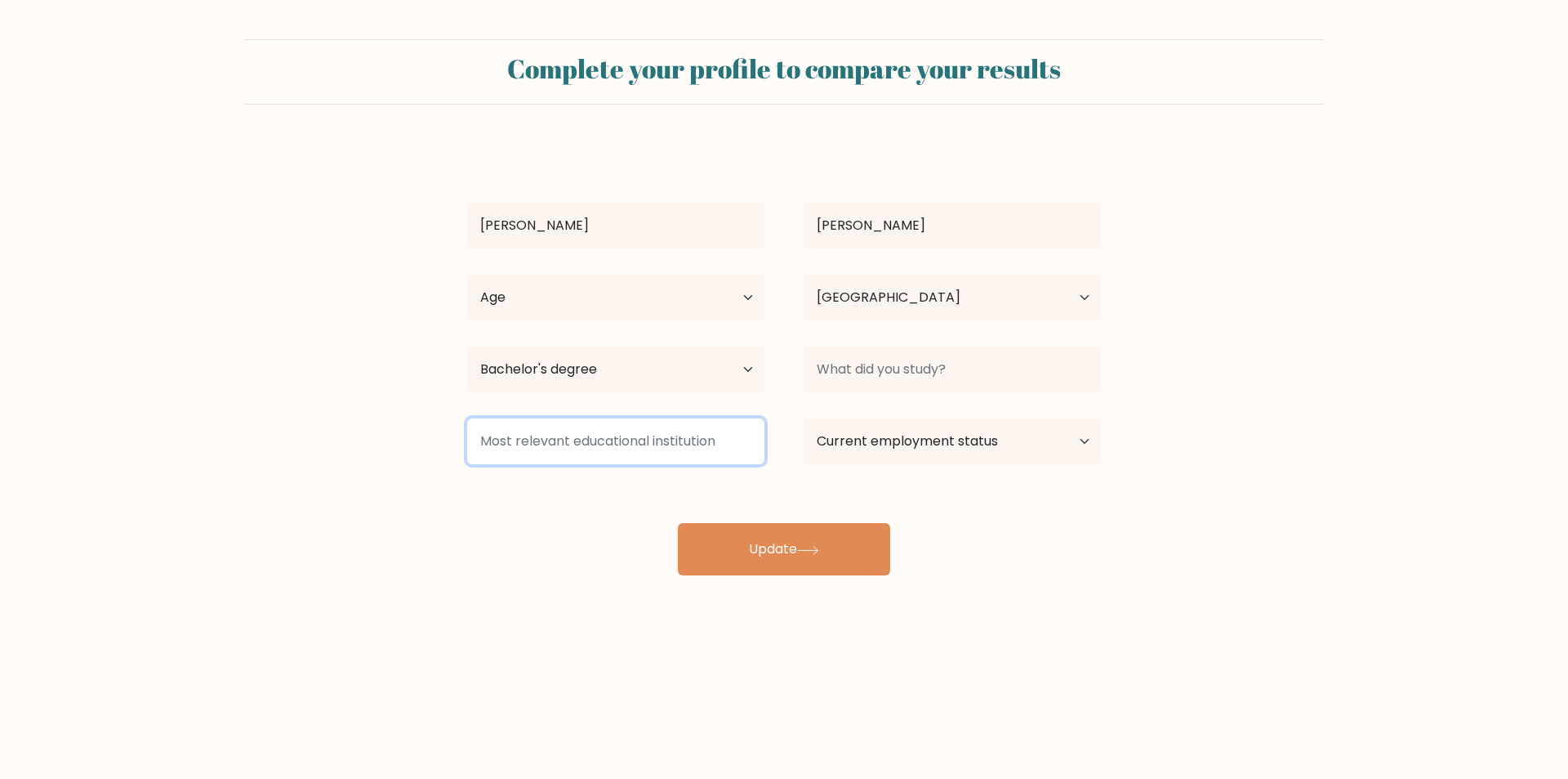
click at [708, 436] on input at bounding box center [616, 441] width 297 height 46
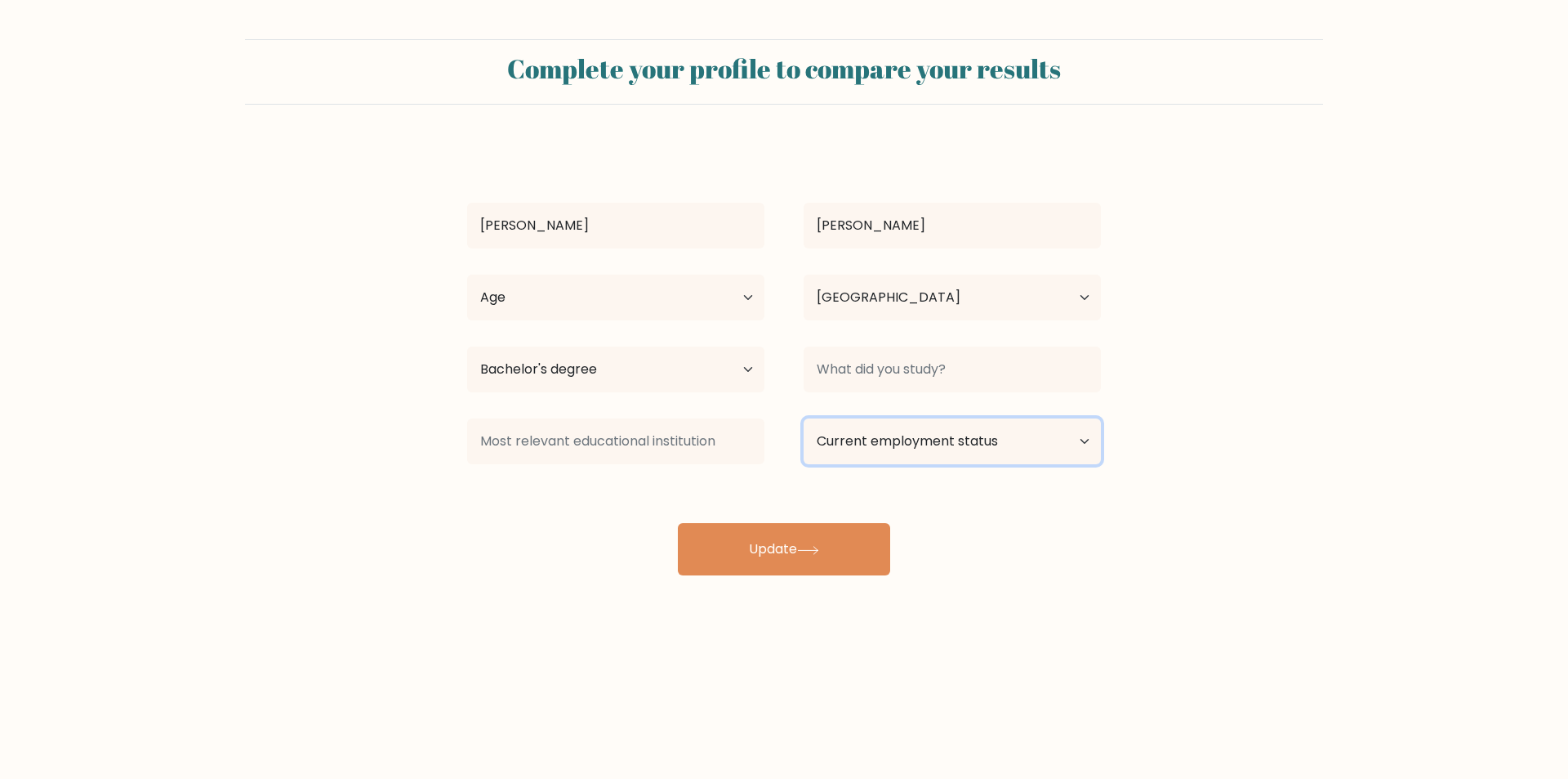
click at [955, 438] on select "Current employment status Employed Student Retired Other / prefer not to answer" at bounding box center [952, 441] width 297 height 46
drag, startPoint x: 955, startPoint y: 438, endPoint x: 946, endPoint y: 450, distance: 15.0
click at [955, 438] on select "Current employment status Employed Student Retired Other / prefer not to answer" at bounding box center [952, 441] width 297 height 46
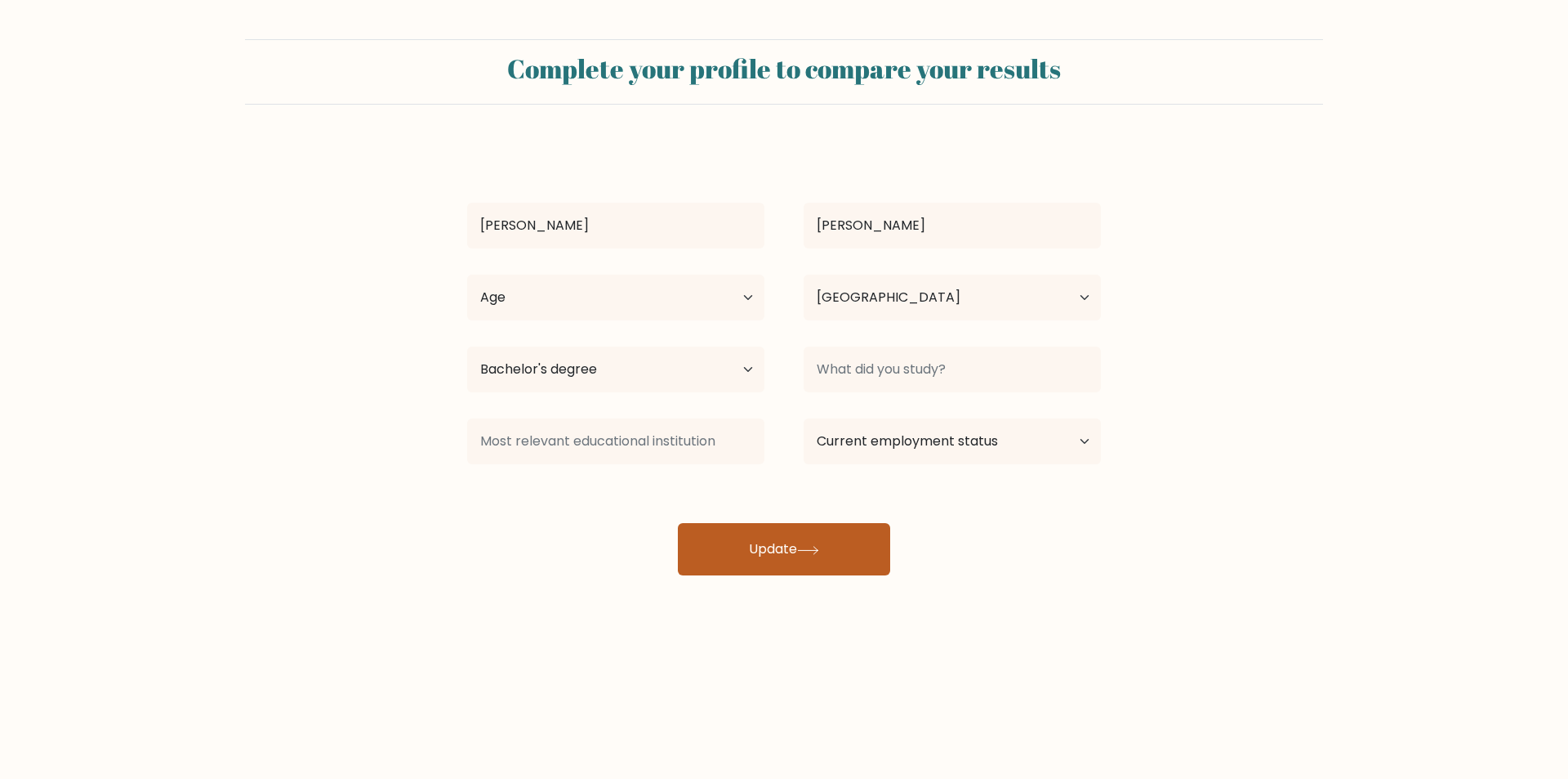
click at [841, 558] on button "Update" at bounding box center [783, 548] width 212 height 52
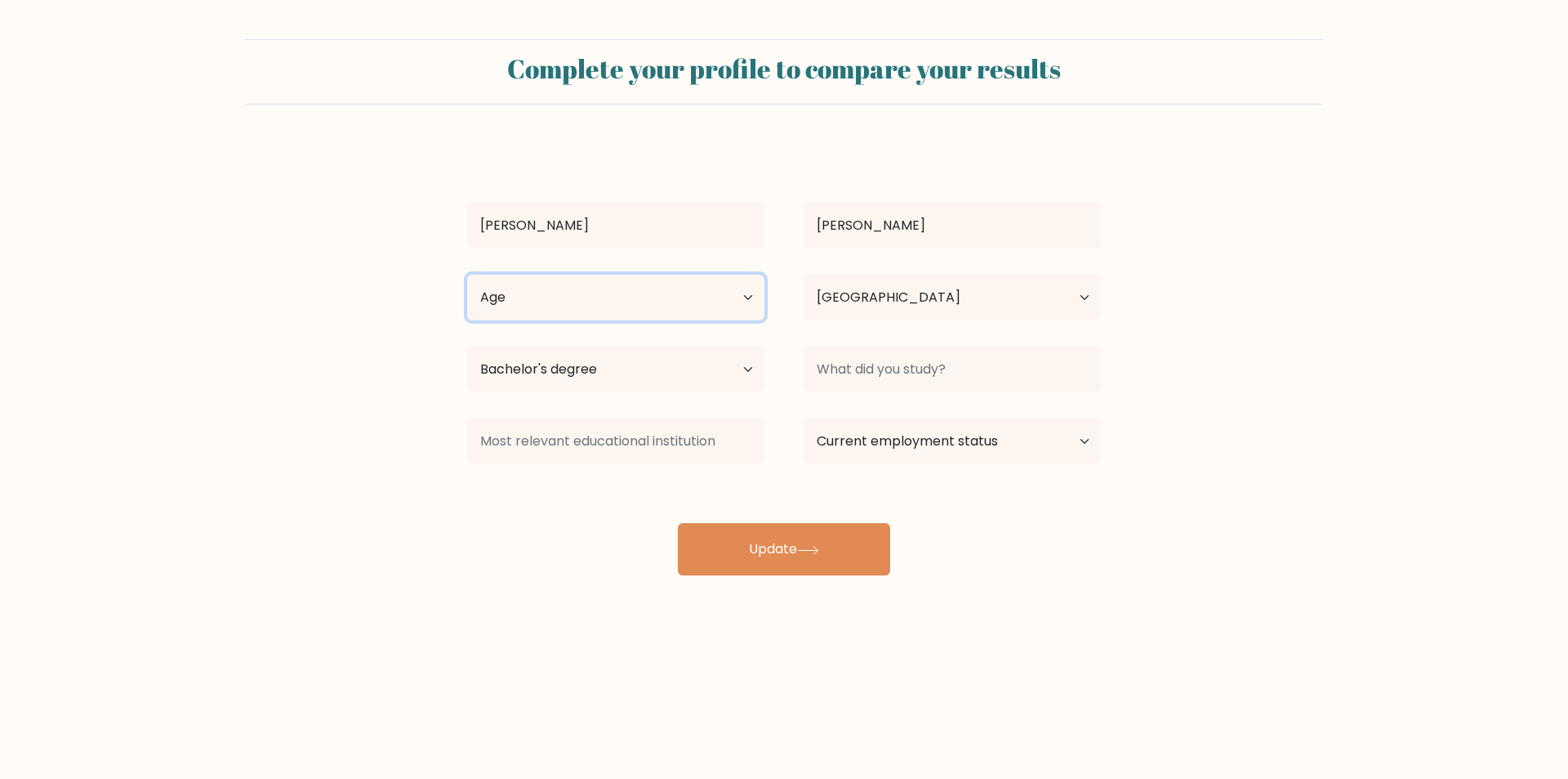
click at [669, 288] on select "Age Under 18 years old 18-24 years old 25-34 years old 35-44 years old 45-54 ye…" at bounding box center [616, 297] width 297 height 46
select select "25_34"
click at [467, 274] on select "Age Under 18 years old 18-24 years old 25-34 years old 35-44 years old 45-54 ye…" at bounding box center [616, 297] width 297 height 46
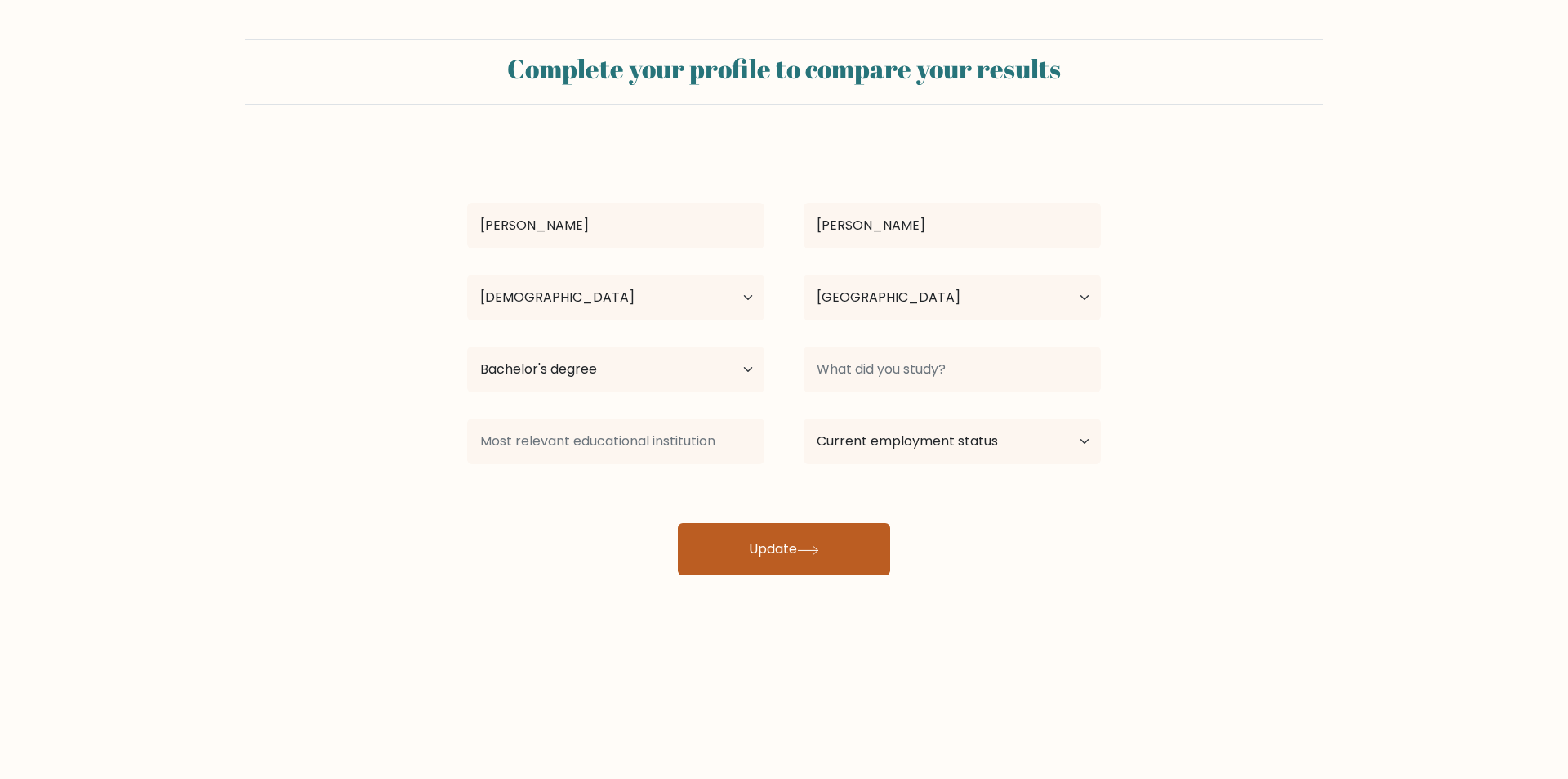
click at [810, 553] on icon at bounding box center [808, 550] width 22 height 9
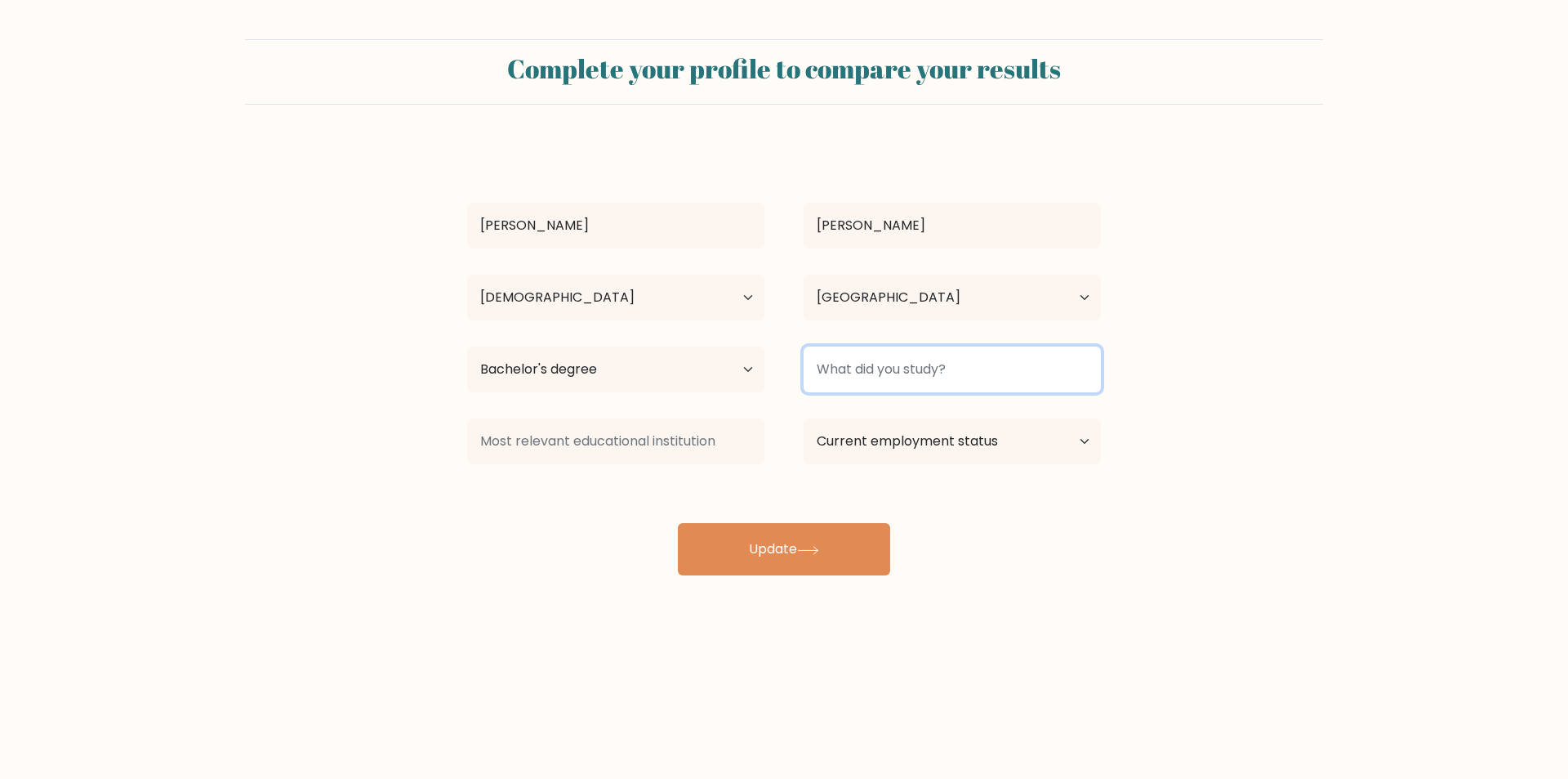
click at [898, 376] on input at bounding box center [952, 369] width 297 height 46
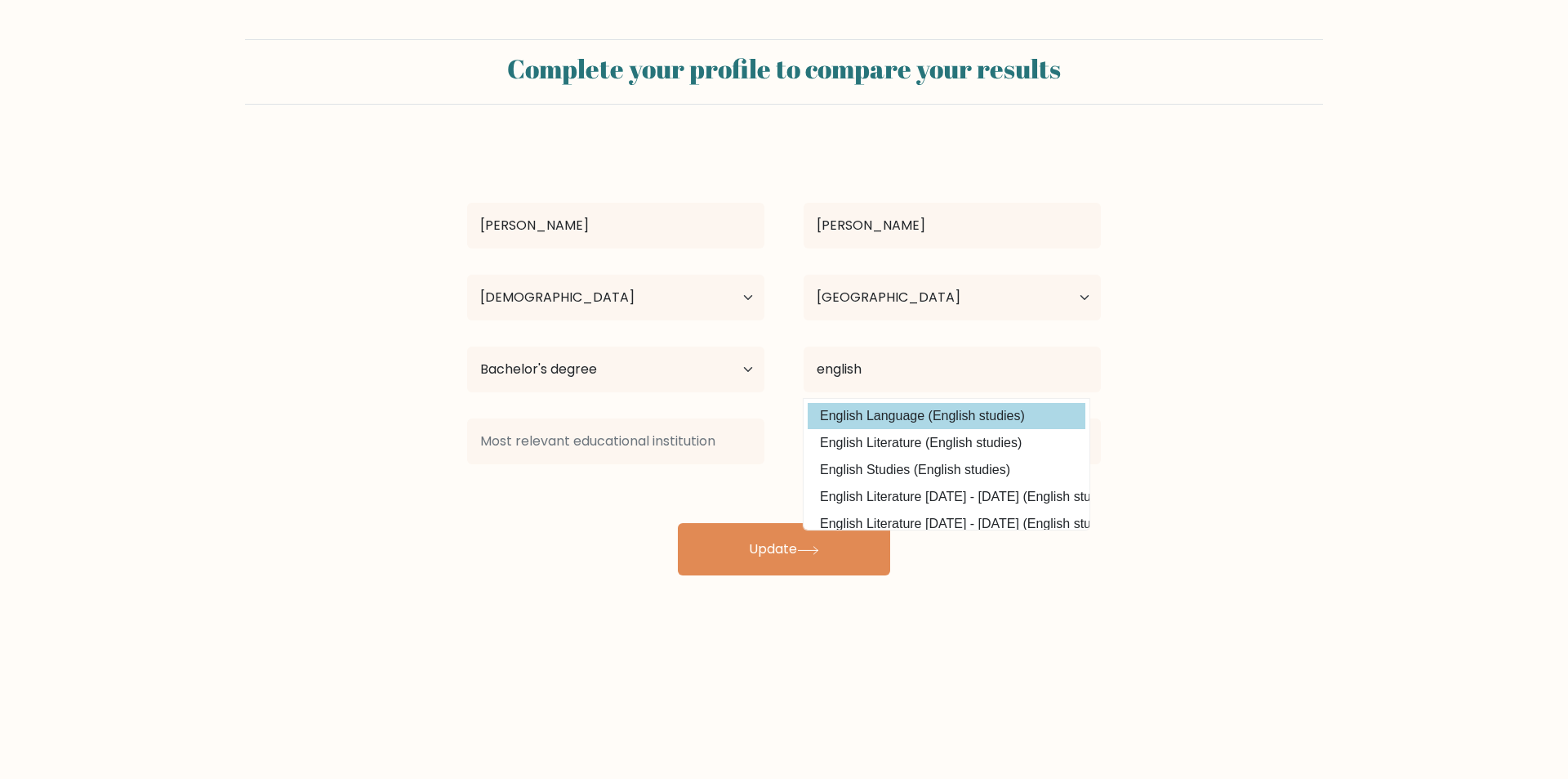
click at [970, 422] on option "English Language (English studies)" at bounding box center [946, 415] width 278 height 26
type input "English Language"
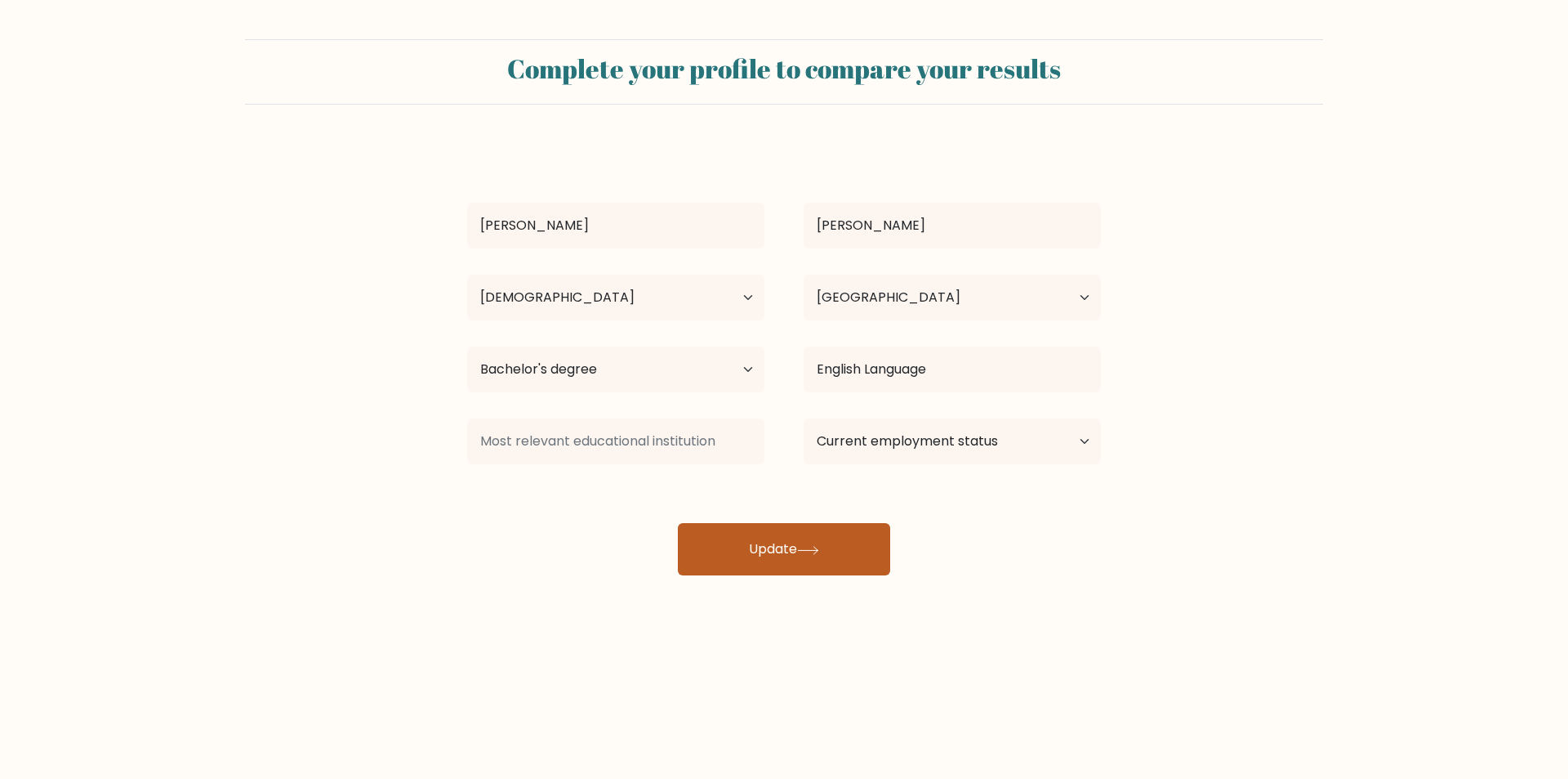
click at [751, 562] on button "Update" at bounding box center [783, 548] width 212 height 52
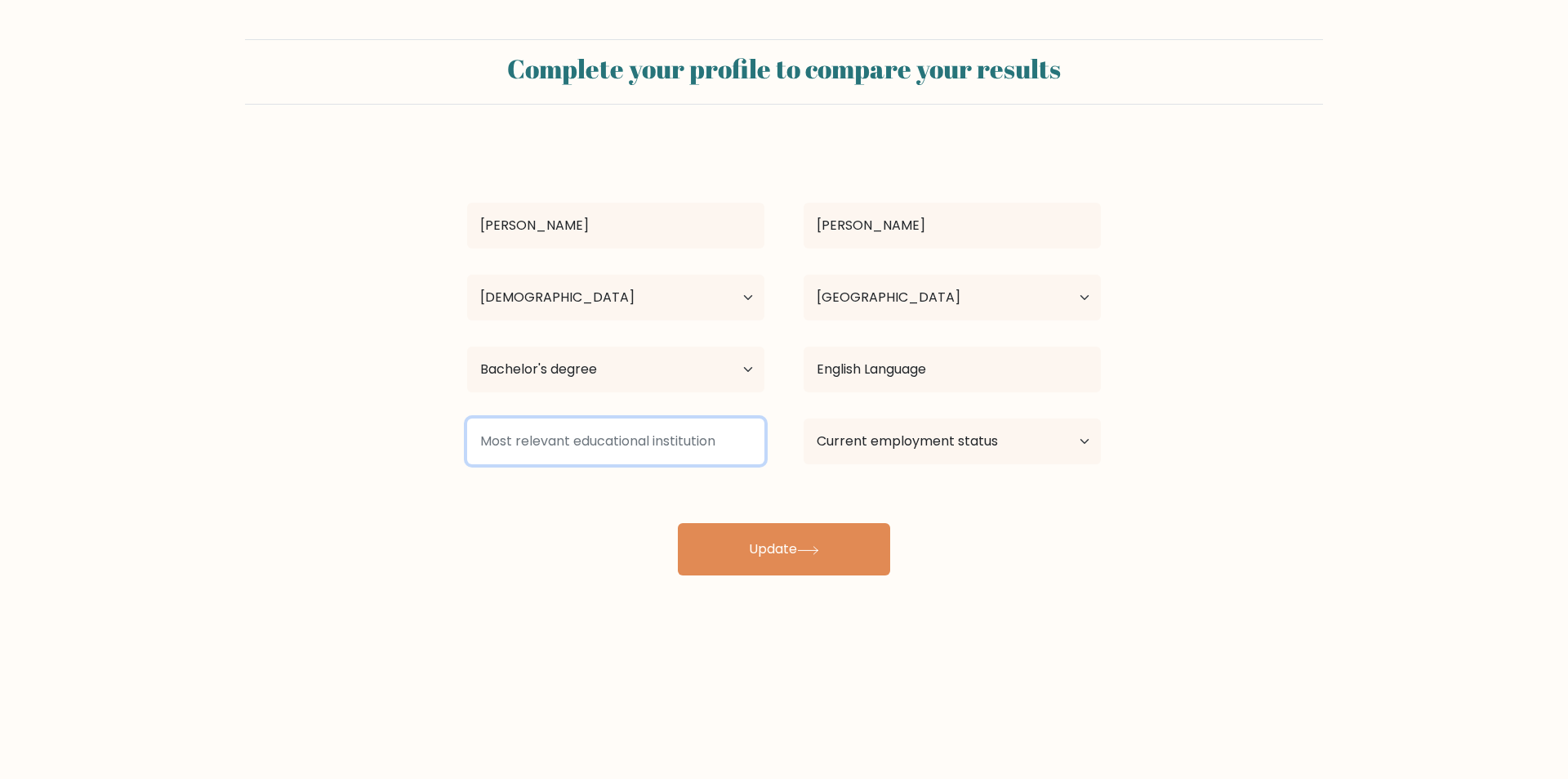
click at [667, 439] on input at bounding box center [616, 441] width 297 height 46
type input "w"
drag, startPoint x: 441, startPoint y: 419, endPoint x: 301, endPoint y: 407, distance: 140.5
click at [306, 407] on form "Complete your profile to compare your results ricky cajigas Age Under 18 years …" at bounding box center [784, 307] width 1568 height 536
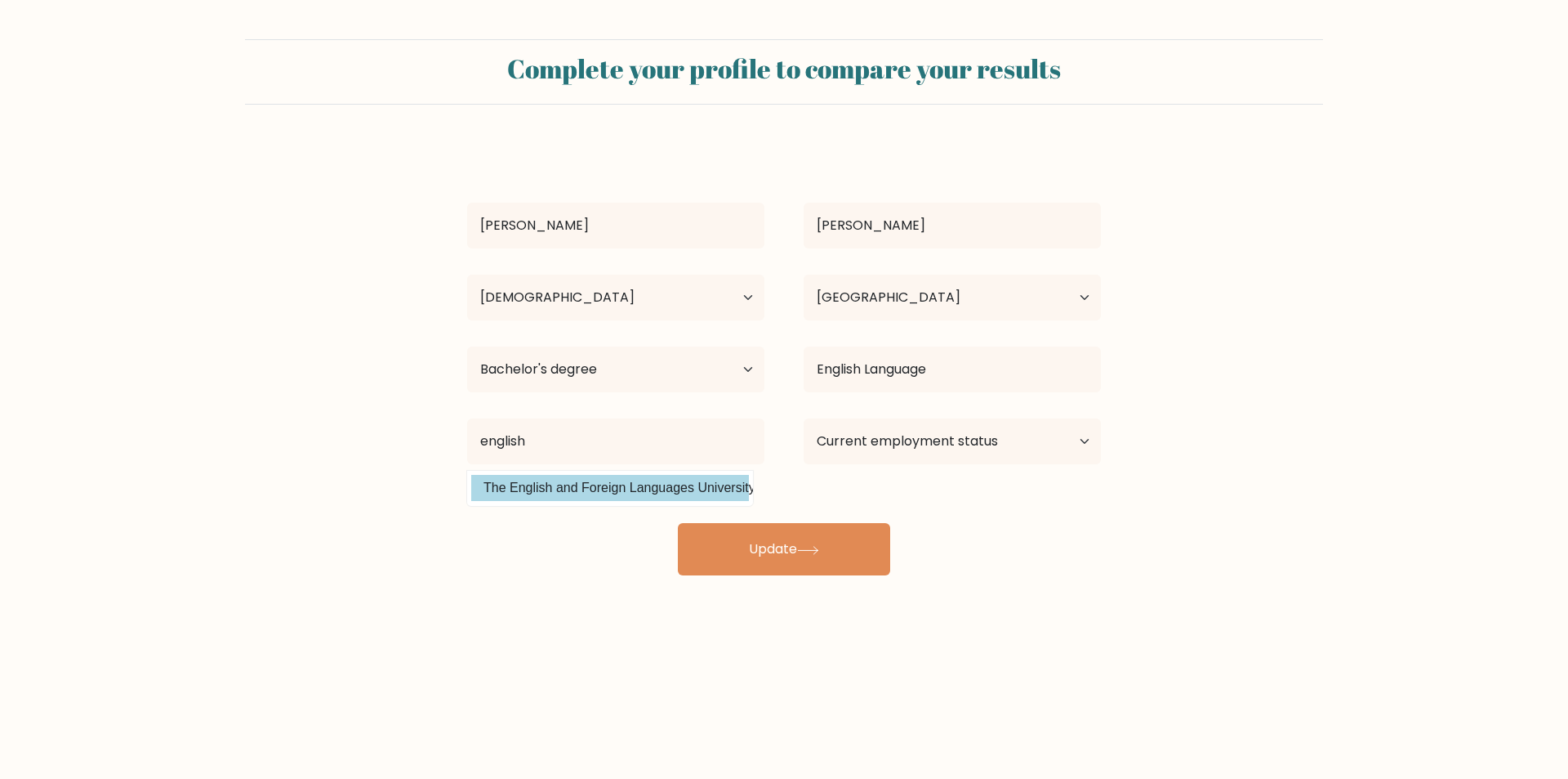
click at [554, 485] on option "The English and Foreign Languages University (India)" at bounding box center [609, 487] width 278 height 26
type input "The English and Foreign Languages University"
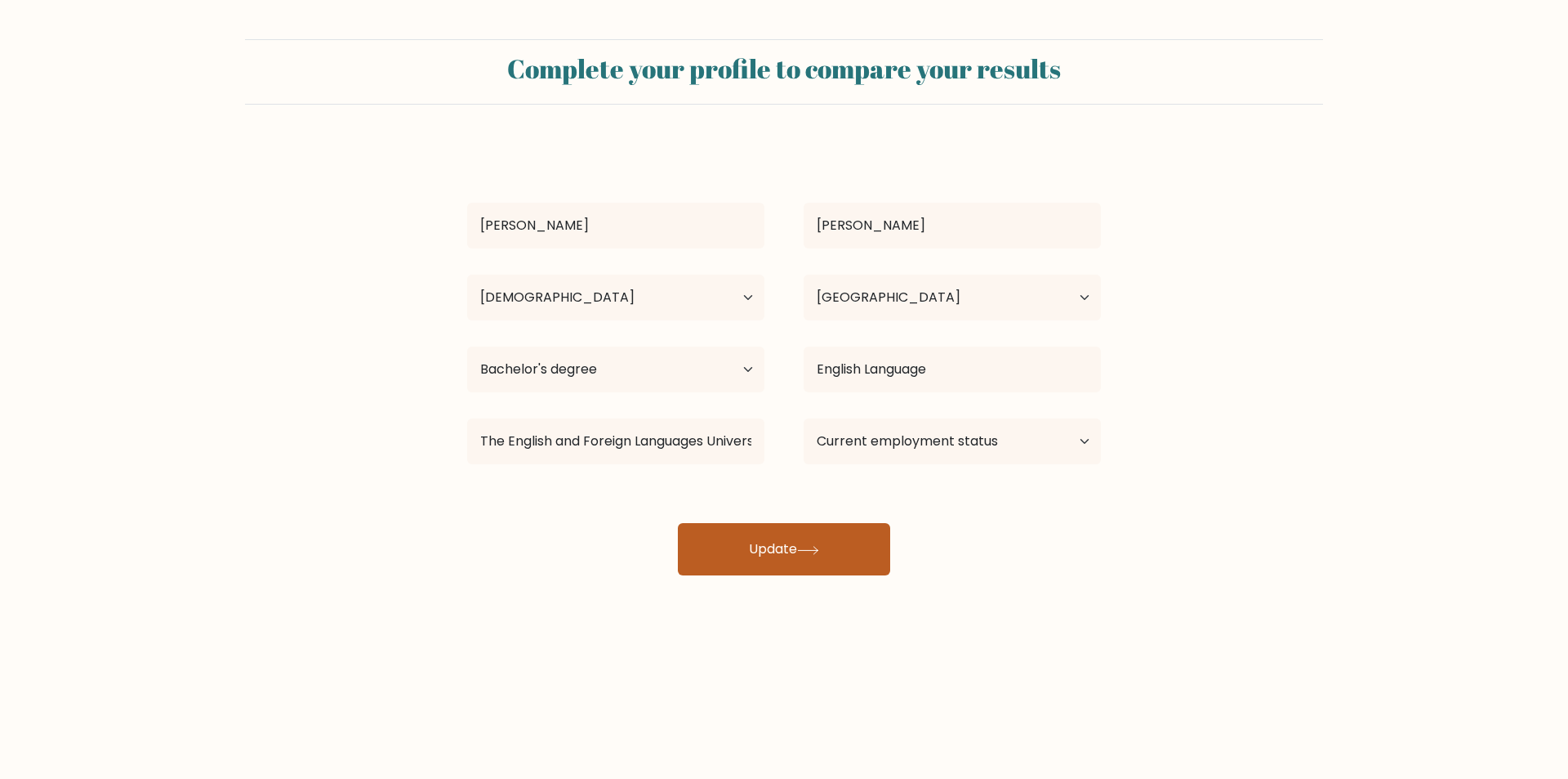
click at [792, 551] on button "Update" at bounding box center [783, 548] width 212 height 52
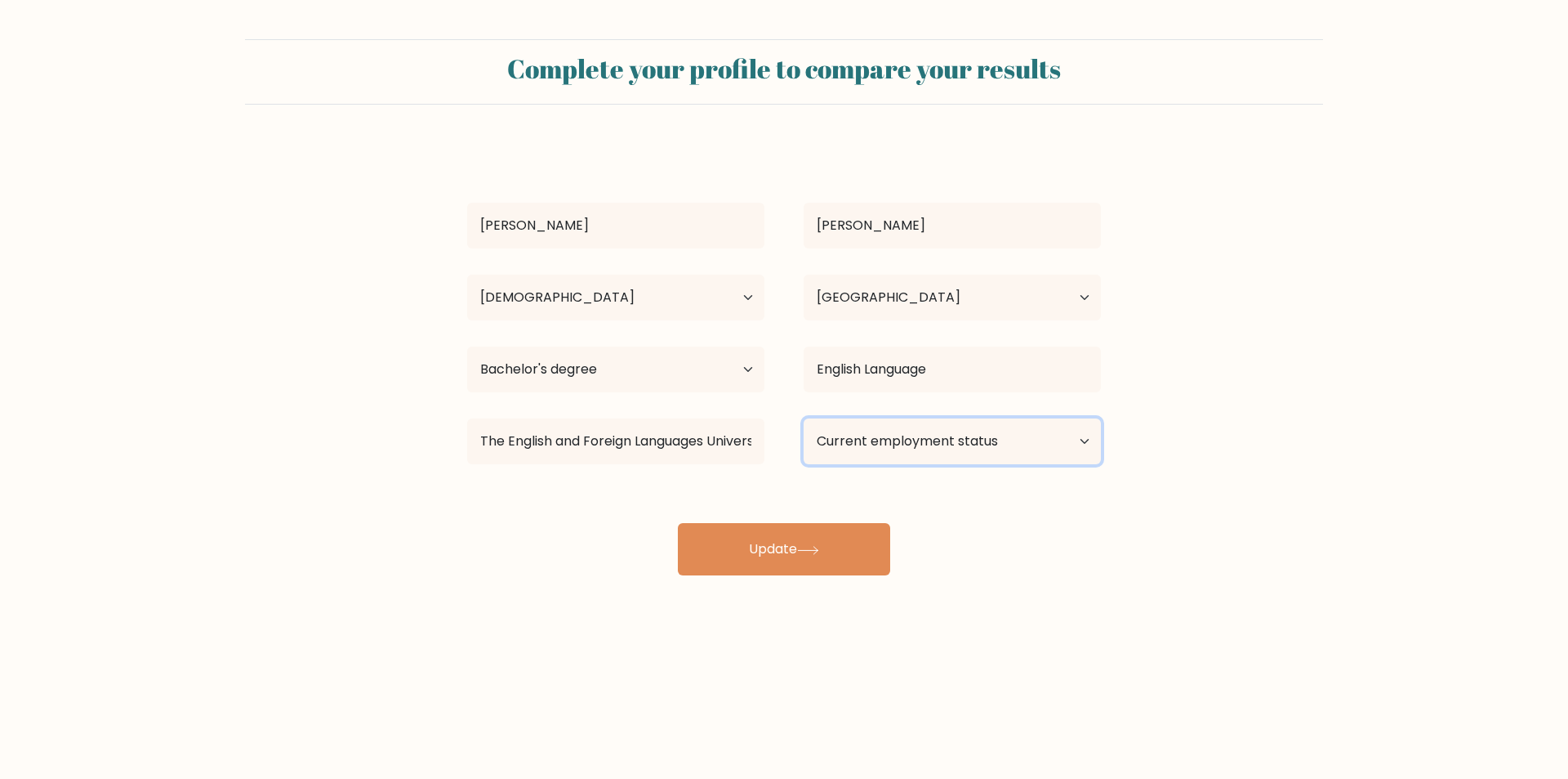
click at [910, 447] on select "Current employment status Employed Student Retired Other / prefer not to answer" at bounding box center [952, 441] width 297 height 46
select select "other"
click at [803, 418] on select "Current employment status Employed Student Retired Other / prefer not to answer" at bounding box center [952, 441] width 297 height 46
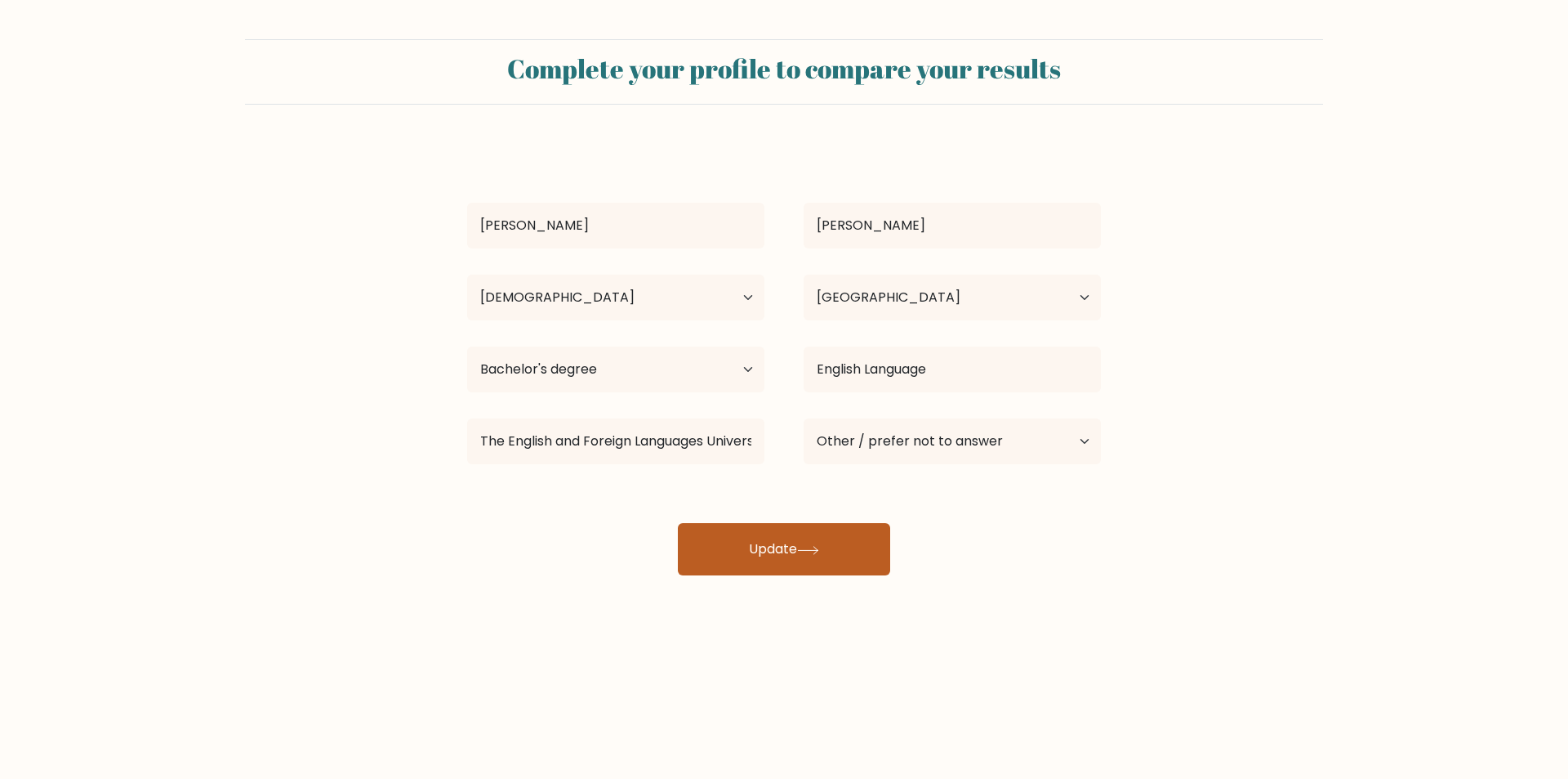
click at [850, 558] on button "Update" at bounding box center [783, 548] width 212 height 52
